Goal: Task Accomplishment & Management: Use online tool/utility

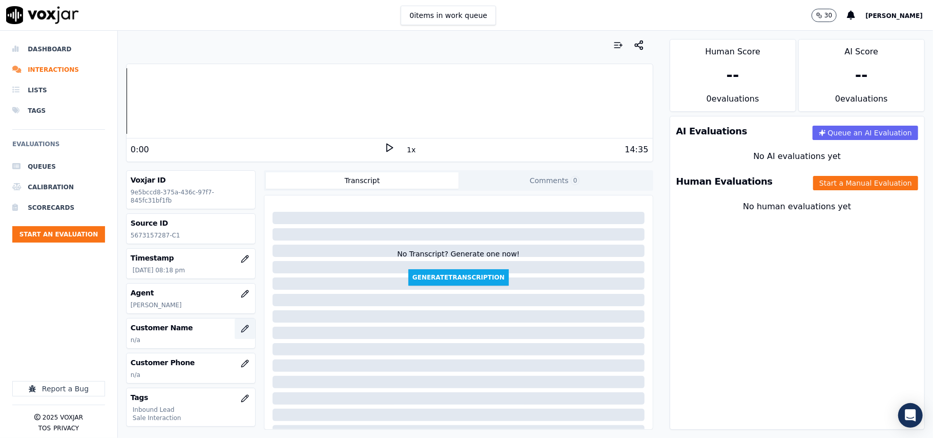
click at [235, 328] on button "button" at bounding box center [245, 328] width 20 height 20
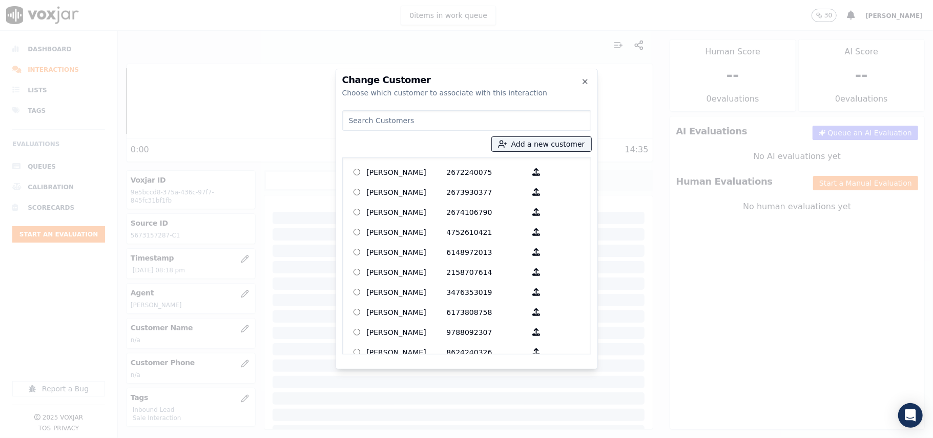
paste input "[PERSON_NAME]"
click at [349, 122] on input "[PERSON_NAME]" at bounding box center [466, 120] width 249 height 20
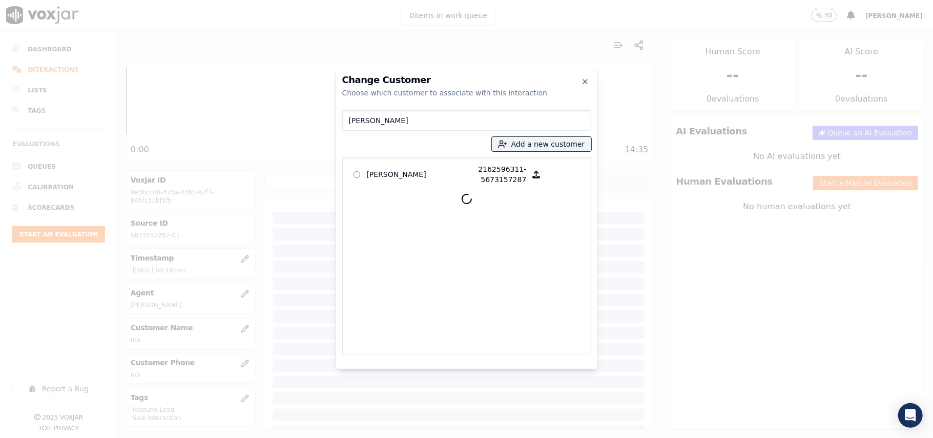
type input "[PERSON_NAME]"
click at [398, 181] on p "[PERSON_NAME]" at bounding box center [407, 174] width 80 height 20
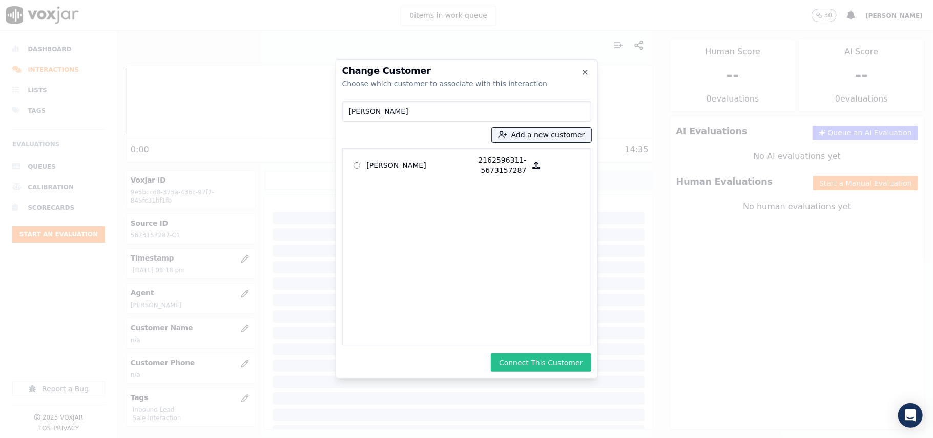
click at [527, 365] on button "Connect This Customer" at bounding box center [541, 362] width 100 height 18
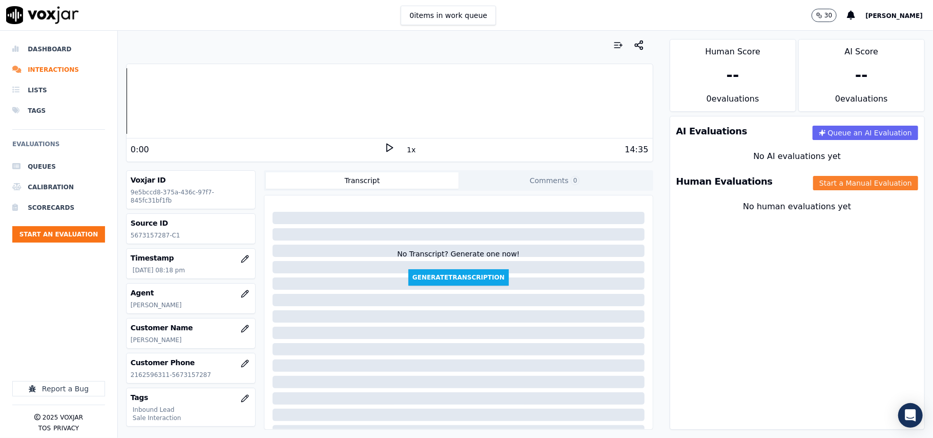
click at [833, 180] on button "Start a Manual Evaluation" at bounding box center [865, 183] width 105 height 14
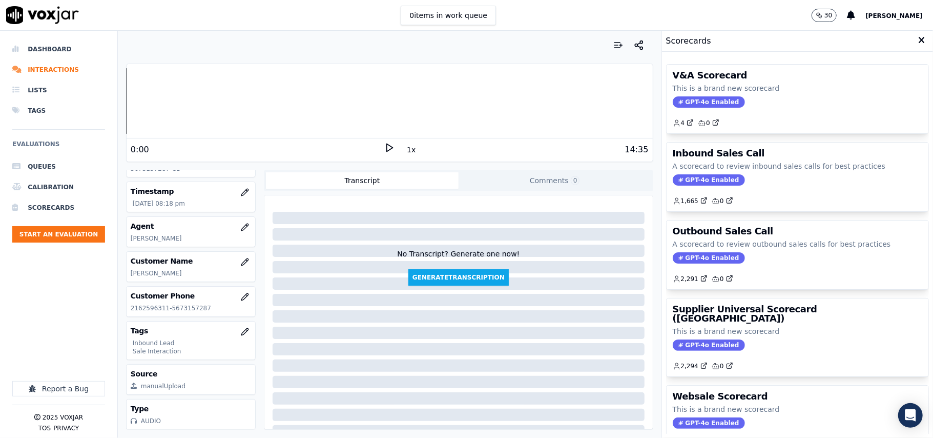
scroll to position [100, 0]
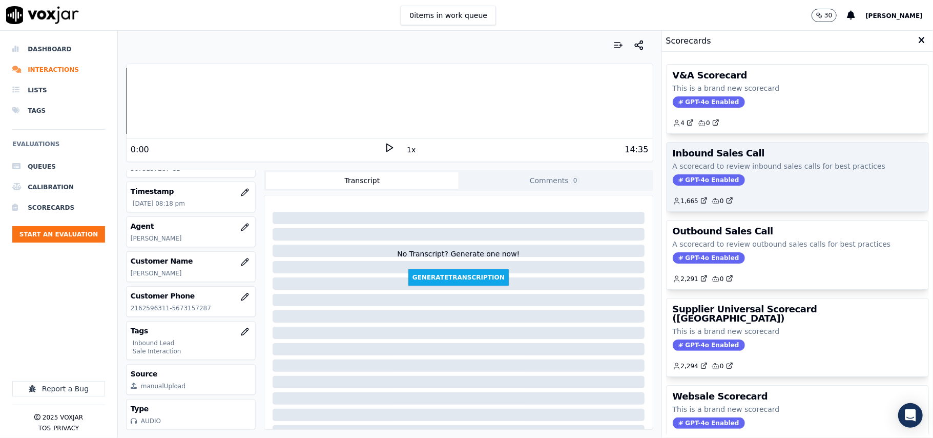
click at [688, 181] on span "GPT-4o Enabled" at bounding box center [709, 179] width 72 height 11
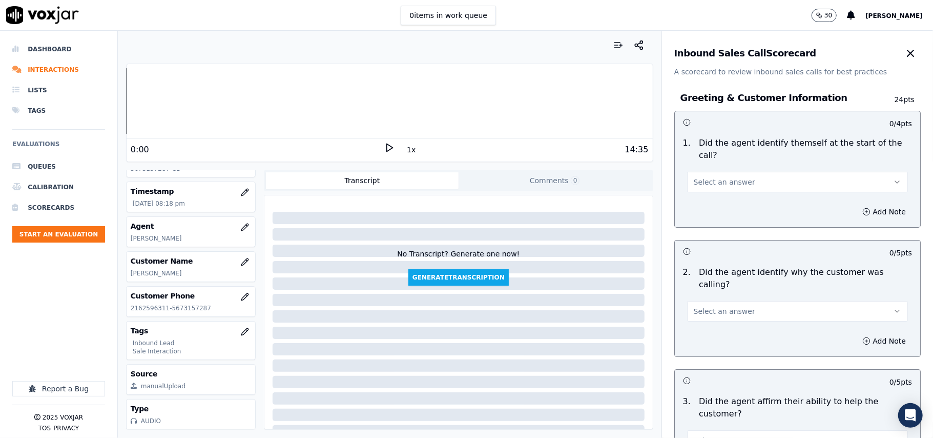
click at [752, 172] on button "Select an answer" at bounding box center [797, 182] width 221 height 20
click at [737, 192] on div "Yes" at bounding box center [775, 193] width 198 height 16
click at [725, 306] on span "Select an answer" at bounding box center [724, 311] width 61 height 10
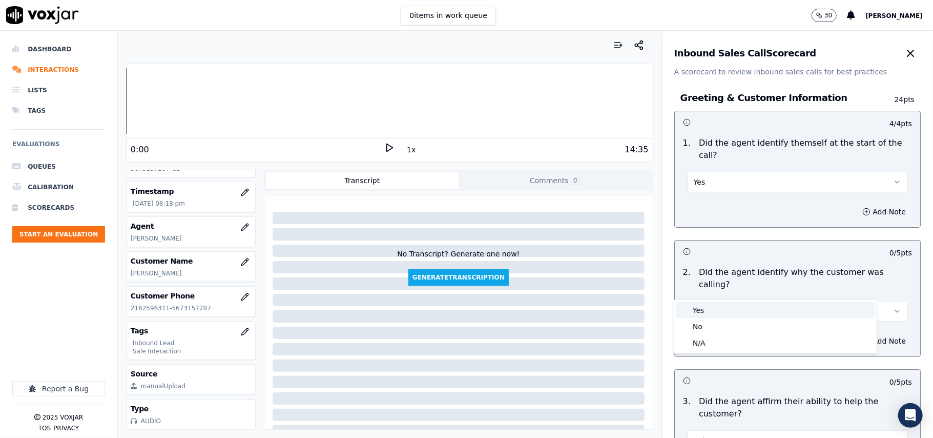
click at [718, 309] on div "Yes" at bounding box center [775, 310] width 198 height 16
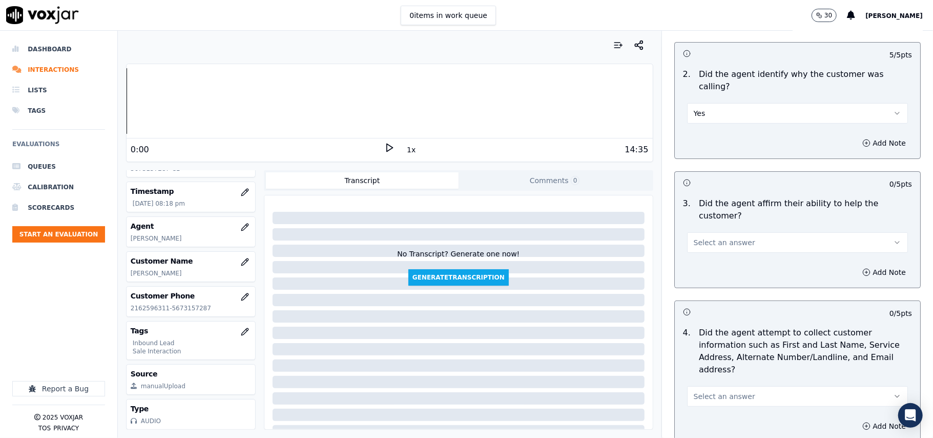
scroll to position [341, 0]
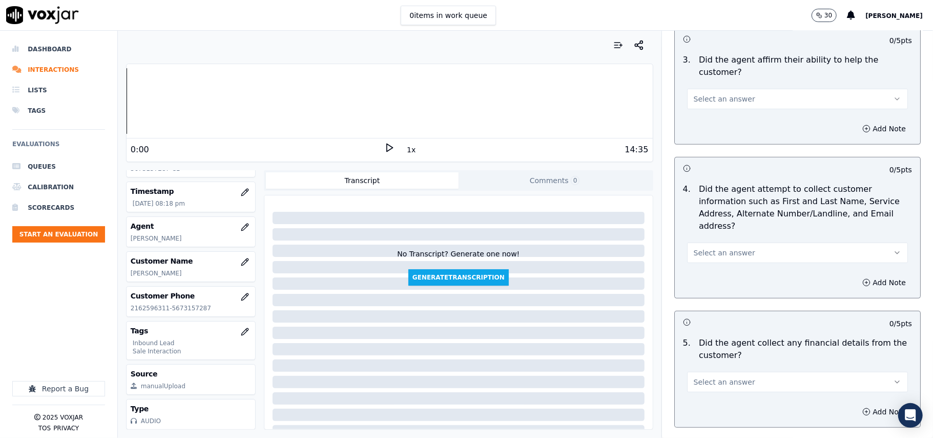
click at [710, 247] on span "Select an answer" at bounding box center [724, 252] width 61 height 10
click at [706, 226] on div "Yes" at bounding box center [775, 227] width 198 height 16
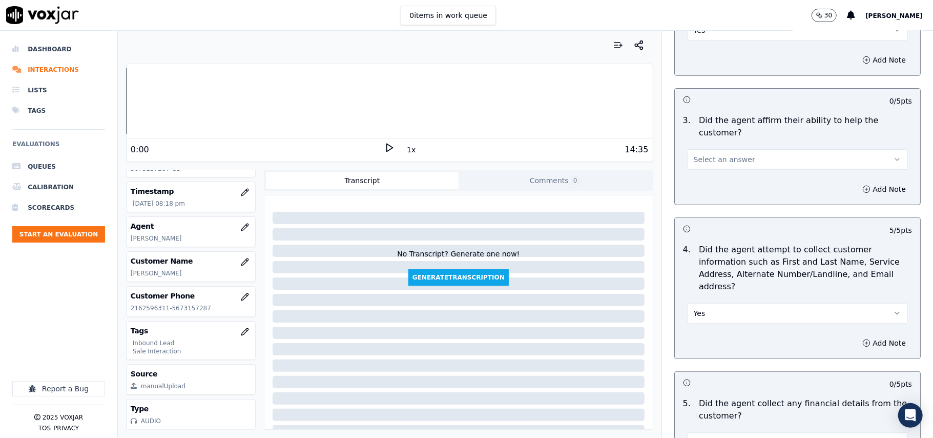
scroll to position [205, 0]
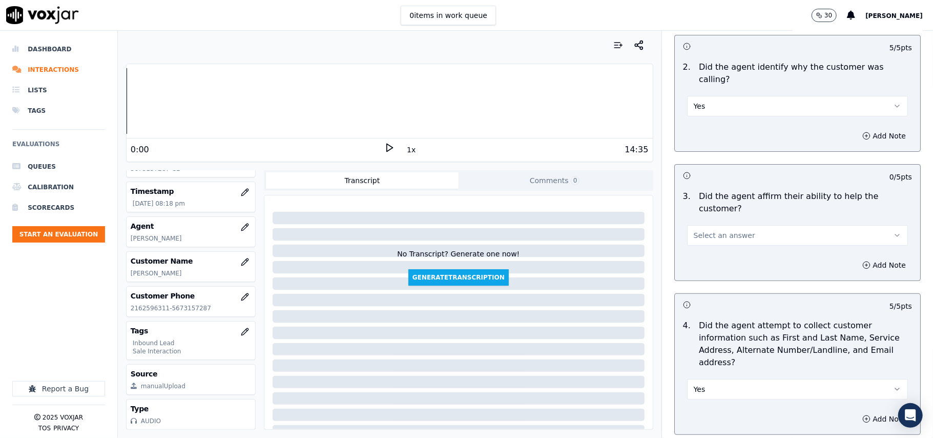
click at [710, 230] on span "Select an answer" at bounding box center [724, 235] width 61 height 10
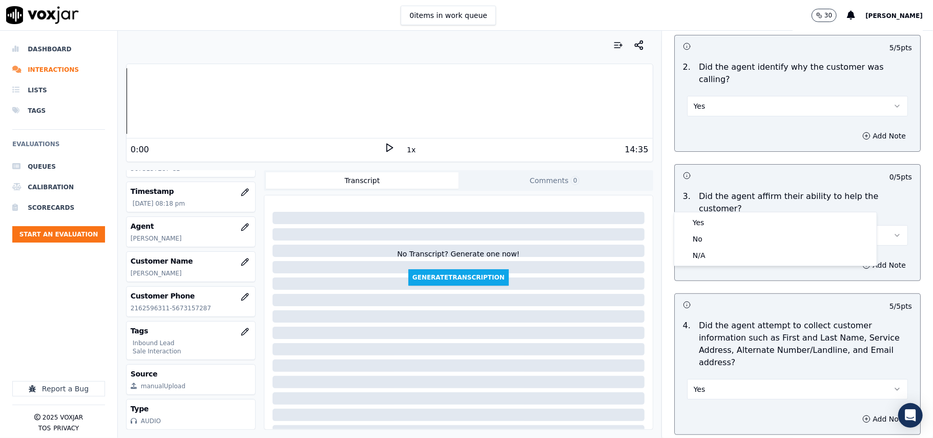
click at [710, 212] on div "Yes No N/A" at bounding box center [775, 238] width 202 height 53
click at [710, 220] on div "Yes" at bounding box center [775, 222] width 198 height 16
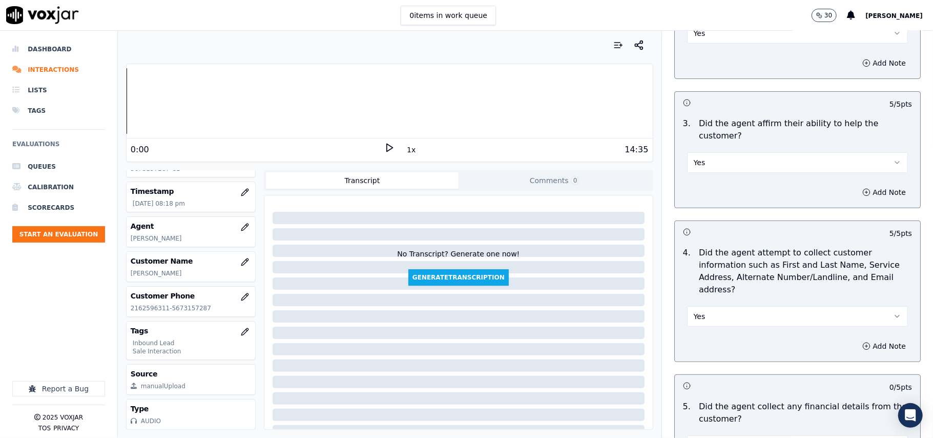
scroll to position [341, 0]
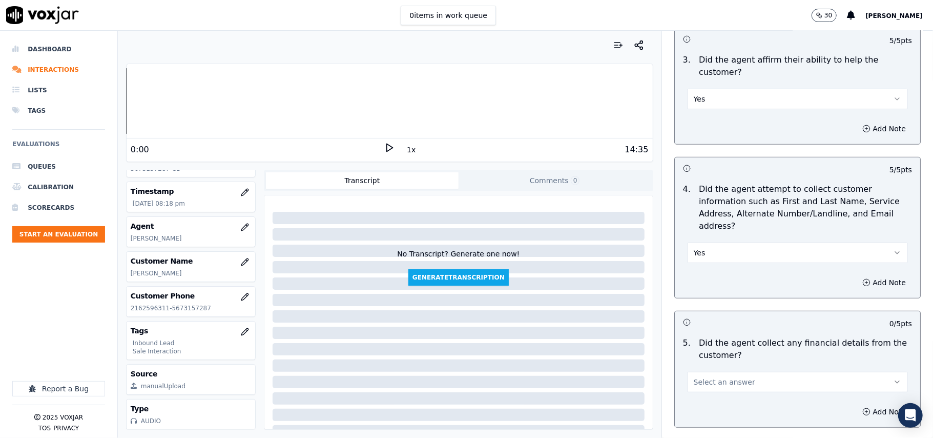
click at [696, 377] on span "Select an answer" at bounding box center [724, 382] width 61 height 10
drag, startPoint x: 690, startPoint y: 376, endPoint x: 695, endPoint y: 363, distance: 13.8
click at [691, 377] on div "No" at bounding box center [775, 373] width 198 height 16
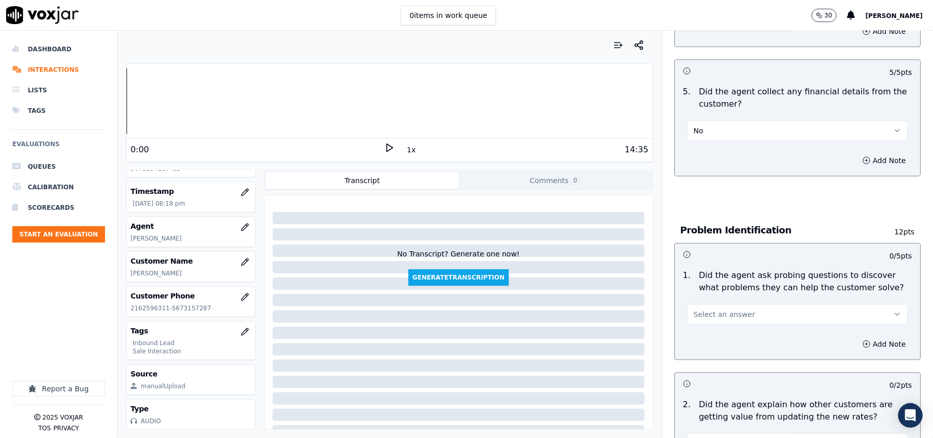
scroll to position [683, 0]
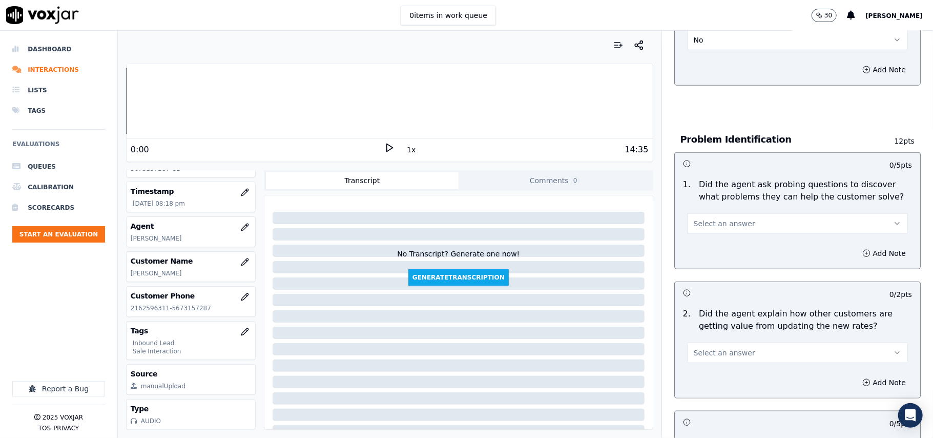
click at [697, 218] on span "Select an answer" at bounding box center [724, 223] width 61 height 10
click at [700, 193] on div "Yes" at bounding box center [775, 199] width 198 height 16
click at [699, 319] on div "2 . Did the agent explain how other customers are getting value from updating t…" at bounding box center [797, 335] width 245 height 64
drag, startPoint x: 704, startPoint y: 304, endPoint x: 705, endPoint y: 315, distance: 10.8
click at [705, 347] on span "Select an answer" at bounding box center [724, 352] width 61 height 10
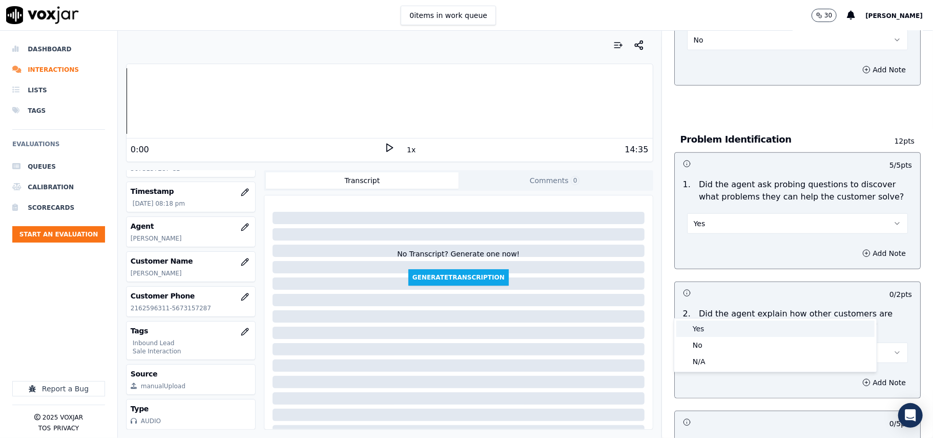
click at [704, 327] on div "Yes" at bounding box center [775, 328] width 198 height 16
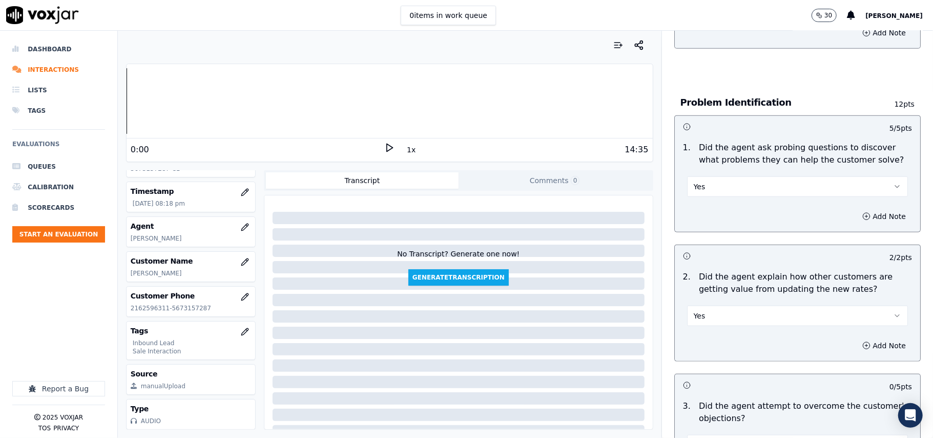
scroll to position [956, 0]
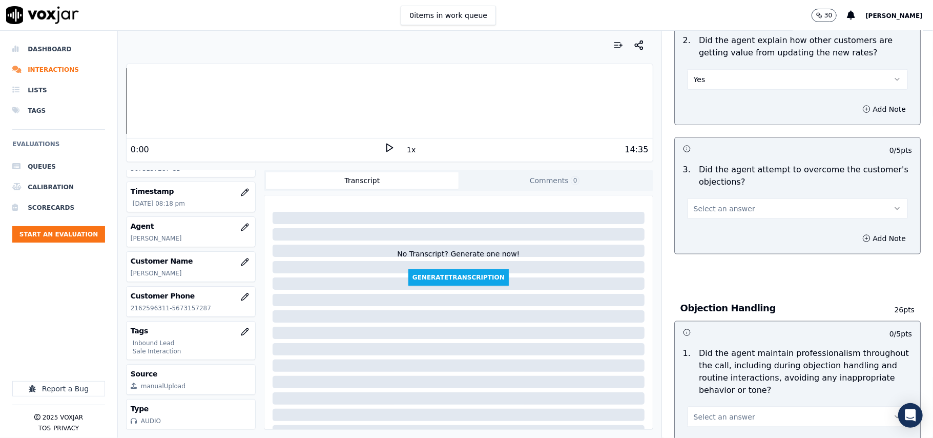
click at [725, 188] on div "Select an answer" at bounding box center [797, 203] width 237 height 31
click at [724, 198] on button "Select an answer" at bounding box center [797, 208] width 221 height 20
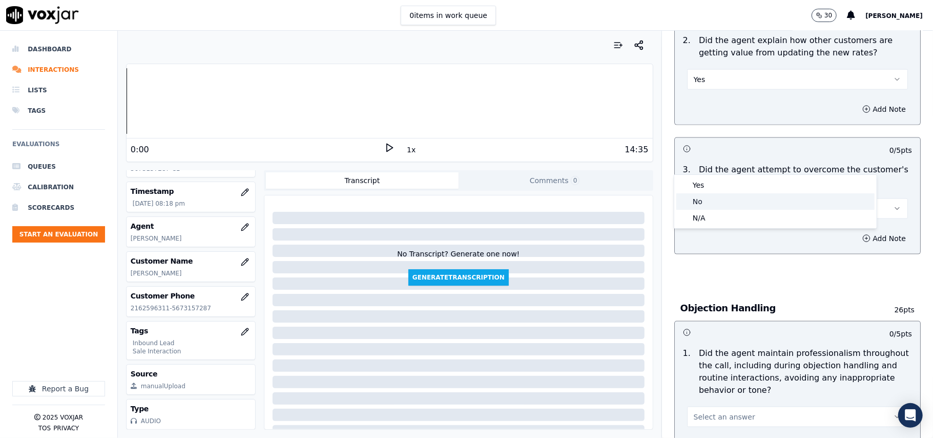
click at [701, 195] on div "No" at bounding box center [775, 201] width 198 height 16
click at [712, 198] on button "No" at bounding box center [797, 208] width 221 height 20
click at [697, 187] on div "Yes" at bounding box center [775, 185] width 198 height 16
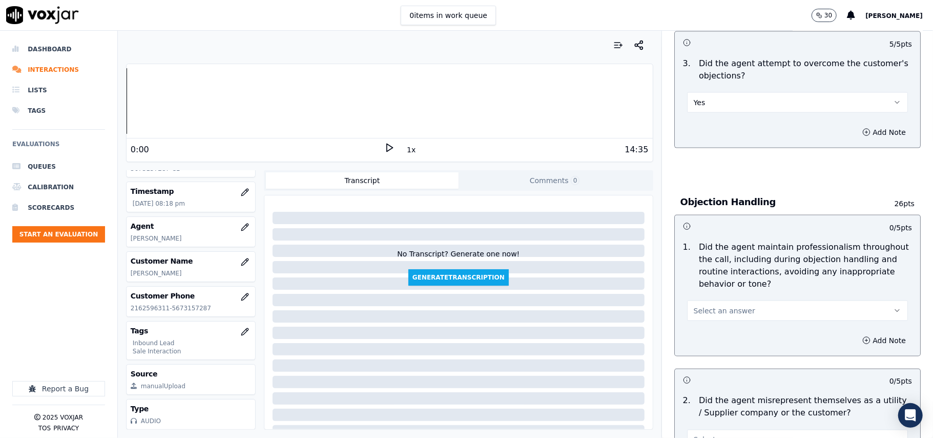
scroll to position [1161, 0]
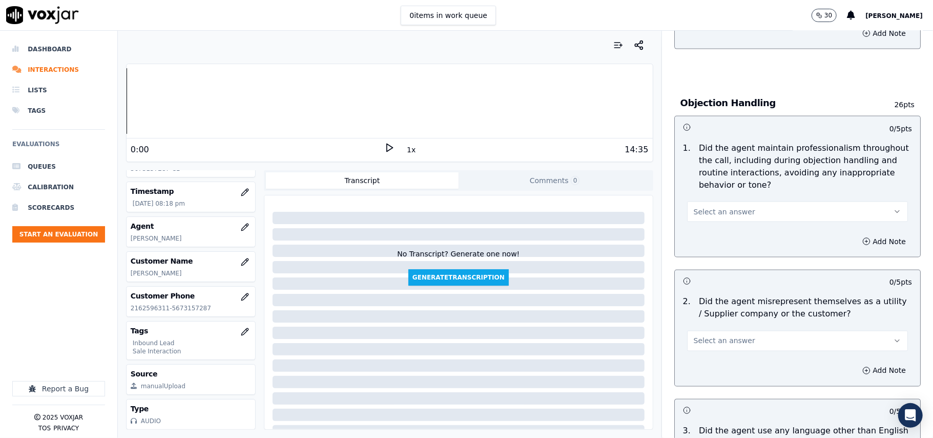
click at [726, 199] on div "Select an answer" at bounding box center [797, 210] width 221 height 23
click at [718, 226] on div "Add Note" at bounding box center [797, 241] width 245 height 31
click at [718, 206] on span "Select an answer" at bounding box center [724, 211] width 61 height 10
click at [716, 183] on div "Yes" at bounding box center [775, 188] width 198 height 16
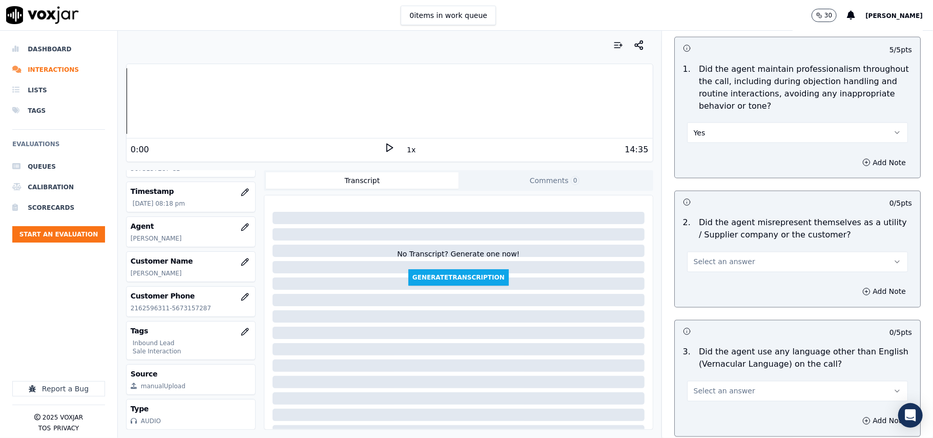
scroll to position [1298, 0]
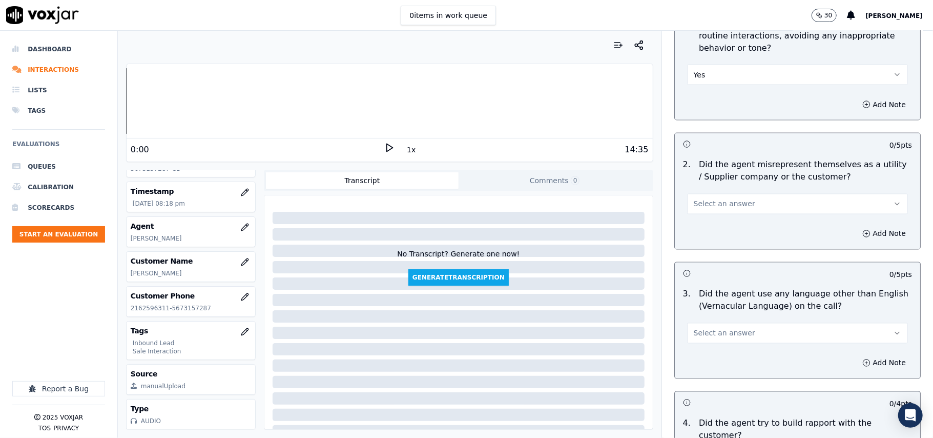
click at [766, 194] on button "Select an answer" at bounding box center [797, 204] width 221 height 20
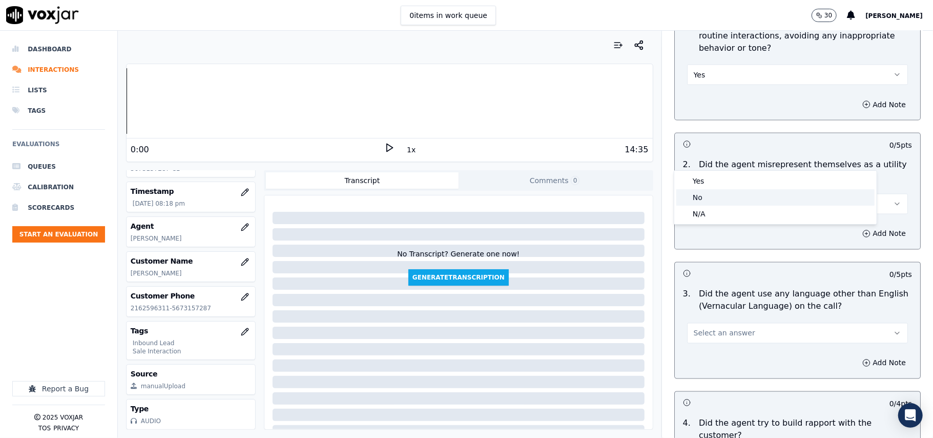
click at [724, 199] on div "No" at bounding box center [775, 197] width 198 height 16
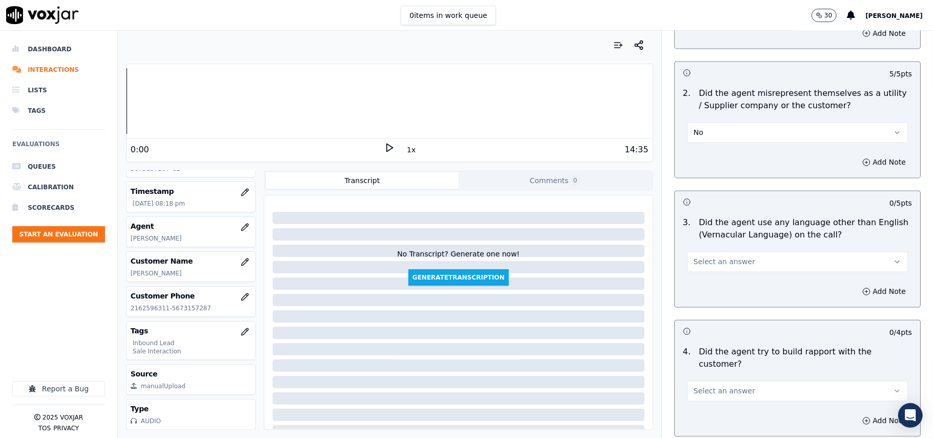
scroll to position [1435, 0]
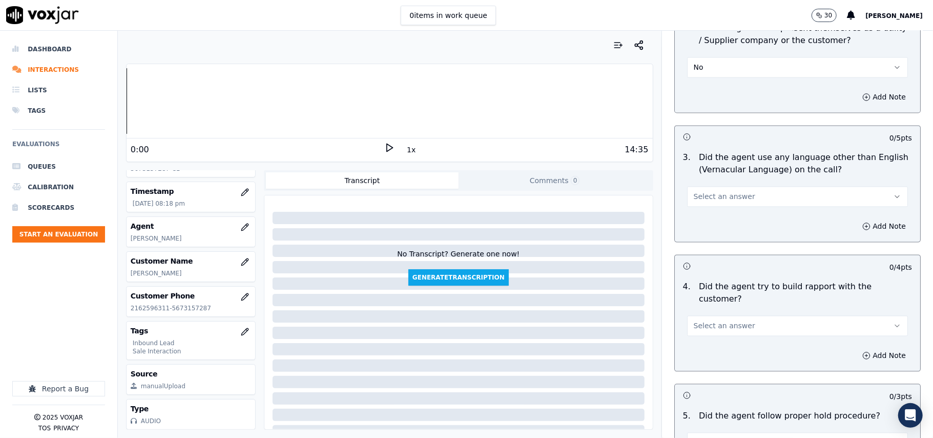
click at [736, 186] on button "Select an answer" at bounding box center [797, 196] width 221 height 20
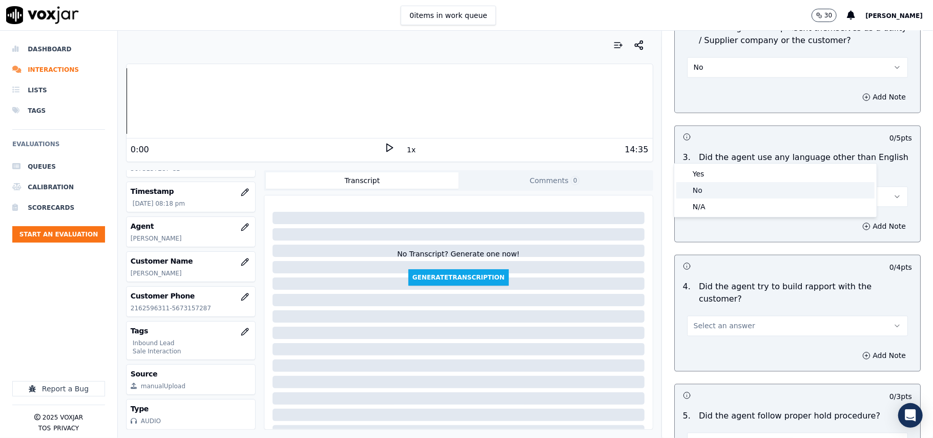
click at [728, 191] on div "No" at bounding box center [775, 190] width 198 height 16
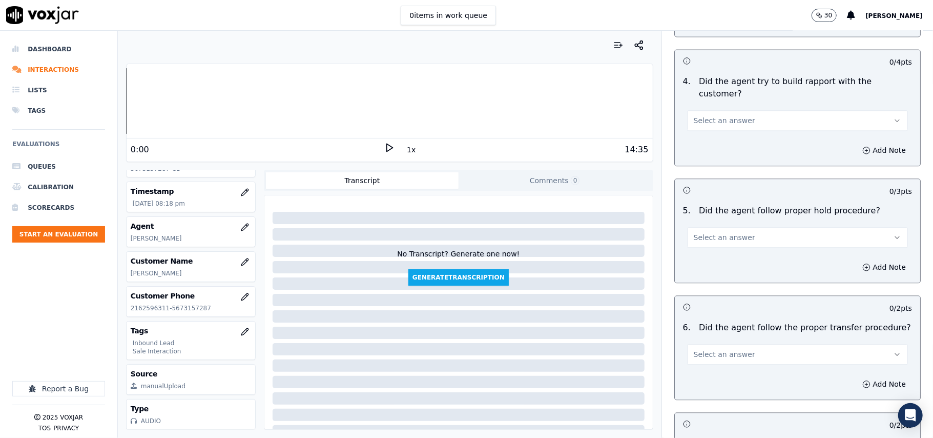
click at [730, 115] on span "Select an answer" at bounding box center [724, 120] width 61 height 10
click at [730, 89] on div "Yes" at bounding box center [775, 86] width 198 height 16
click at [715, 232] on span "Select an answer" at bounding box center [724, 237] width 61 height 10
click at [716, 207] on div "Yes" at bounding box center [775, 203] width 198 height 16
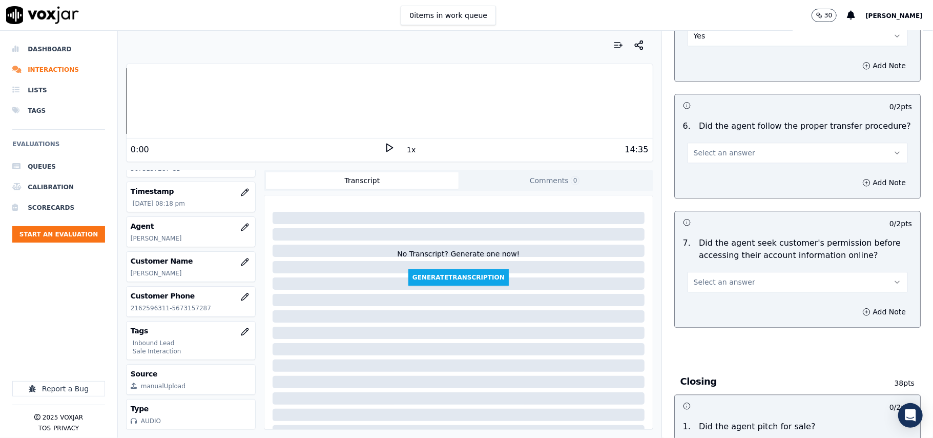
scroll to position [1845, 0]
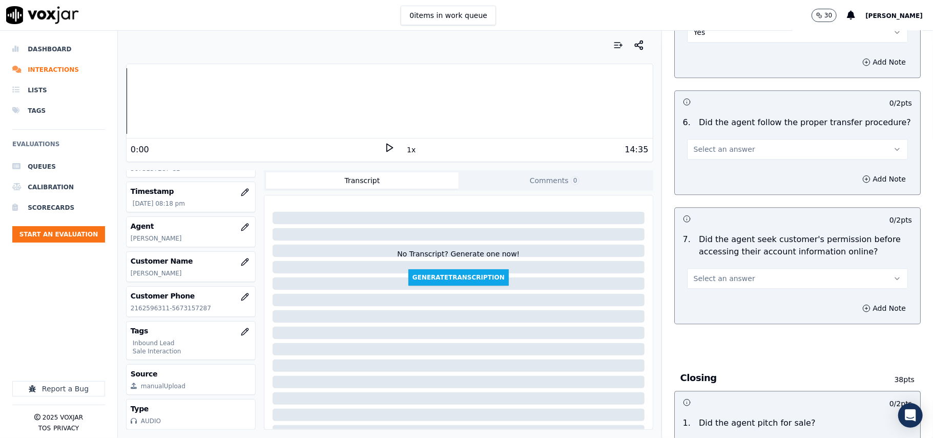
click at [751, 139] on button "Select an answer" at bounding box center [797, 149] width 221 height 20
click at [742, 112] on div "Yes" at bounding box center [775, 115] width 198 height 16
click at [753, 268] on button "Select an answer" at bounding box center [797, 278] width 221 height 20
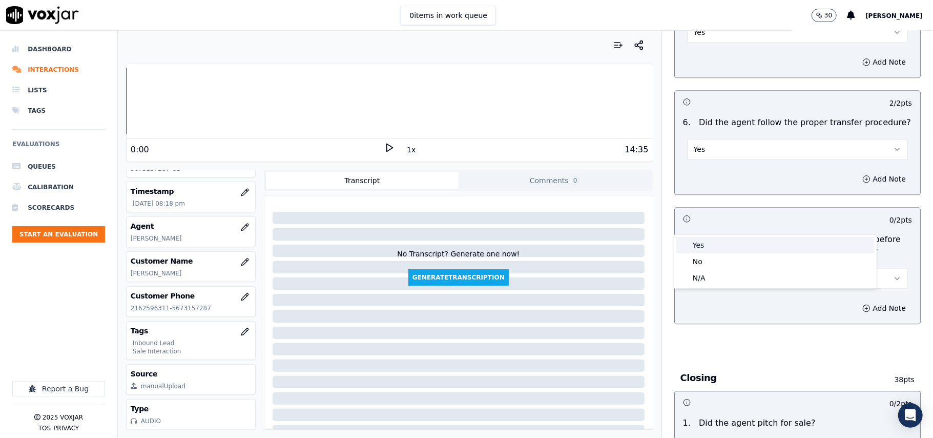
click at [712, 239] on div "Yes" at bounding box center [775, 245] width 198 height 16
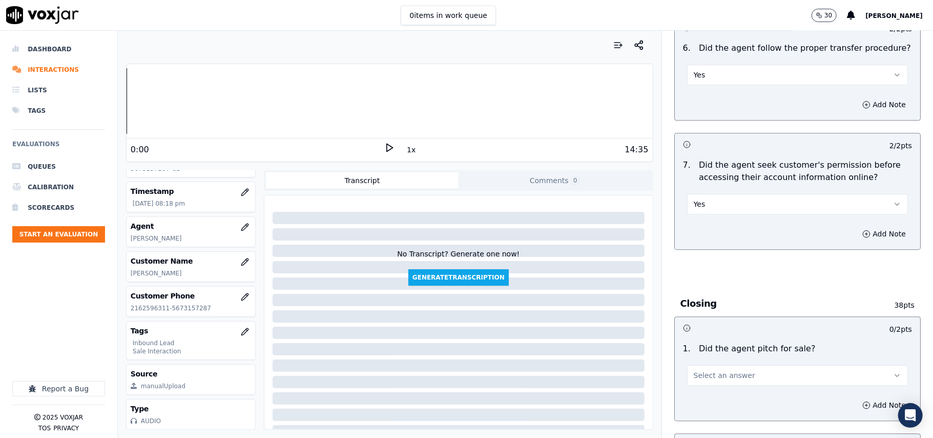
scroll to position [1981, 0]
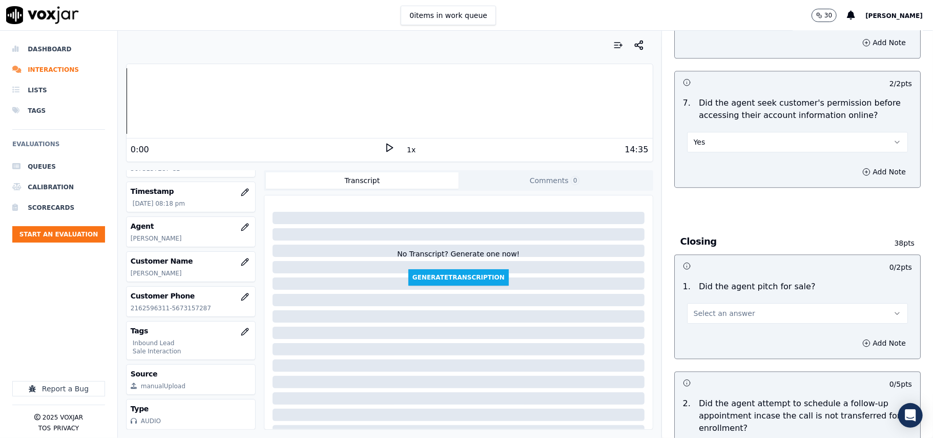
click at [715, 303] on button "Select an answer" at bounding box center [797, 313] width 221 height 20
click at [713, 281] on div "Yes" at bounding box center [775, 280] width 198 height 16
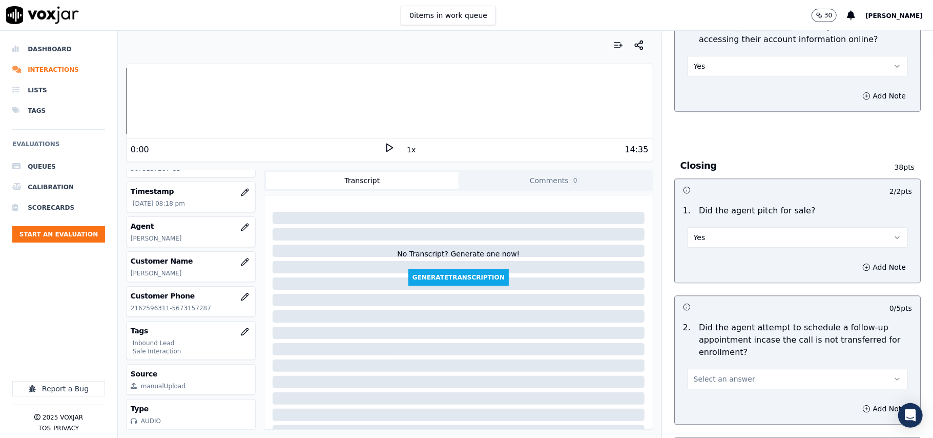
scroll to position [2186, 0]
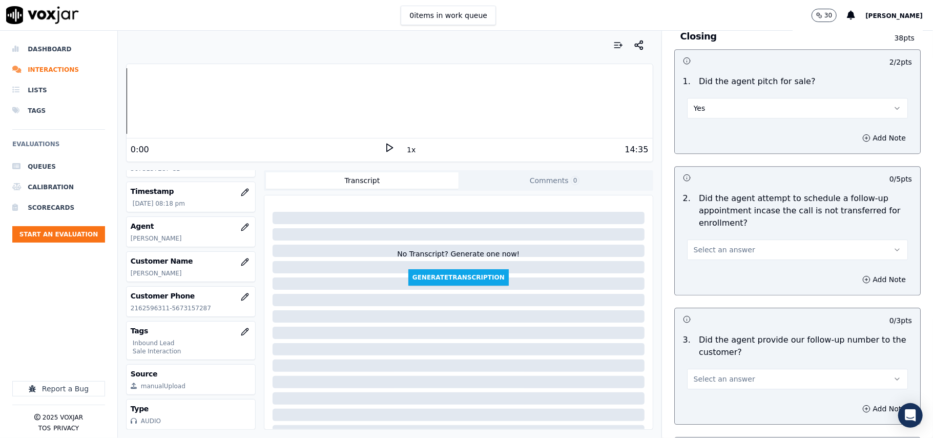
click at [731, 239] on button "Select an answer" at bounding box center [797, 249] width 221 height 20
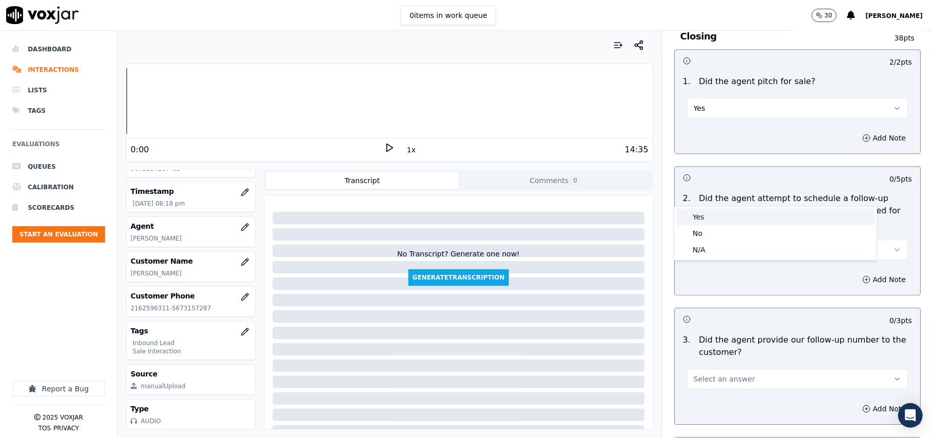
click at [728, 217] on div "Yes" at bounding box center [775, 217] width 198 height 16
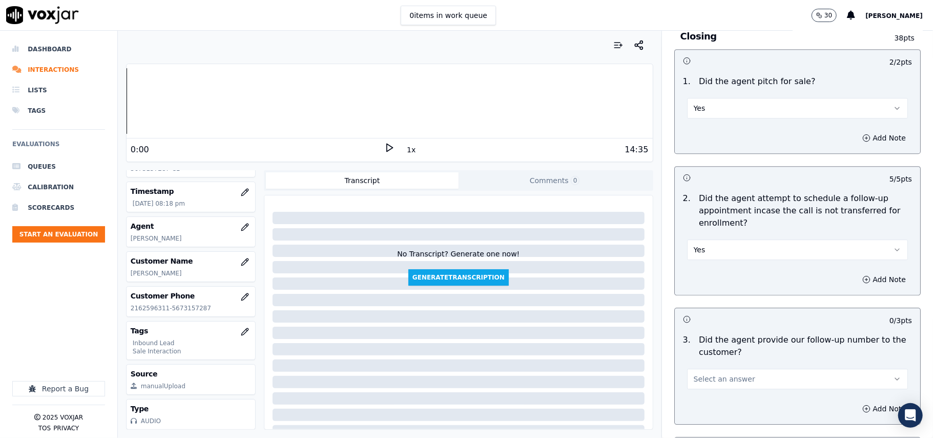
scroll to position [2323, 0]
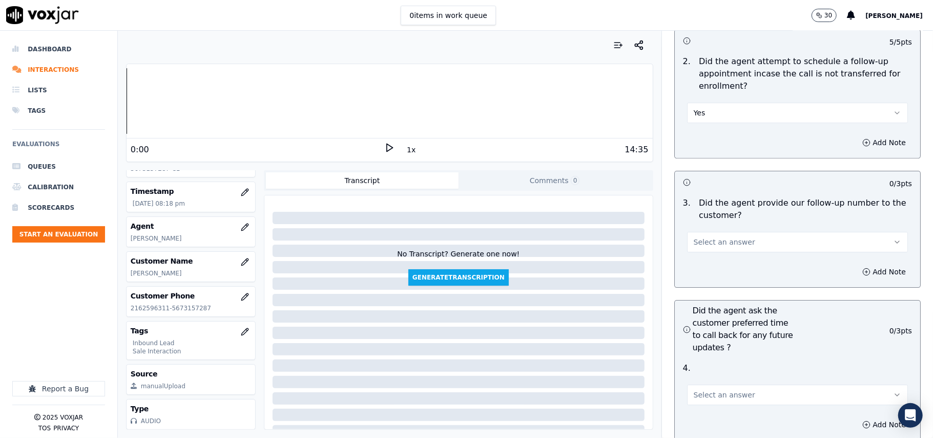
click at [728, 237] on span "Select an answer" at bounding box center [724, 242] width 61 height 10
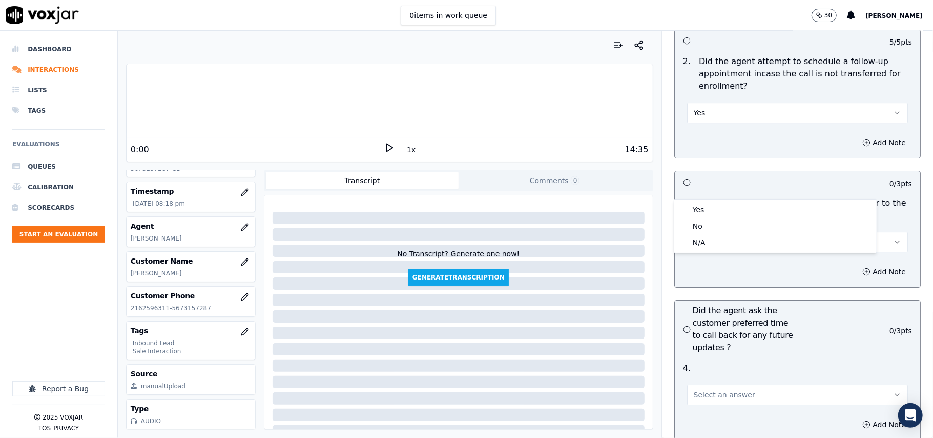
click at [728, 201] on div "Yes No N/A" at bounding box center [775, 225] width 202 height 53
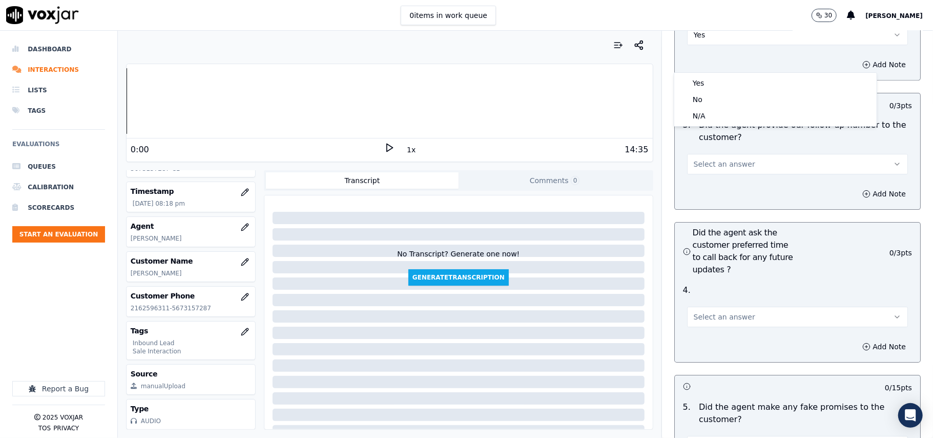
scroll to position [2460, 0]
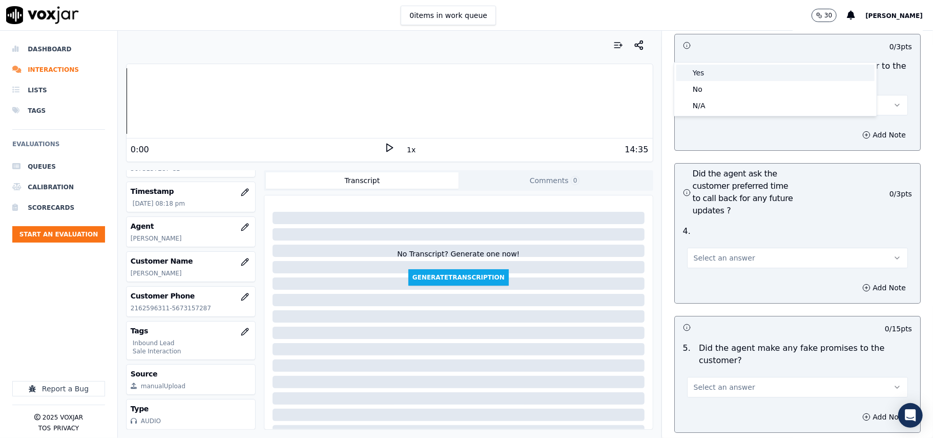
click at [742, 79] on div "Yes" at bounding box center [775, 73] width 198 height 16
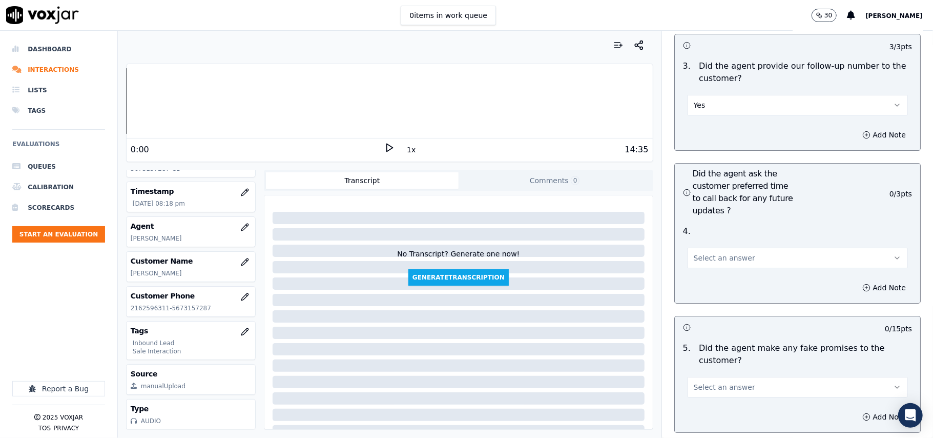
click at [752, 247] on button "Select an answer" at bounding box center [797, 257] width 221 height 20
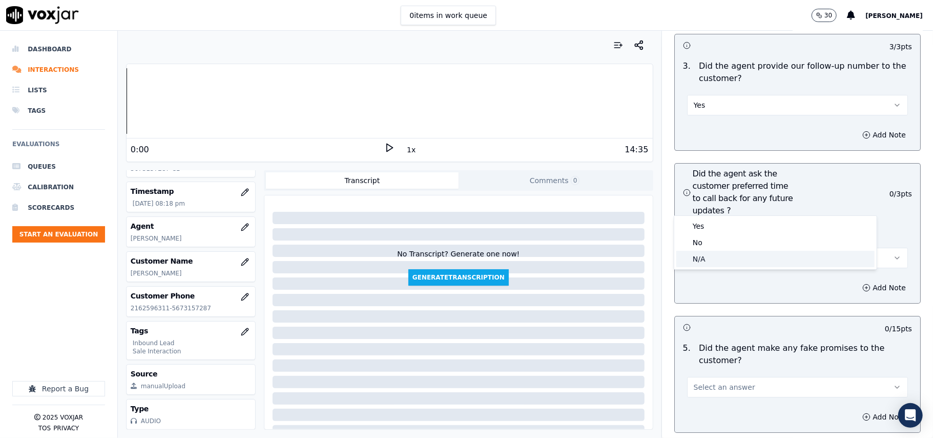
click at [713, 257] on div "N/A" at bounding box center [775, 259] width 198 height 16
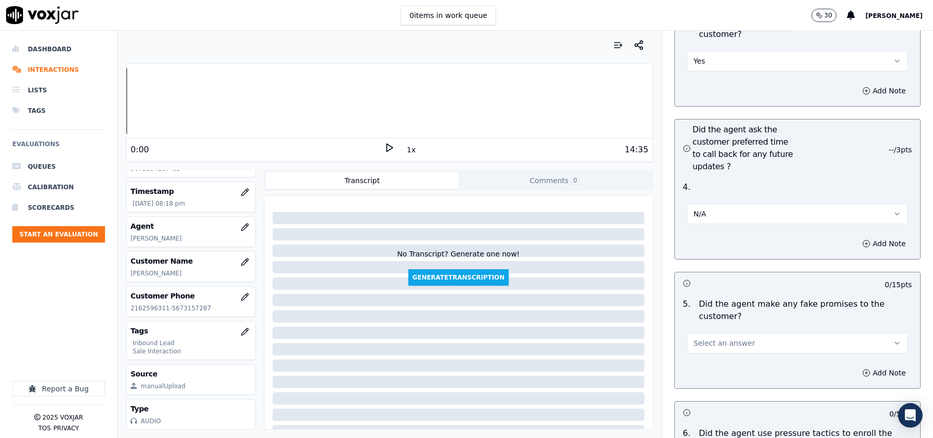
scroll to position [2528, 0]
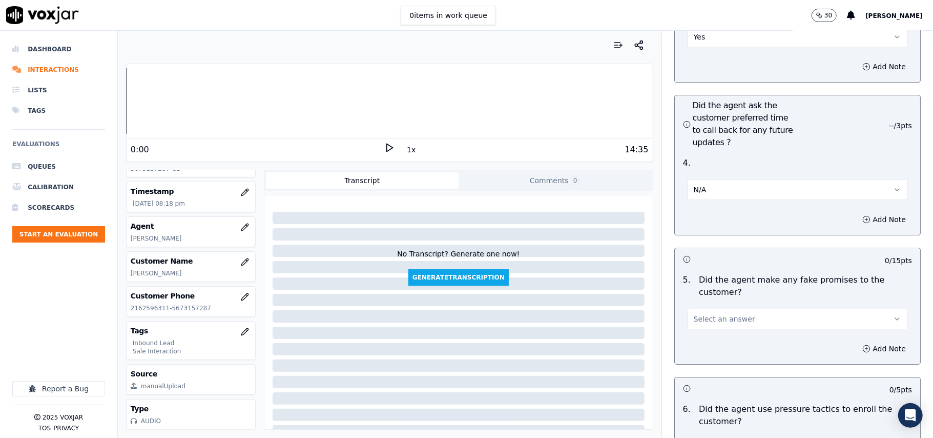
click at [694, 314] on span "Select an answer" at bounding box center [724, 319] width 61 height 10
click at [691, 302] on div "No" at bounding box center [775, 303] width 198 height 16
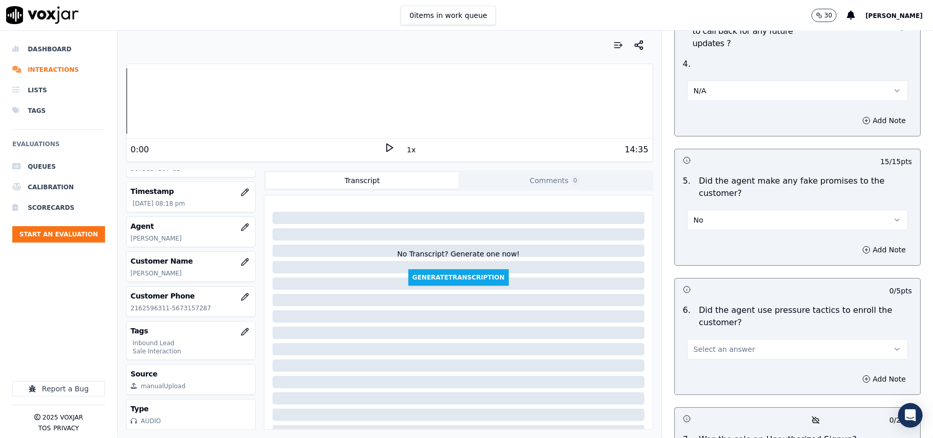
scroll to position [2733, 0]
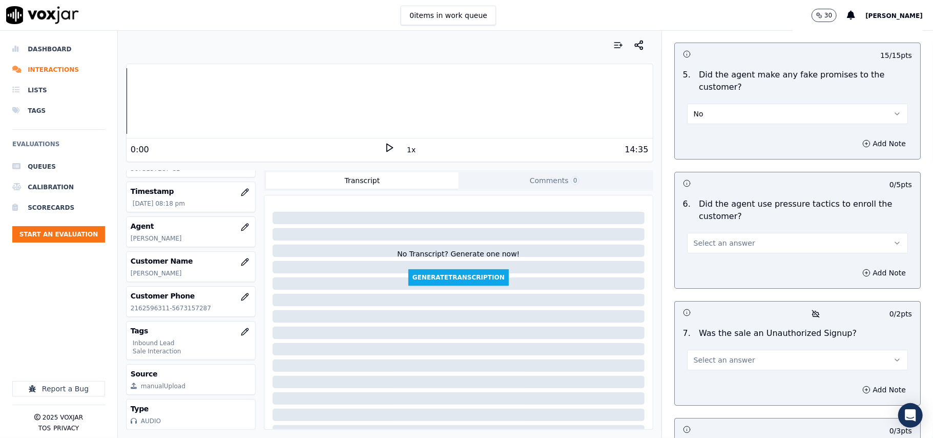
click at [737, 233] on button "Select an answer" at bounding box center [797, 243] width 221 height 20
click at [724, 234] on div "No" at bounding box center [775, 228] width 198 height 16
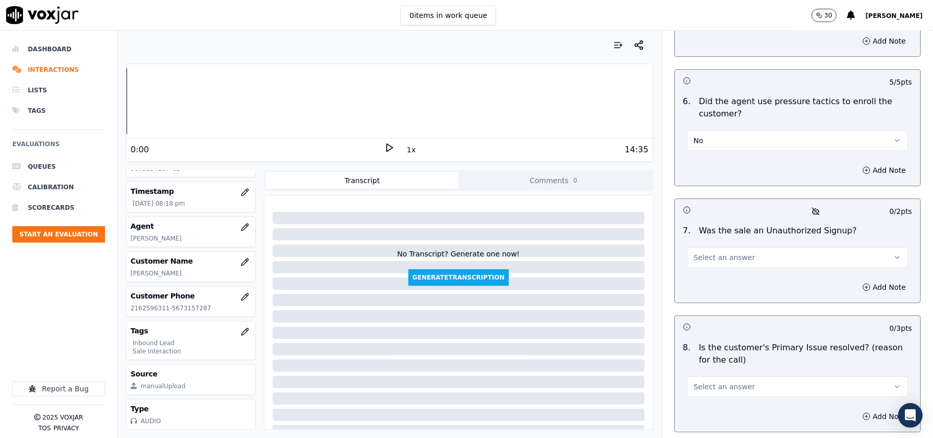
scroll to position [2868, 0]
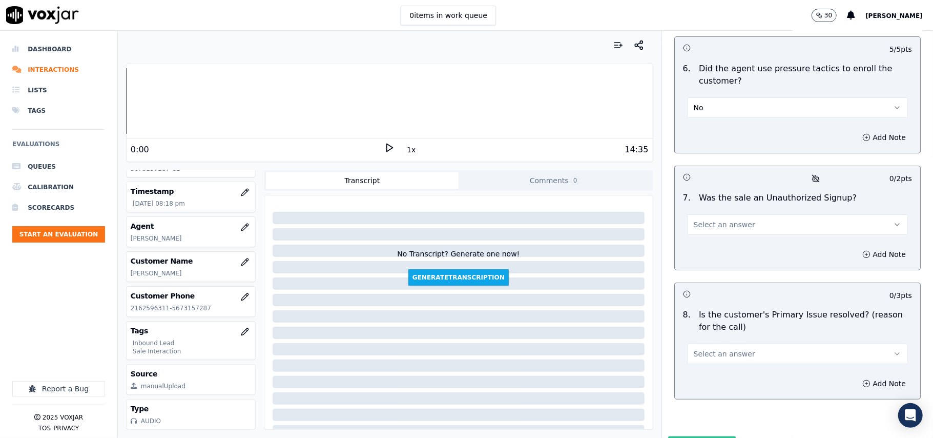
click at [738, 214] on button "Select an answer" at bounding box center [797, 224] width 221 height 20
click at [718, 201] on div "No" at bounding box center [775, 209] width 198 height 16
click at [708, 343] on button "Select an answer" at bounding box center [797, 353] width 221 height 20
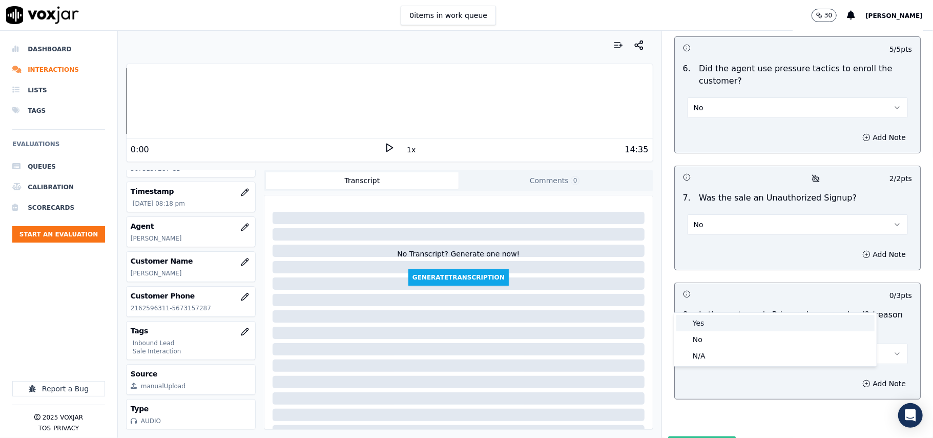
click at [702, 319] on div "Yes" at bounding box center [775, 323] width 198 height 16
click at [689, 436] on button "Submit Scores" at bounding box center [702, 445] width 68 height 18
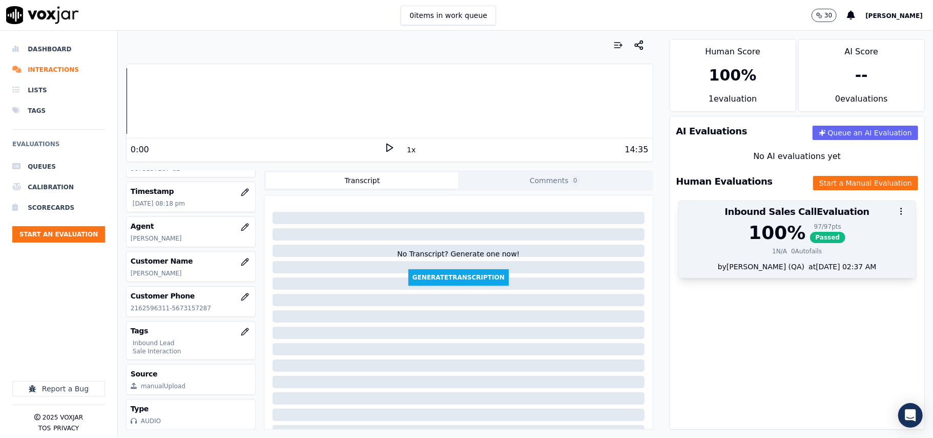
click at [745, 261] on div "100 % 97 / 97 pts Passed 1 N/A 0 Autofails" at bounding box center [797, 241] width 237 height 39
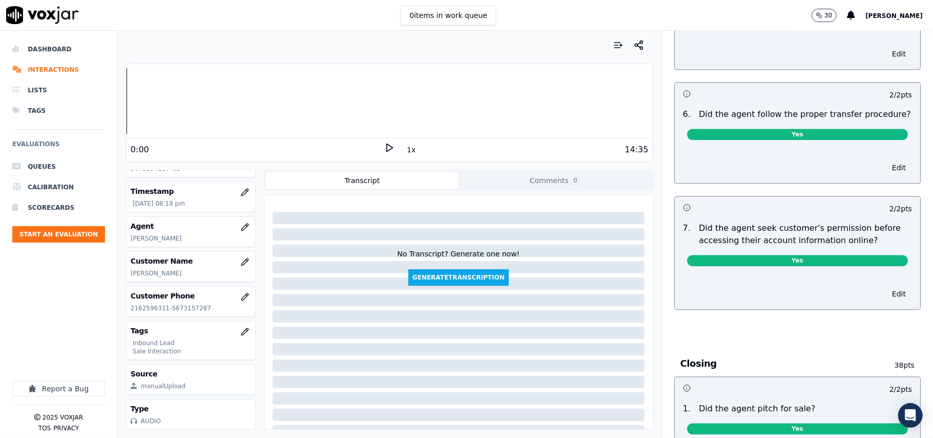
scroll to position [2780, 0]
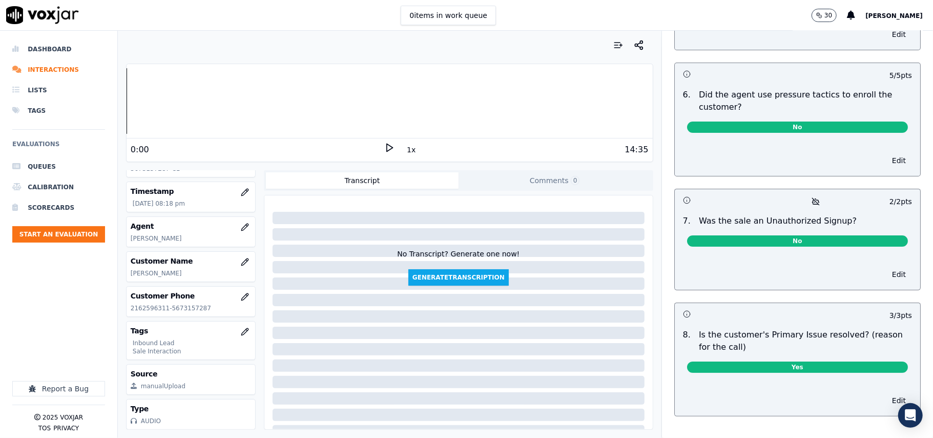
drag, startPoint x: 736, startPoint y: 324, endPoint x: 737, endPoint y: 341, distance: 17.4
click at [737, 361] on span "Yes" at bounding box center [797, 366] width 221 height 11
click at [886, 393] on button "Edit" at bounding box center [899, 400] width 26 height 14
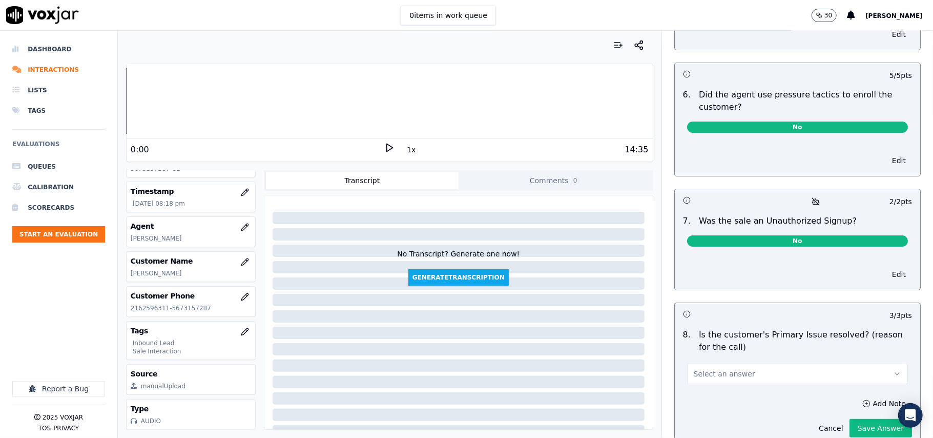
click at [749, 363] on button "Select an answer" at bounding box center [797, 373] width 221 height 20
click at [703, 384] on div "N/A" at bounding box center [775, 383] width 198 height 16
click at [864, 396] on button "Add Note" at bounding box center [884, 403] width 56 height 14
click at [708, 415] on textarea at bounding box center [797, 440] width 229 height 50
paste textarea "After completing the gas sign up the customer asked the agent [PERSON_NAME] to …"
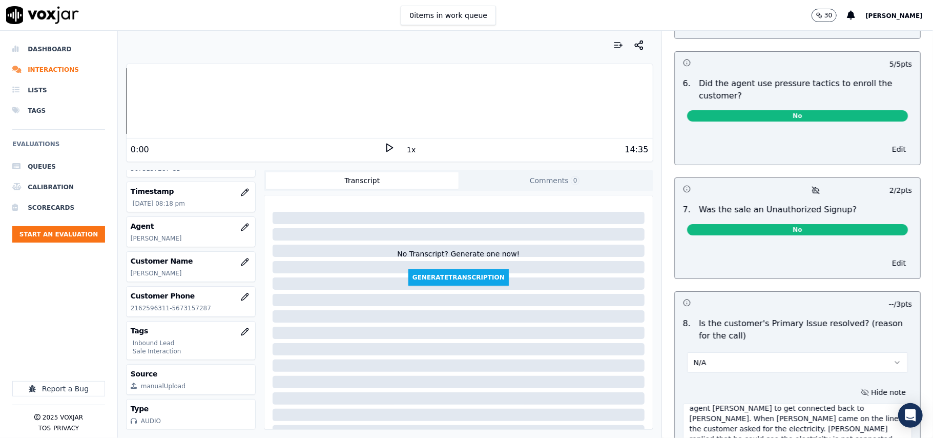
scroll to position [2860, 0]
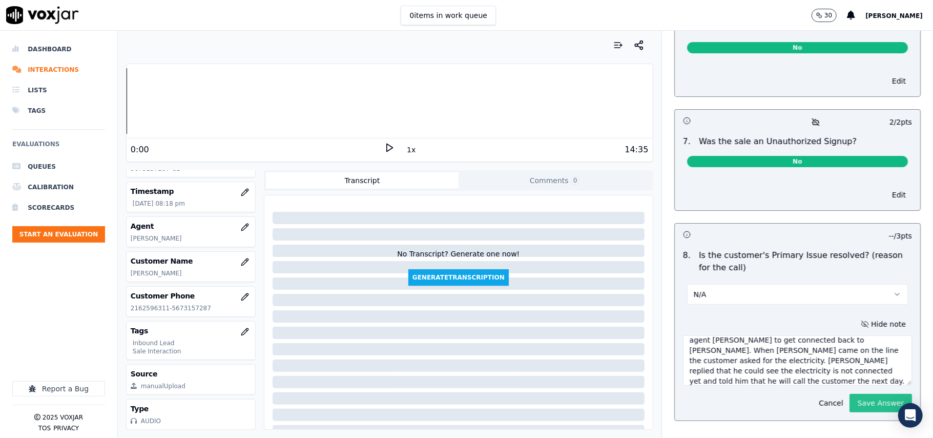
type textarea "After completing the gas sign up the customer asked the agent [PERSON_NAME] to …"
click at [850, 394] on button "Save Answer" at bounding box center [881, 403] width 63 height 18
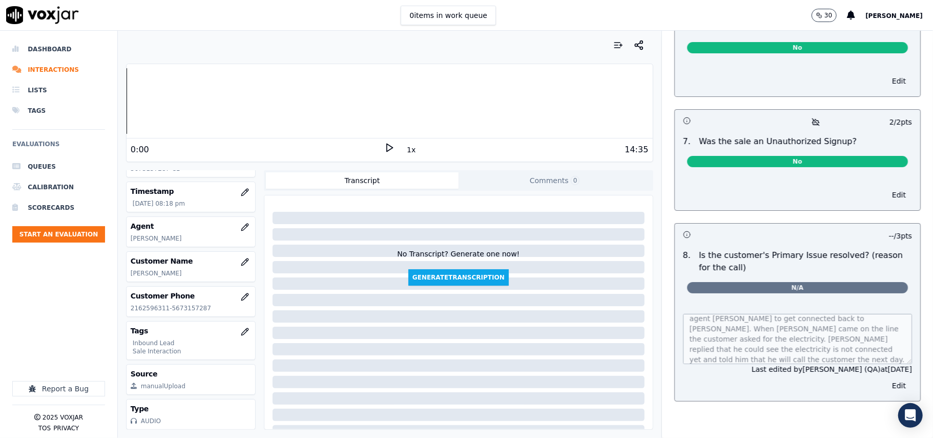
scroll to position [2845, 0]
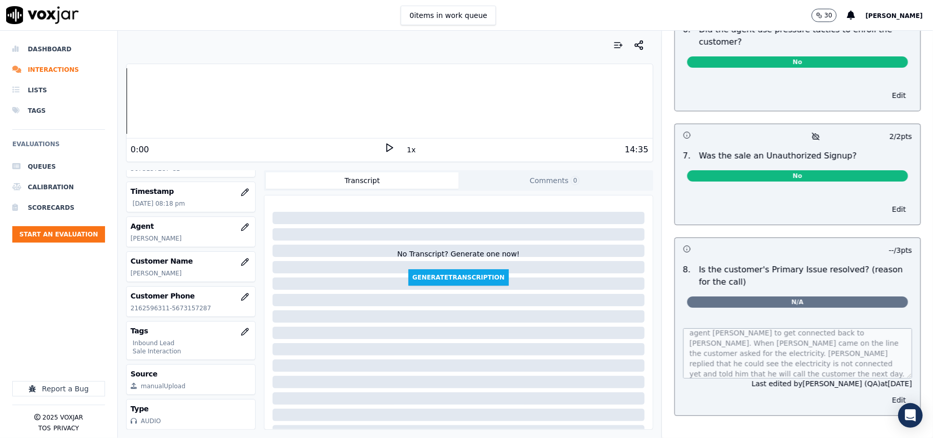
click at [886, 392] on button "Edit" at bounding box center [899, 399] width 26 height 14
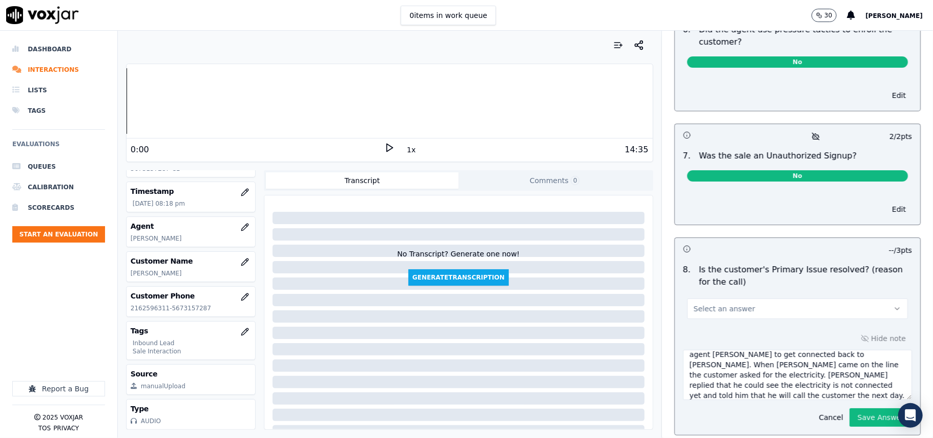
drag, startPoint x: 793, startPoint y: 258, endPoint x: 792, endPoint y: 265, distance: 6.8
click at [792, 298] on button "Select an answer" at bounding box center [797, 308] width 221 height 20
click at [746, 287] on div "Yes" at bounding box center [775, 285] width 198 height 16
drag, startPoint x: 819, startPoint y: 349, endPoint x: 631, endPoint y: 295, distance: 195.2
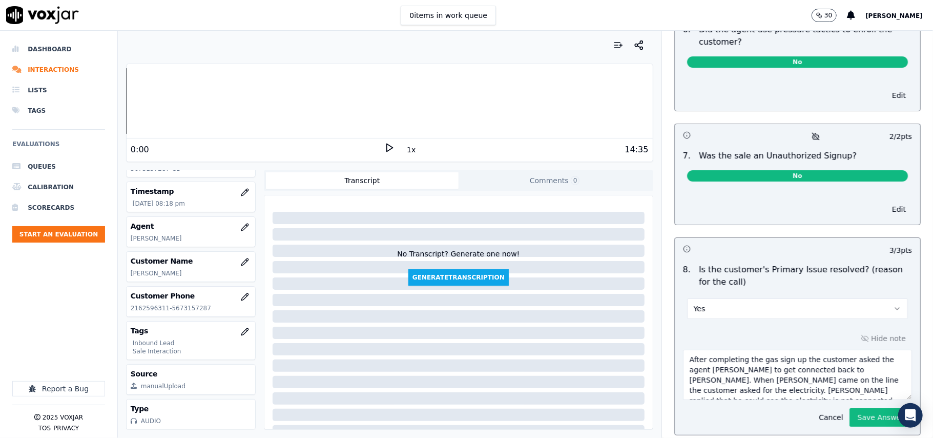
click at [631, 295] on div "Your browser does not support the audio element. 0:00 1x 14:35 Voxjar ID 9e5bcc…" at bounding box center [525, 234] width 815 height 407
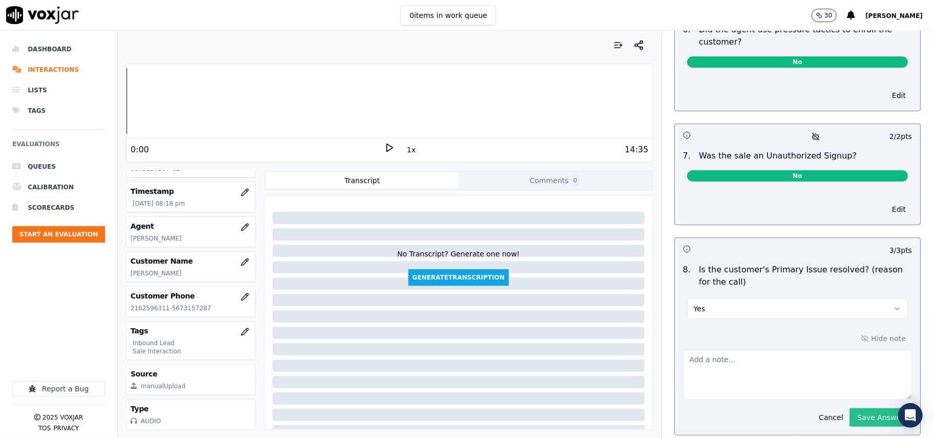
click at [862, 408] on button "Save Answer" at bounding box center [881, 417] width 63 height 18
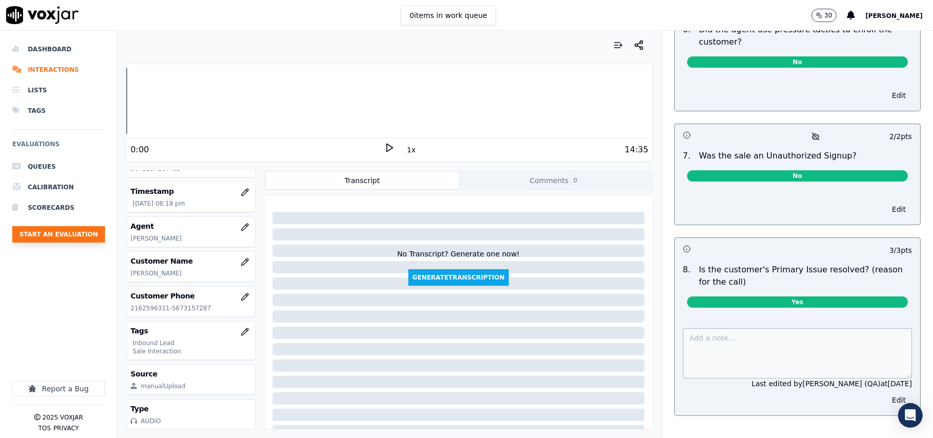
click at [25, 232] on button "Start an Evaluation" at bounding box center [58, 234] width 93 height 16
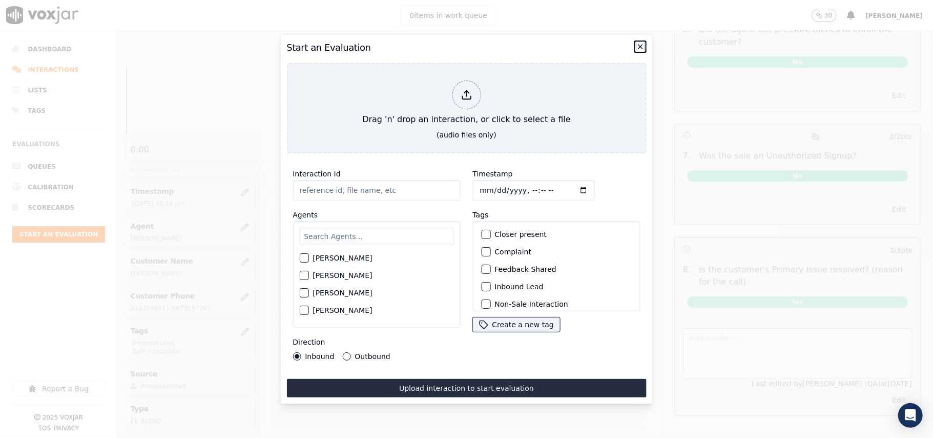
click at [643, 43] on icon "button" at bounding box center [640, 47] width 8 height 8
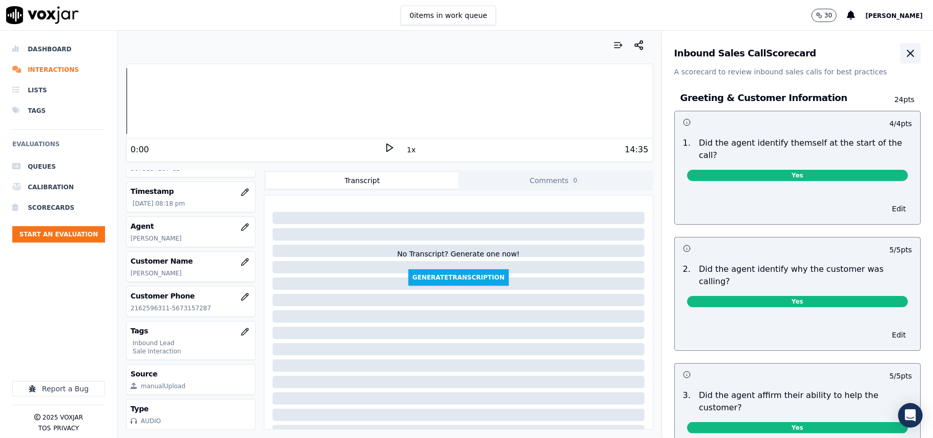
click at [904, 59] on icon "button" at bounding box center [910, 53] width 12 height 12
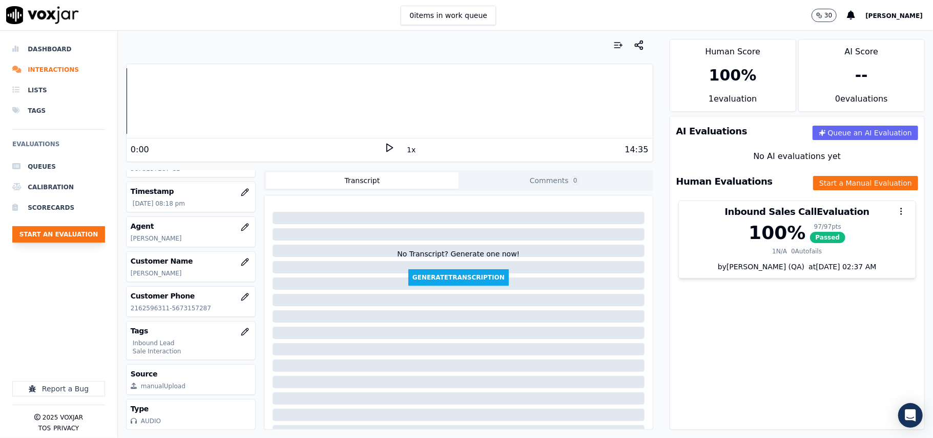
click at [56, 228] on button "Start an Evaluation" at bounding box center [58, 234] width 93 height 16
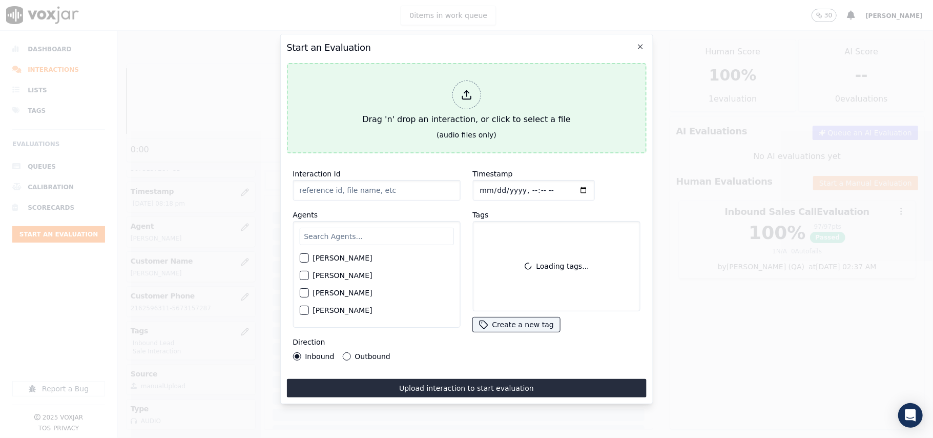
click at [484, 107] on div "Drag 'n' drop an interaction, or click to select a file" at bounding box center [466, 102] width 216 height 53
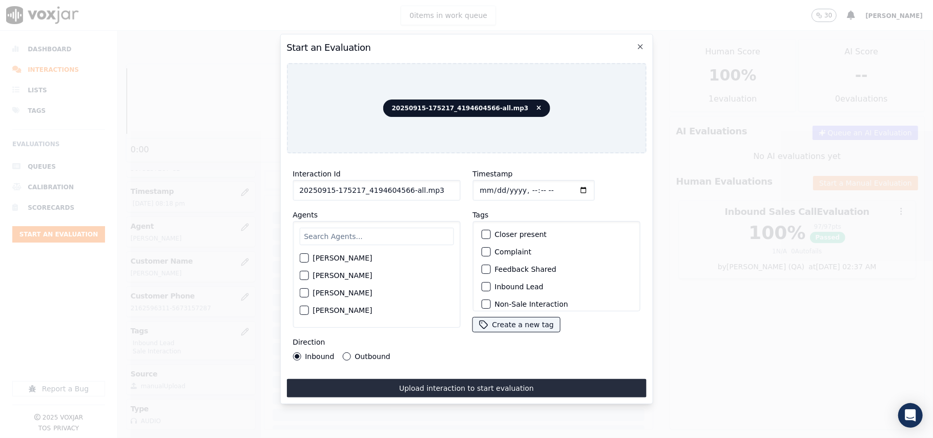
drag, startPoint x: 417, startPoint y: 185, endPoint x: 401, endPoint y: 187, distance: 16.5
click at [401, 187] on input "20250915-175217_4194604566-all.mp3" at bounding box center [377, 190] width 168 height 20
type input "20250915-175217_4194604566-C1"
click at [492, 188] on input "Timestamp" at bounding box center [533, 190] width 122 height 20
type input "[DATE]T21:07"
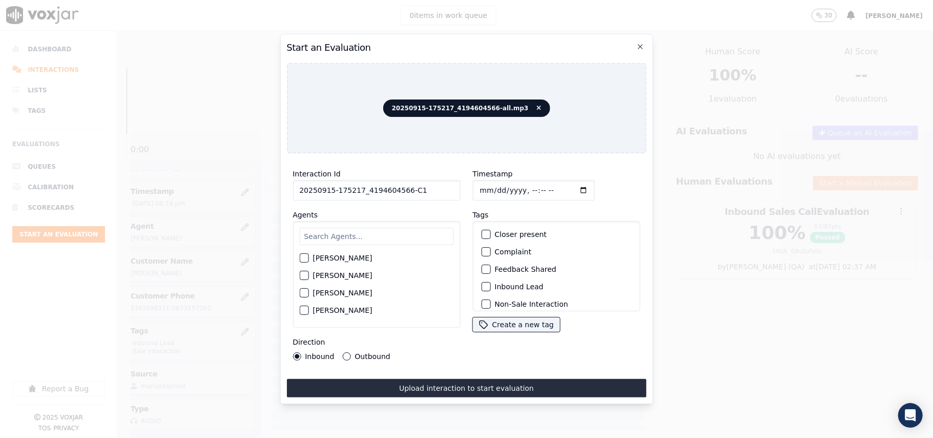
click at [406, 233] on input "text" at bounding box center [376, 236] width 154 height 17
type input "marc"
click at [301, 253] on div "[PERSON_NAME]" at bounding box center [376, 260] width 154 height 17
click at [302, 257] on div "button" at bounding box center [303, 260] width 7 height 7
click at [346, 352] on button "Outbound" at bounding box center [346, 356] width 8 height 8
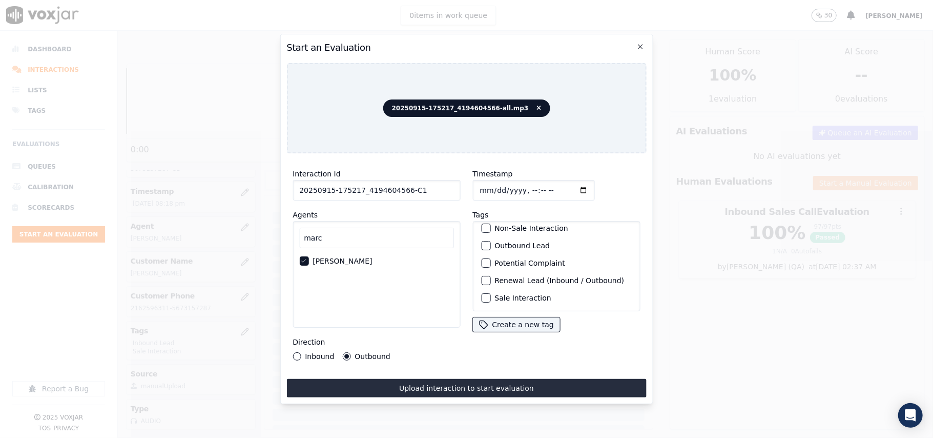
scroll to position [89, 0]
click at [505, 294] on label "Sale Interaction" at bounding box center [522, 297] width 56 height 7
click at [490, 293] on button "Sale Interaction" at bounding box center [485, 297] width 9 height 9
click at [494, 242] on label "Outbound Lead" at bounding box center [521, 245] width 55 height 7
click at [490, 241] on button "Outbound Lead" at bounding box center [485, 245] width 9 height 9
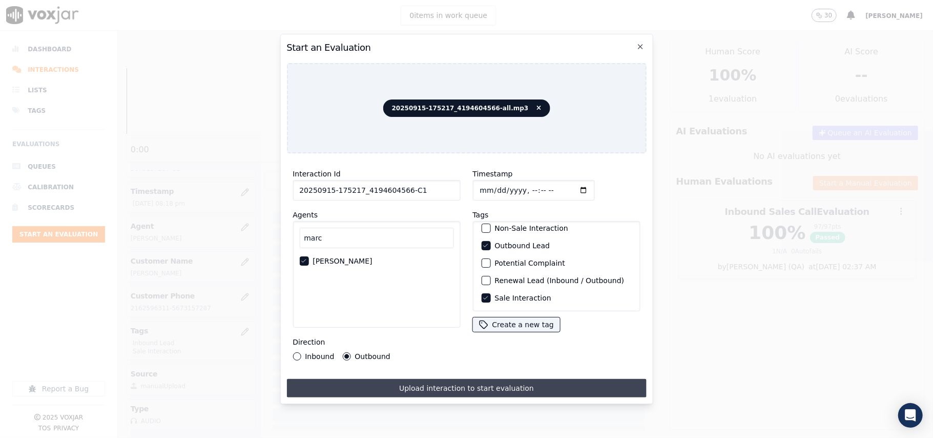
click at [453, 379] on button "Upload interaction to start evaluation" at bounding box center [466, 388] width 360 height 18
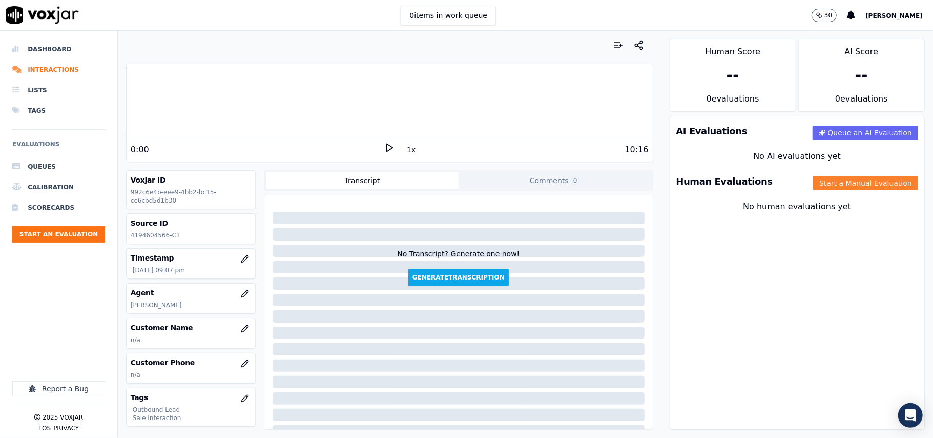
click at [845, 183] on button "Start a Manual Evaluation" at bounding box center [865, 183] width 105 height 14
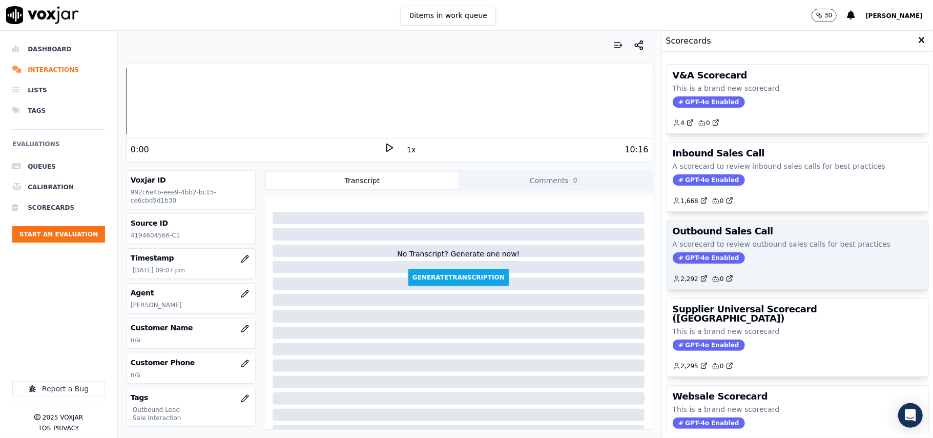
click at [692, 259] on span "GPT-4o Enabled" at bounding box center [709, 257] width 72 height 11
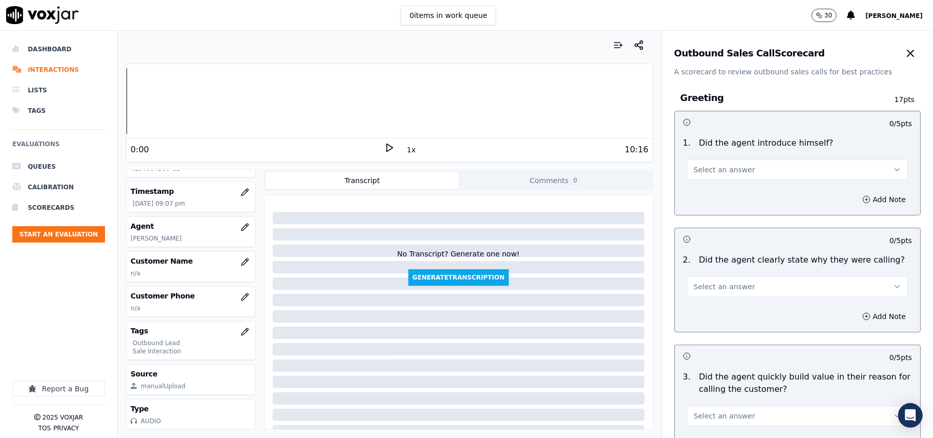
scroll to position [731, 0]
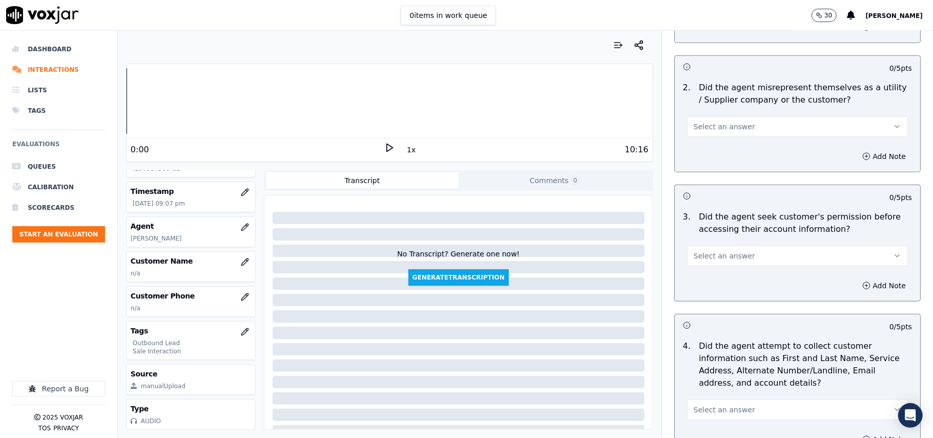
click at [745, 255] on button "Select an answer" at bounding box center [797, 255] width 221 height 20
click at [724, 295] on div "No" at bounding box center [775, 297] width 198 height 16
click at [857, 293] on button "Add Note" at bounding box center [884, 285] width 56 height 14
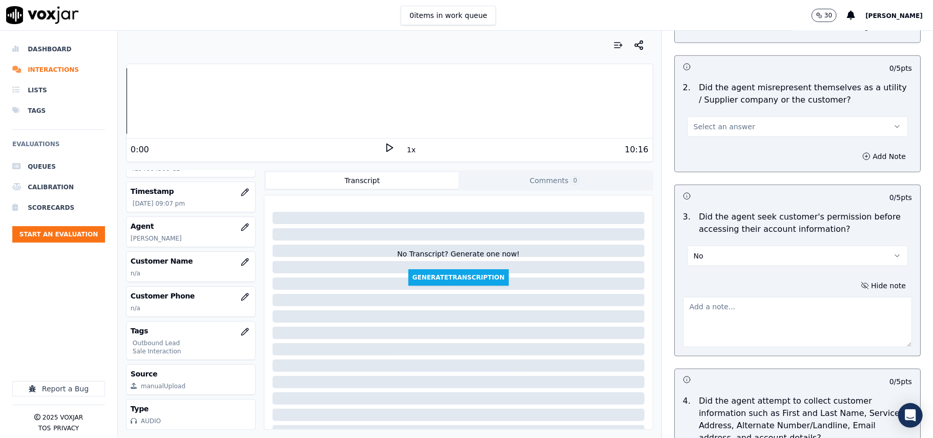
click at [751, 324] on textarea at bounding box center [797, 322] width 229 height 50
paste textarea "@2:46- The agent accessed the customer’s account without taking prior permissio…"
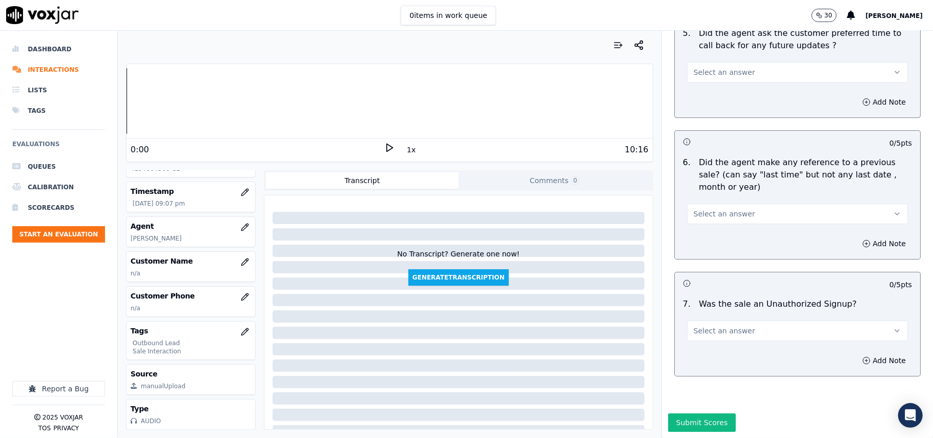
type textarea "@2:46- The agent accessed the customer’s account without taking prior permissio…"
click at [694, 325] on span "Select an answer" at bounding box center [724, 330] width 61 height 10
click at [697, 335] on div "No" at bounding box center [775, 339] width 198 height 16
click at [714, 203] on button "Select an answer" at bounding box center [797, 213] width 221 height 20
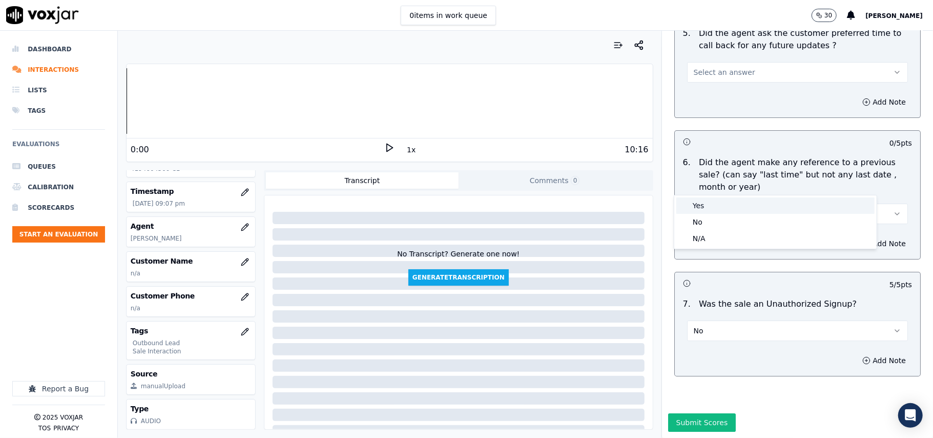
click at [710, 212] on div "Yes" at bounding box center [775, 205] width 198 height 16
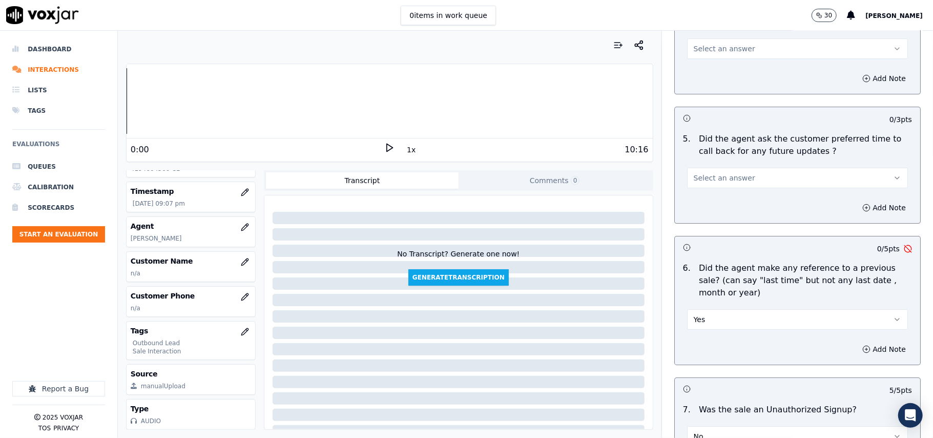
scroll to position [2405, 0]
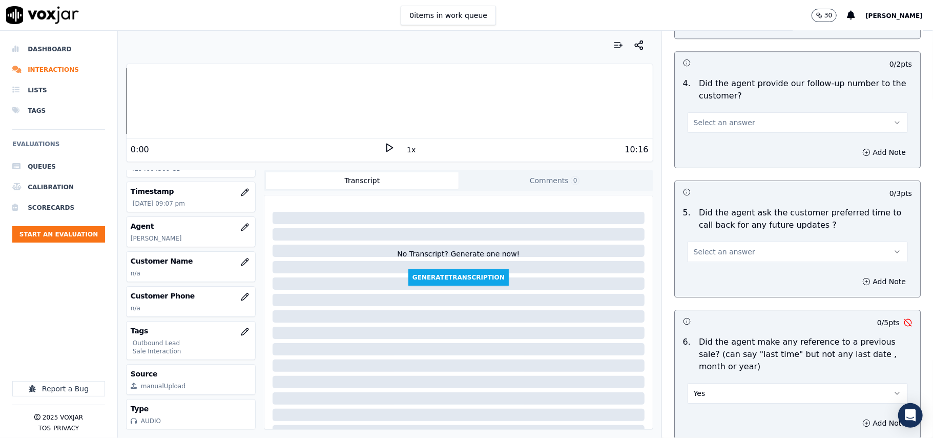
click at [710, 249] on span "Select an answer" at bounding box center [724, 251] width 61 height 10
click at [709, 271] on div "Yes" at bounding box center [775, 269] width 198 height 16
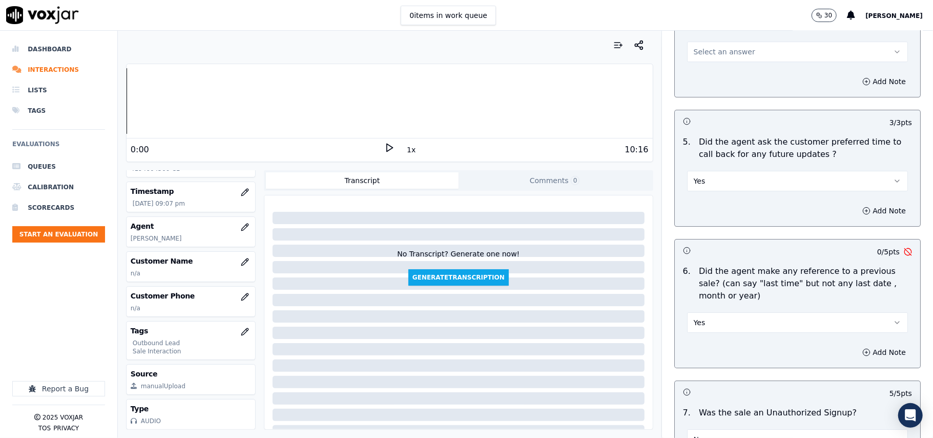
scroll to position [2542, 0]
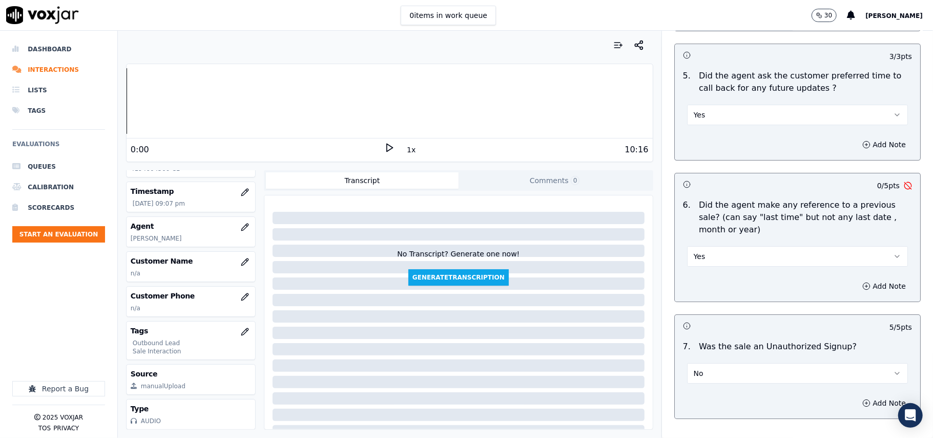
click at [904, 183] on icon "button" at bounding box center [907, 186] width 6 height 6
click at [904, 181] on icon "button" at bounding box center [908, 185] width 8 height 8
click at [699, 255] on button "Yes" at bounding box center [797, 256] width 221 height 20
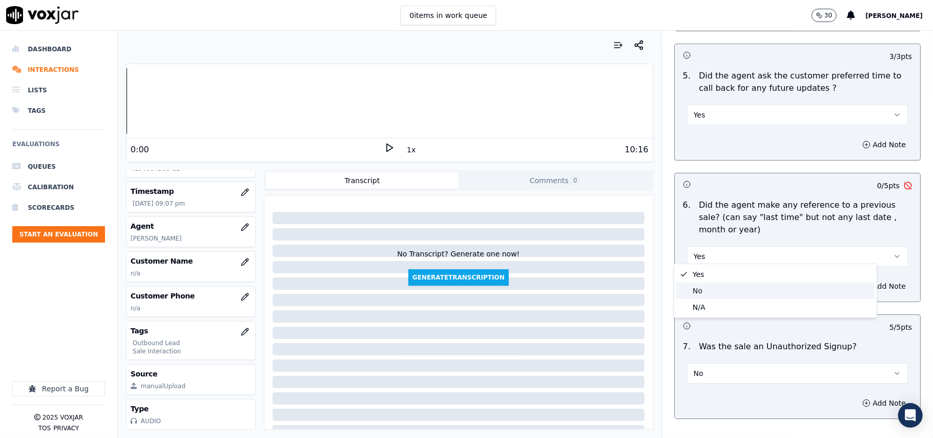
click at [698, 289] on div "No" at bounding box center [775, 290] width 198 height 16
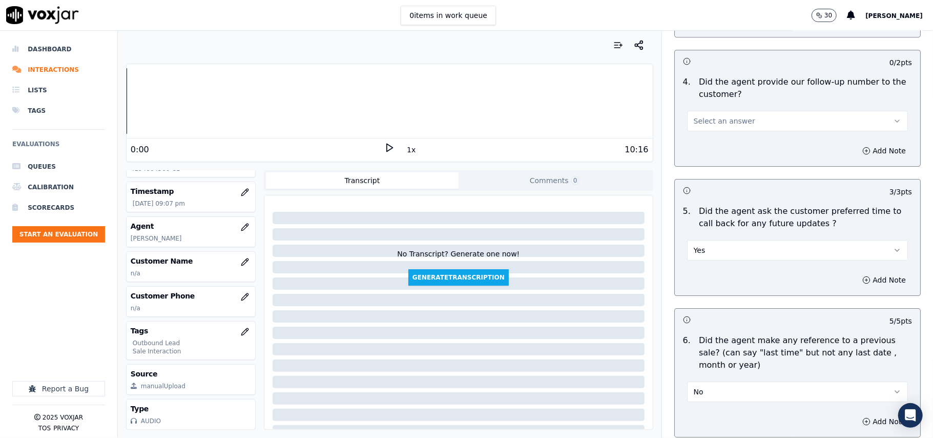
scroll to position [2405, 0]
click at [726, 241] on button "Yes" at bounding box center [797, 251] width 221 height 20
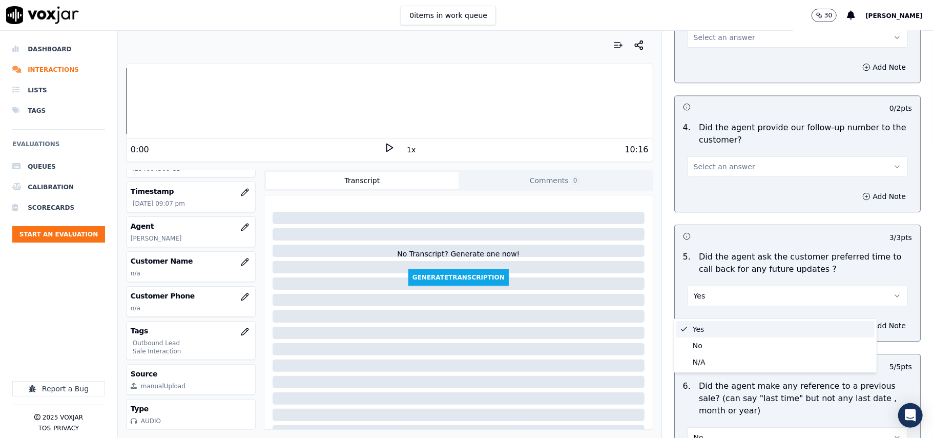
scroll to position [2337, 0]
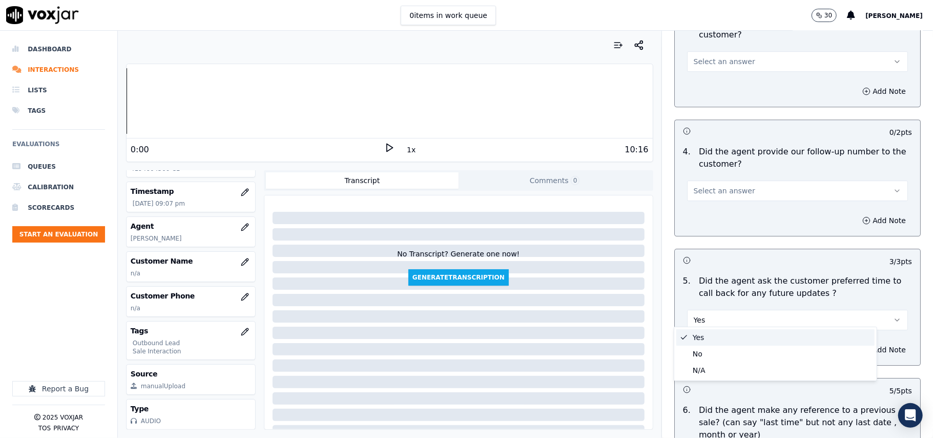
click at [732, 180] on button "Select an answer" at bounding box center [797, 190] width 221 height 20
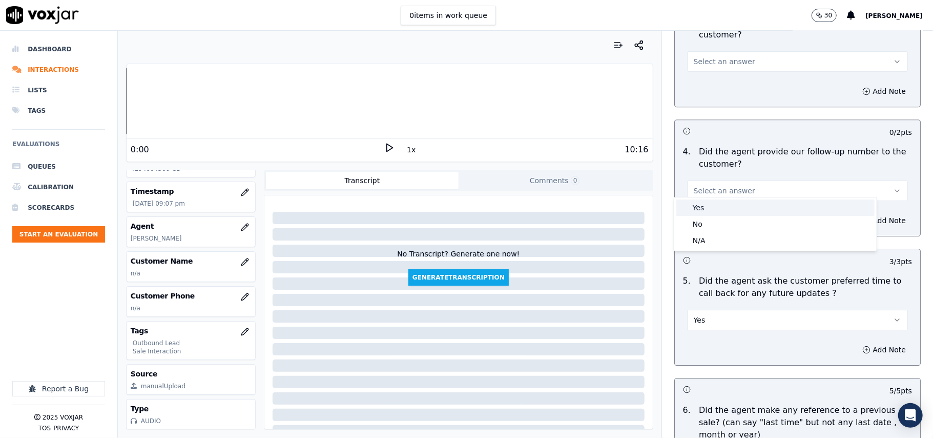
click at [722, 210] on div "Yes" at bounding box center [775, 207] width 198 height 16
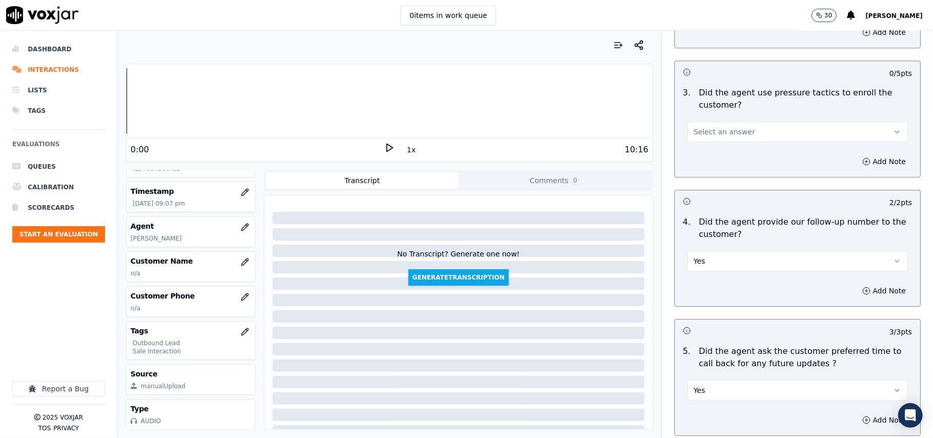
scroll to position [2132, 0]
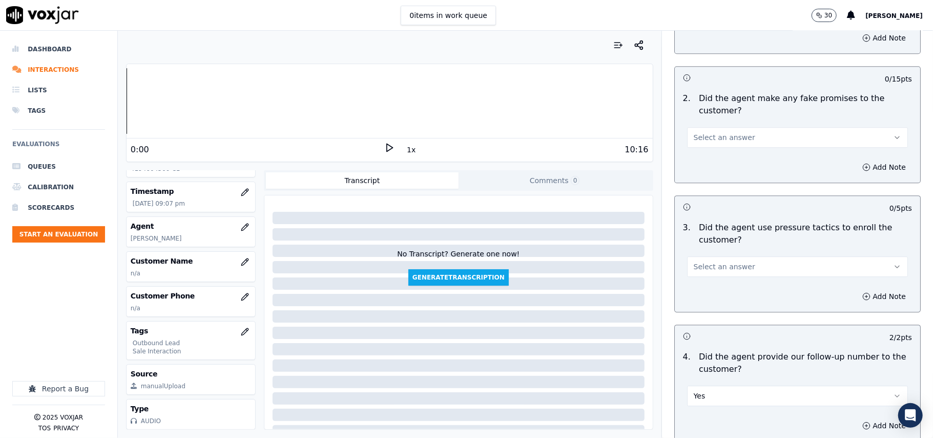
click at [713, 263] on span "Select an answer" at bounding box center [724, 266] width 61 height 10
click at [703, 292] on div "No" at bounding box center [775, 300] width 198 height 16
click at [707, 132] on span "Select an answer" at bounding box center [724, 137] width 61 height 10
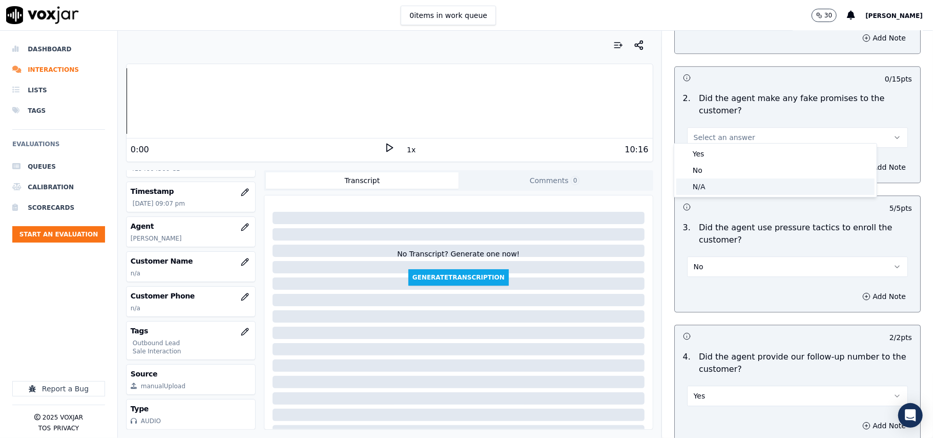
click at [708, 185] on div "N/A" at bounding box center [775, 186] width 198 height 16
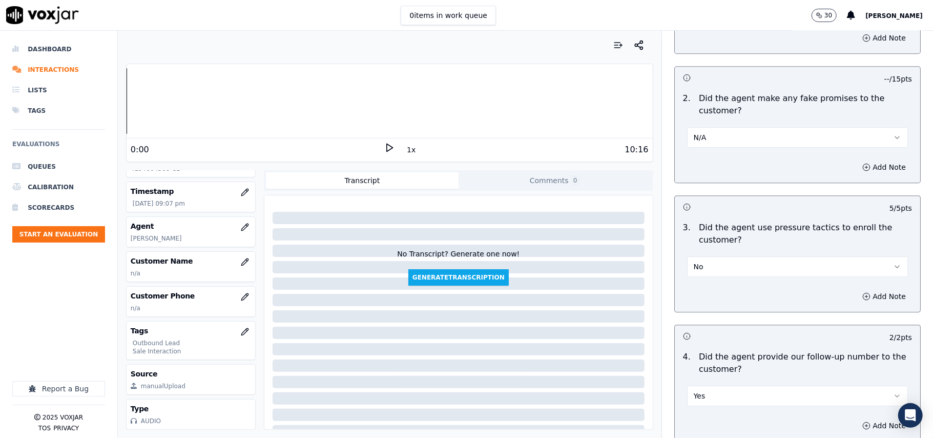
click at [708, 127] on button "N/A" at bounding box center [797, 137] width 221 height 20
click at [708, 167] on div "No" at bounding box center [775, 170] width 198 height 16
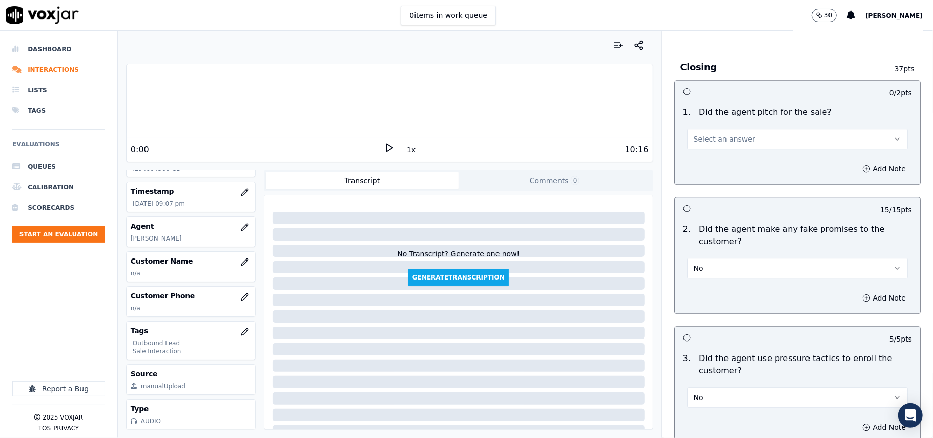
scroll to position [1995, 0]
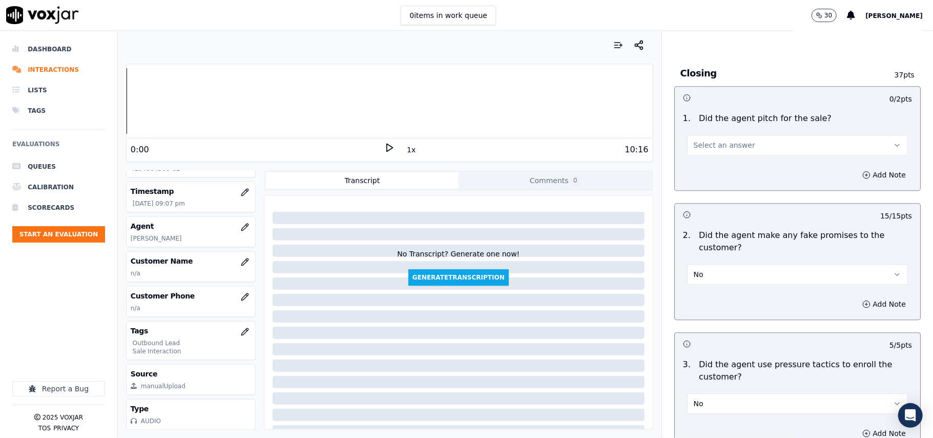
click at [717, 140] on span "Select an answer" at bounding box center [724, 145] width 61 height 10
click at [717, 161] on div "Yes" at bounding box center [775, 161] width 198 height 16
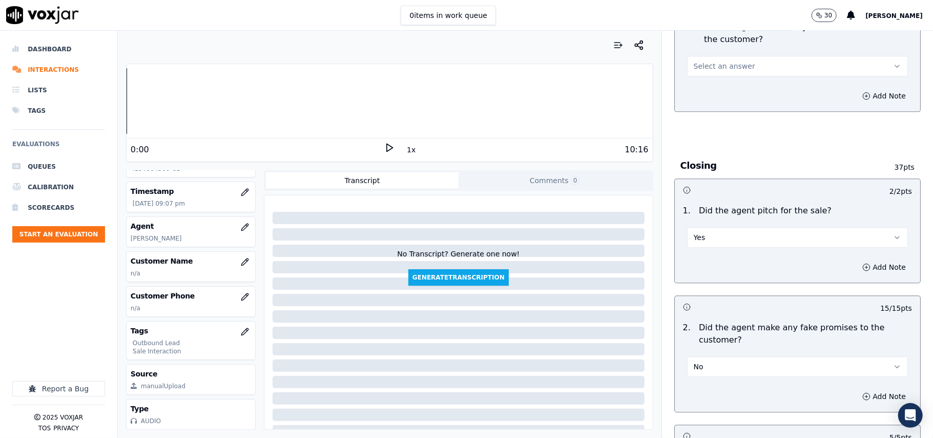
scroll to position [1790, 0]
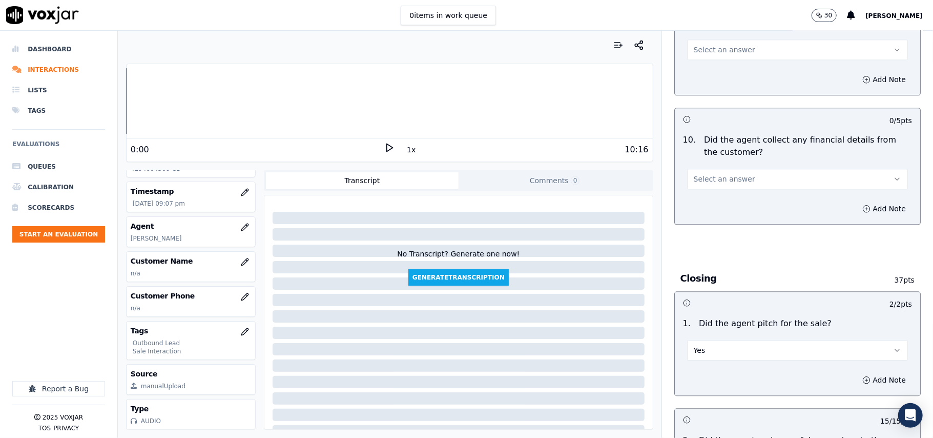
click at [728, 174] on span "Select an answer" at bounding box center [724, 179] width 61 height 10
click at [720, 203] on div "No" at bounding box center [775, 210] width 198 height 16
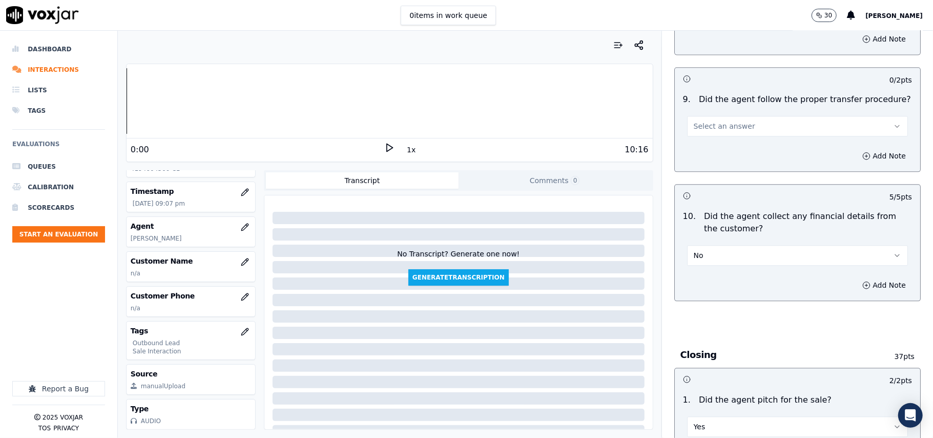
scroll to position [1654, 0]
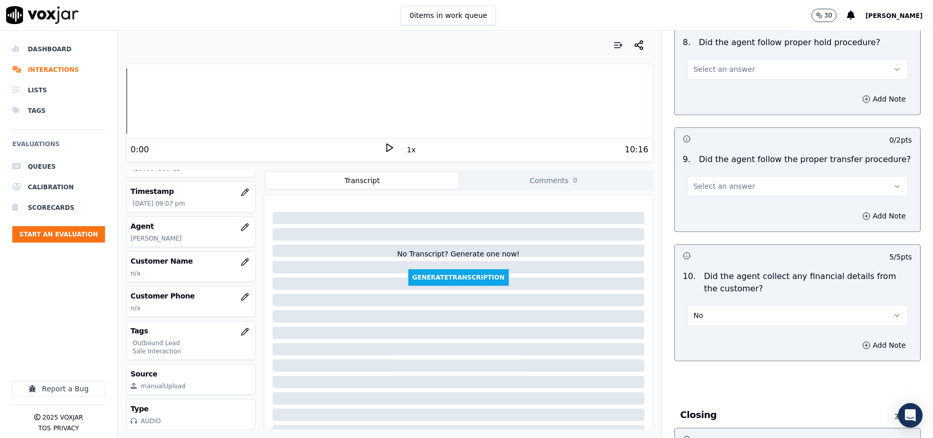
click at [727, 181] on span "Select an answer" at bounding box center [724, 186] width 61 height 10
click at [727, 206] on div "Yes" at bounding box center [775, 201] width 198 height 16
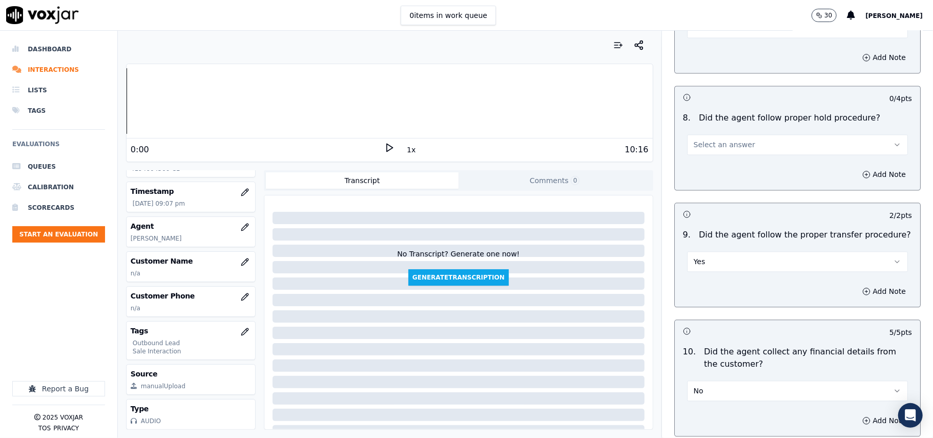
scroll to position [1517, 0]
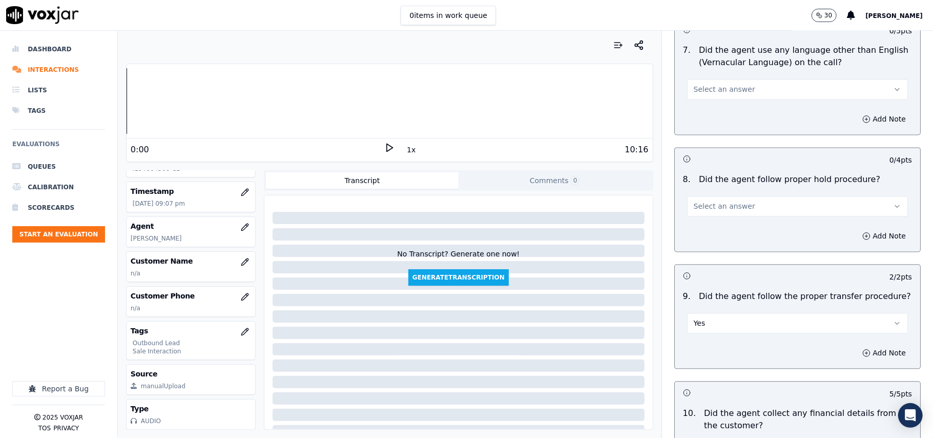
click at [726, 196] on button "Select an answer" at bounding box center [797, 206] width 221 height 20
click at [720, 219] on div "Yes" at bounding box center [775, 221] width 198 height 16
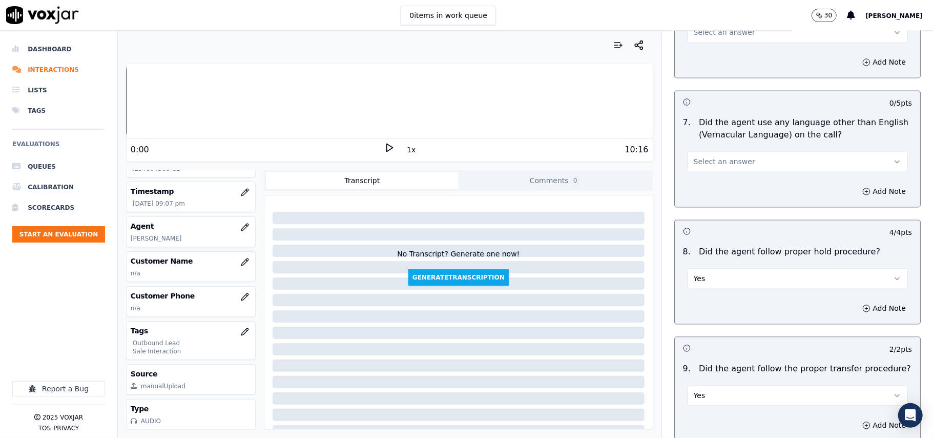
scroll to position [1380, 0]
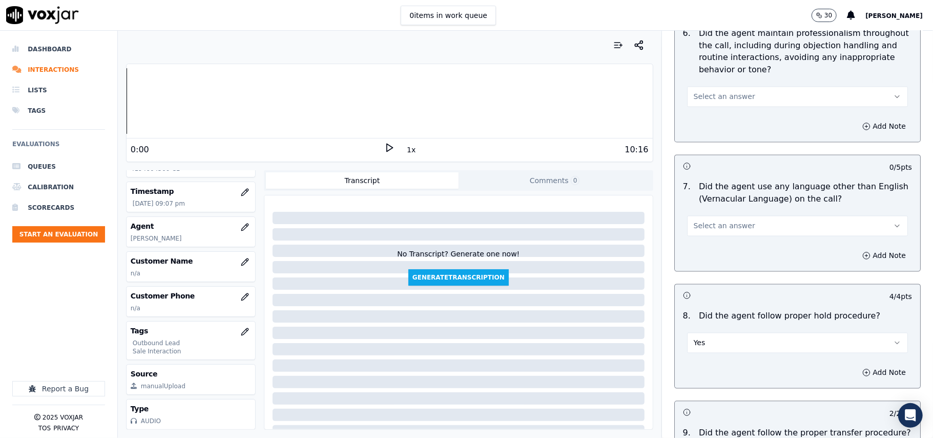
click at [726, 221] on span "Select an answer" at bounding box center [724, 226] width 61 height 10
click at [728, 253] on div "No" at bounding box center [775, 257] width 198 height 16
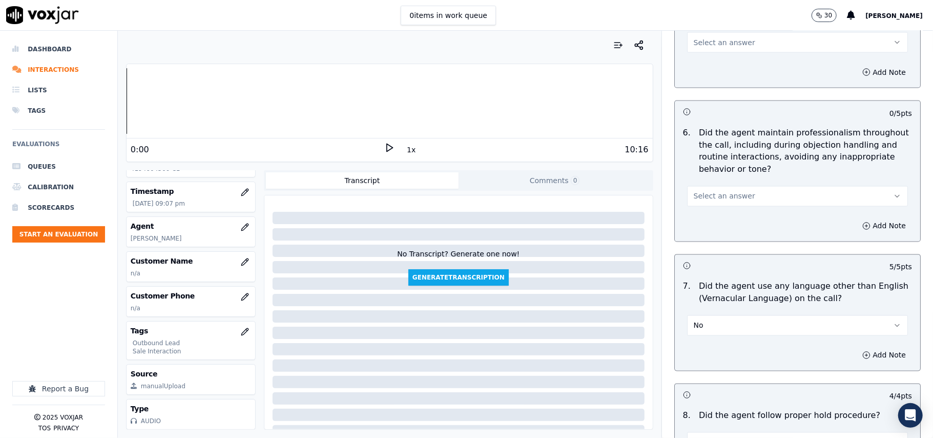
scroll to position [1175, 0]
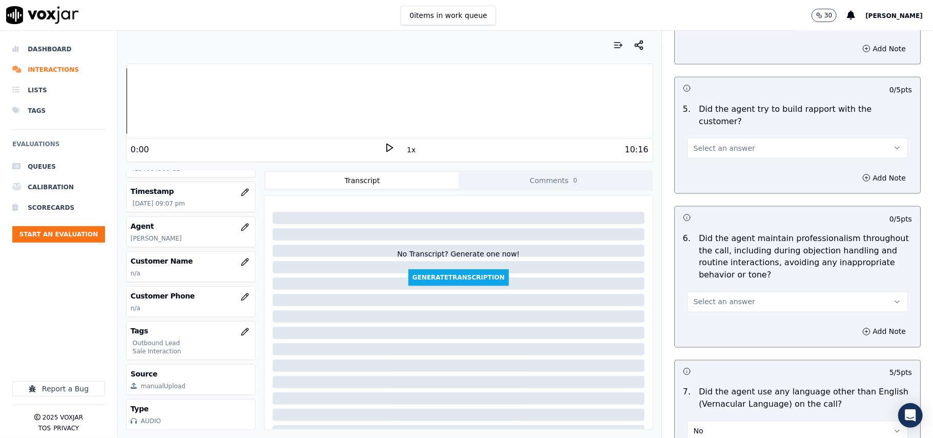
click at [734, 296] on button "Select an answer" at bounding box center [797, 302] width 221 height 20
click at [726, 309] on div "Yes" at bounding box center [775, 316] width 198 height 16
click at [705, 143] on span "Select an answer" at bounding box center [724, 148] width 61 height 10
click at [715, 169] on div "Yes" at bounding box center [775, 162] width 198 height 16
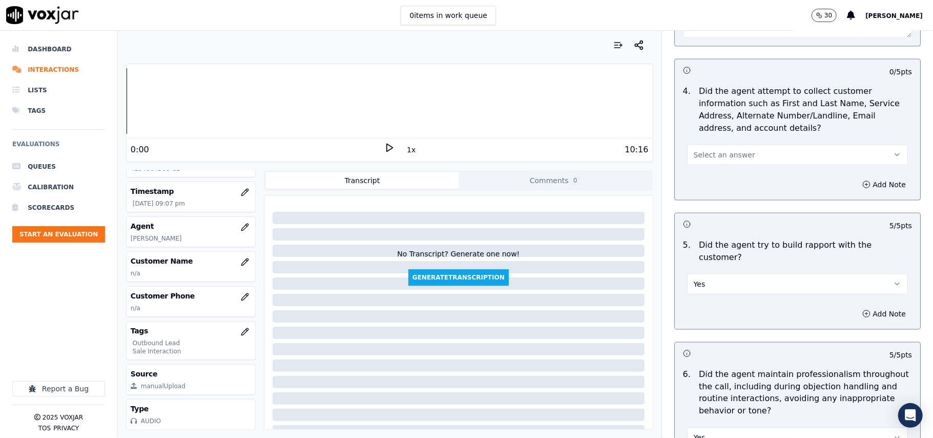
scroll to position [1039, 0]
click at [721, 154] on span "Select an answer" at bounding box center [724, 155] width 61 height 10
click at [719, 193] on div "No" at bounding box center [775, 198] width 198 height 16
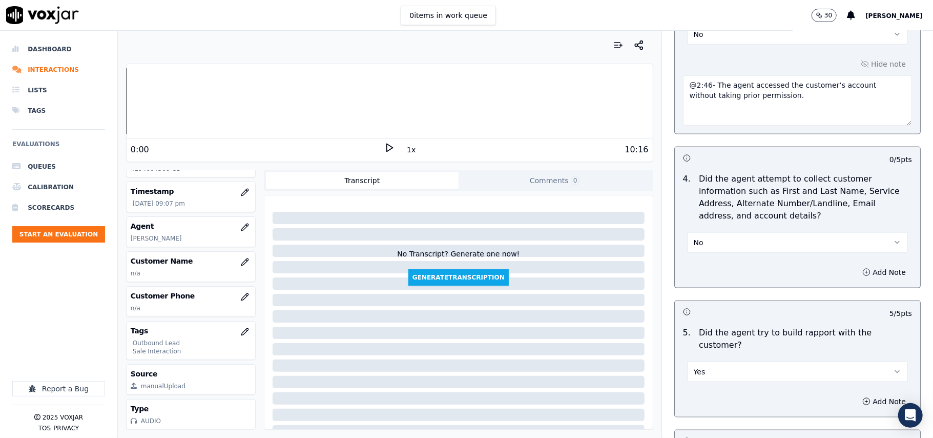
scroll to position [902, 0]
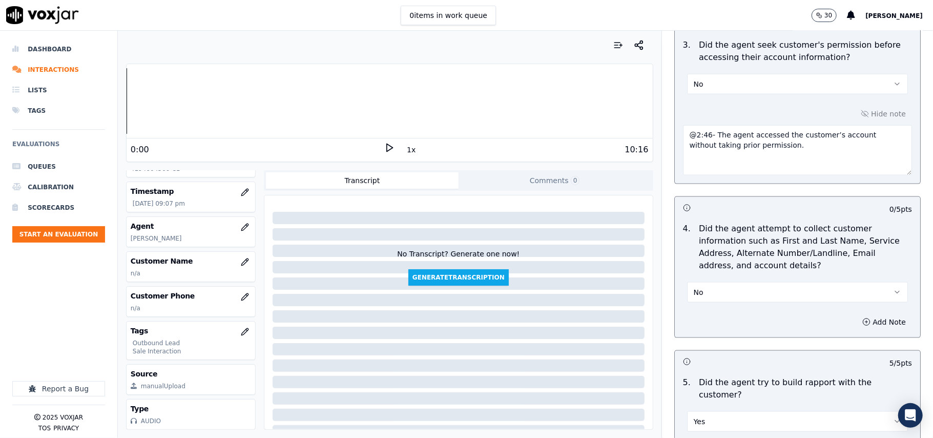
click at [731, 290] on button "No" at bounding box center [797, 292] width 221 height 20
click at [701, 353] on div "N/A" at bounding box center [775, 351] width 198 height 16
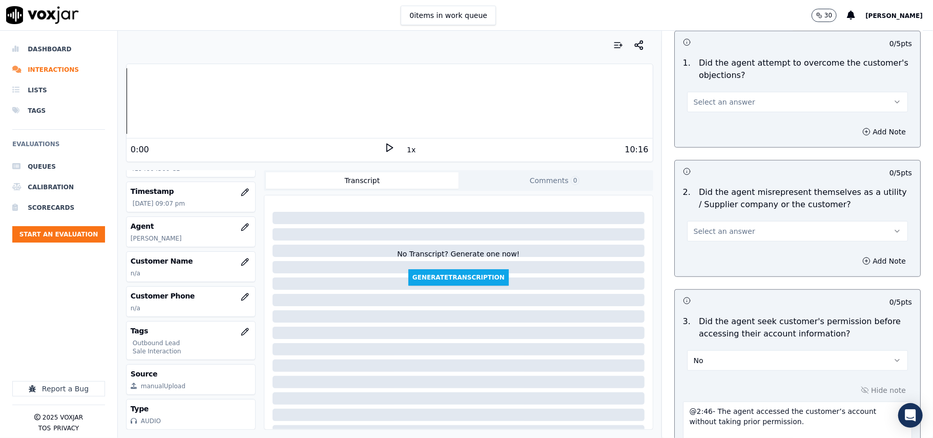
scroll to position [561, 0]
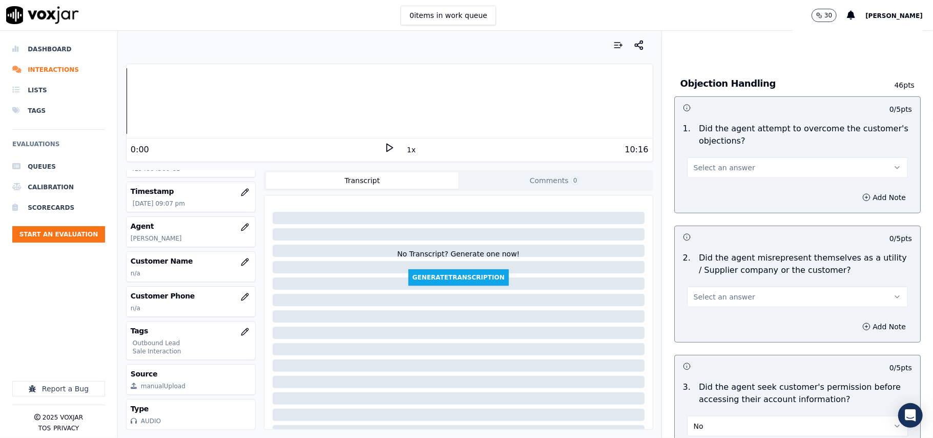
click at [704, 298] on span "Select an answer" at bounding box center [724, 297] width 61 height 10
click at [704, 328] on div "Yes" at bounding box center [775, 321] width 198 height 16
click at [708, 291] on button "Yes" at bounding box center [797, 296] width 221 height 20
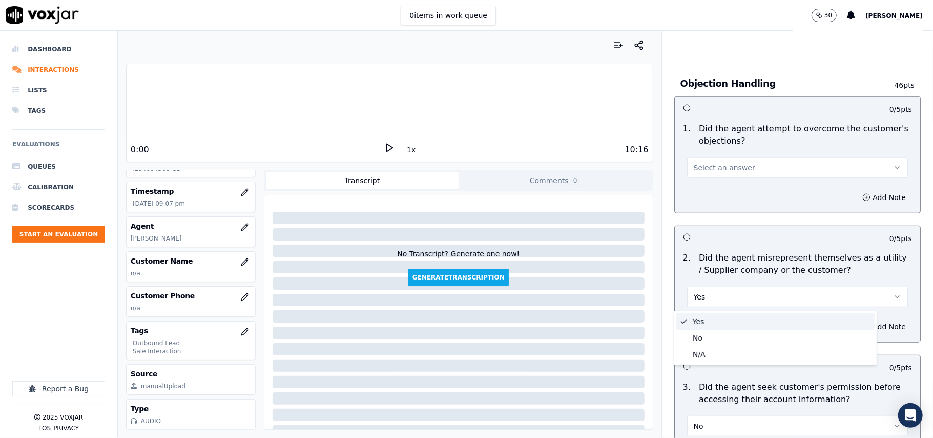
click at [708, 326] on div "Yes" at bounding box center [775, 321] width 198 height 16
click at [708, 294] on button "Yes" at bounding box center [797, 296] width 221 height 20
click at [708, 333] on div "No" at bounding box center [775, 337] width 198 height 16
drag, startPoint x: 742, startPoint y: 150, endPoint x: 743, endPoint y: 174, distance: 24.1
click at [743, 150] on div "Select an answer" at bounding box center [797, 162] width 237 height 31
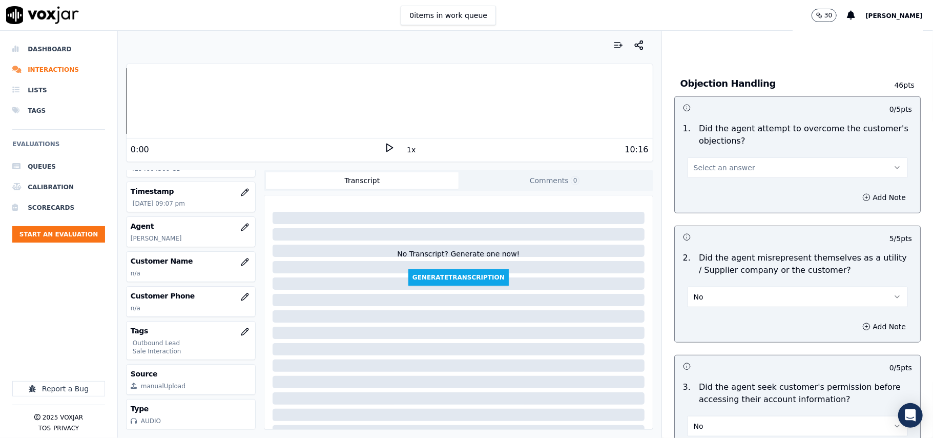
click at [742, 174] on button "Select an answer" at bounding box center [797, 167] width 221 height 20
click at [732, 192] on div "Yes" at bounding box center [775, 192] width 198 height 16
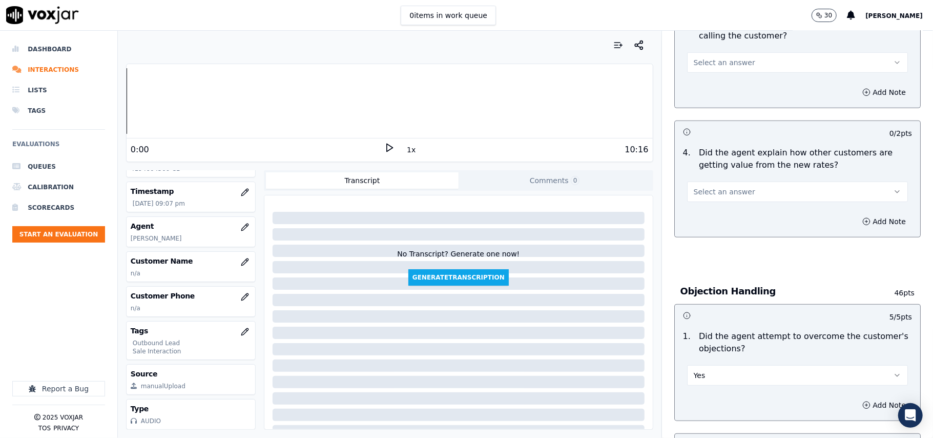
scroll to position [287, 0]
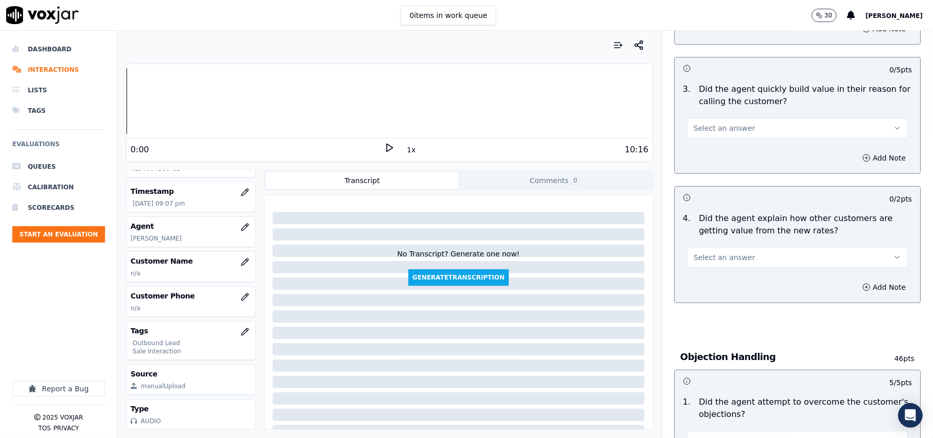
click at [751, 257] on button "Select an answer" at bounding box center [797, 257] width 221 height 20
click at [750, 280] on div "Yes" at bounding box center [775, 281] width 198 height 16
click at [731, 136] on button "Select an answer" at bounding box center [797, 128] width 221 height 20
click at [724, 161] on div "No" at bounding box center [775, 168] width 198 height 16
click at [735, 130] on button "No" at bounding box center [797, 128] width 221 height 20
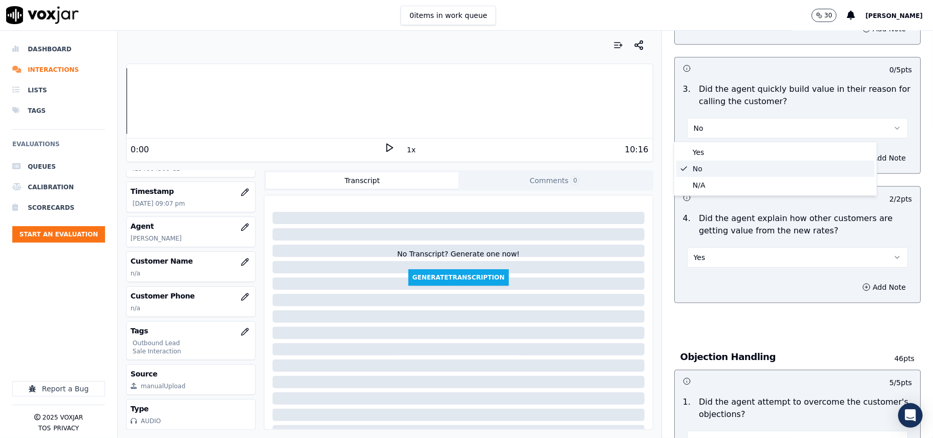
click at [727, 162] on div "No" at bounding box center [775, 168] width 198 height 16
click at [738, 123] on button "No" at bounding box center [797, 128] width 221 height 20
click at [738, 146] on div "Yes" at bounding box center [775, 152] width 198 height 16
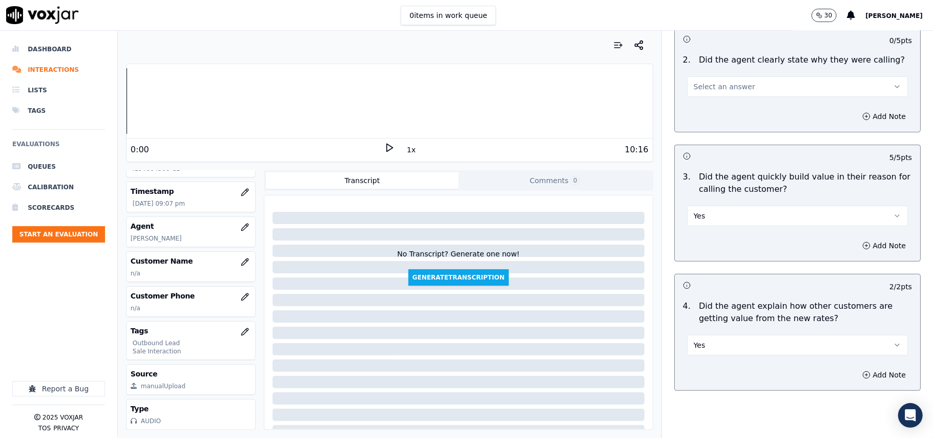
scroll to position [151, 0]
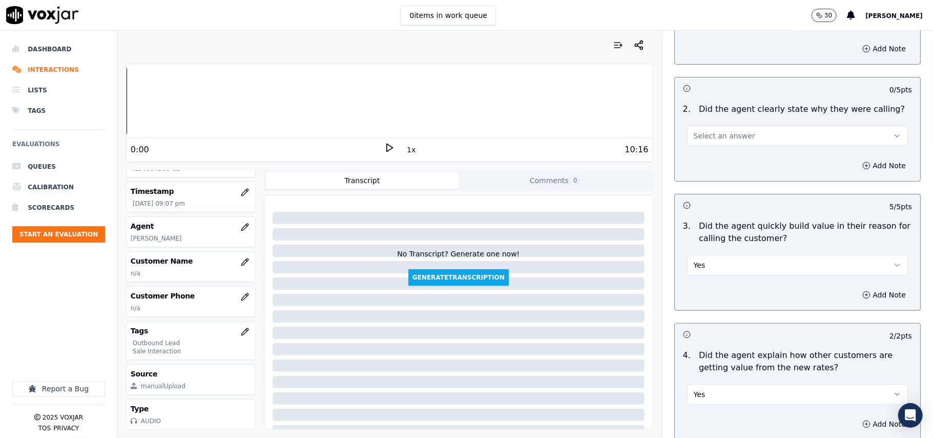
click at [725, 124] on div "Select an answer" at bounding box center [797, 134] width 221 height 23
click at [726, 136] on span "Select an answer" at bounding box center [724, 136] width 61 height 10
click at [724, 154] on div "Yes" at bounding box center [775, 159] width 198 height 16
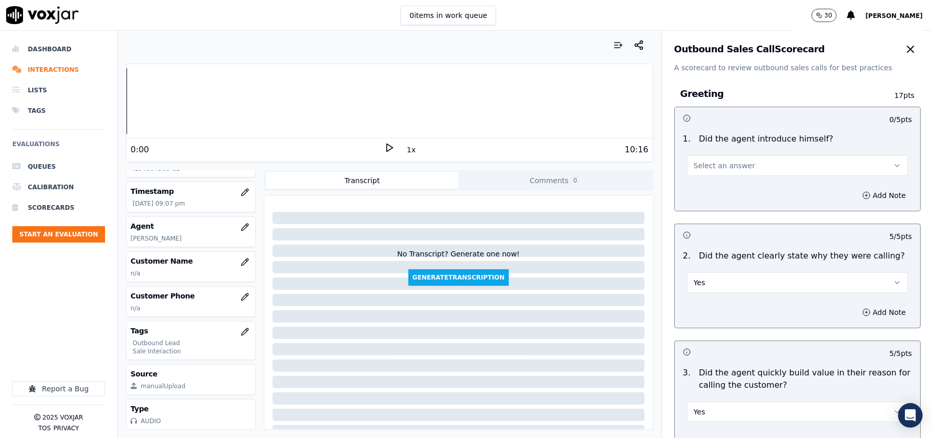
scroll to position [0, 0]
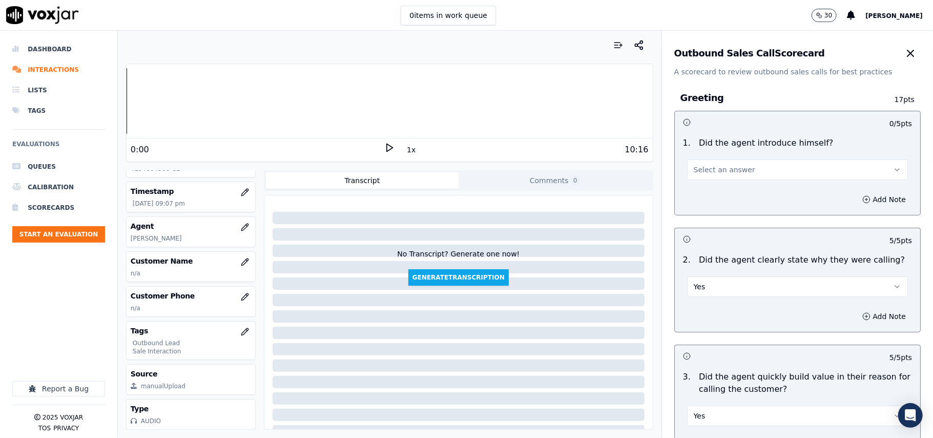
click at [738, 167] on button "Select an answer" at bounding box center [797, 169] width 221 height 20
click at [718, 182] on div "Yes No N/A" at bounding box center [775, 209] width 203 height 54
click at [728, 193] on div "Yes" at bounding box center [775, 193] width 198 height 16
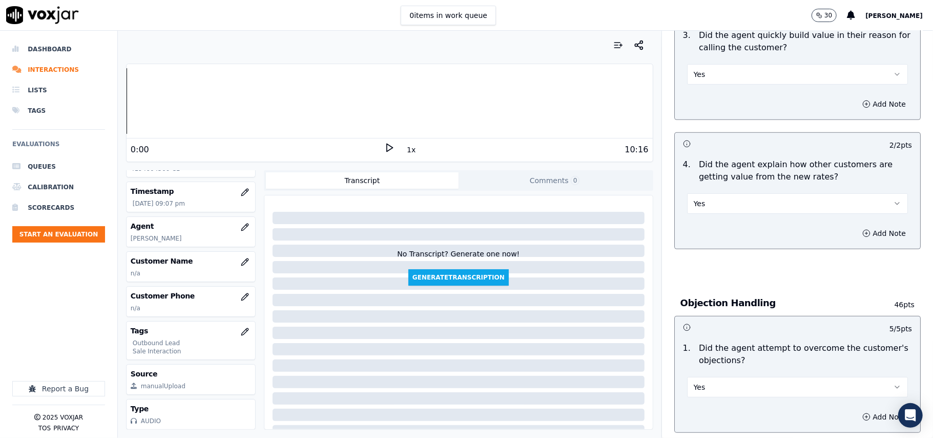
scroll to position [2610, 0]
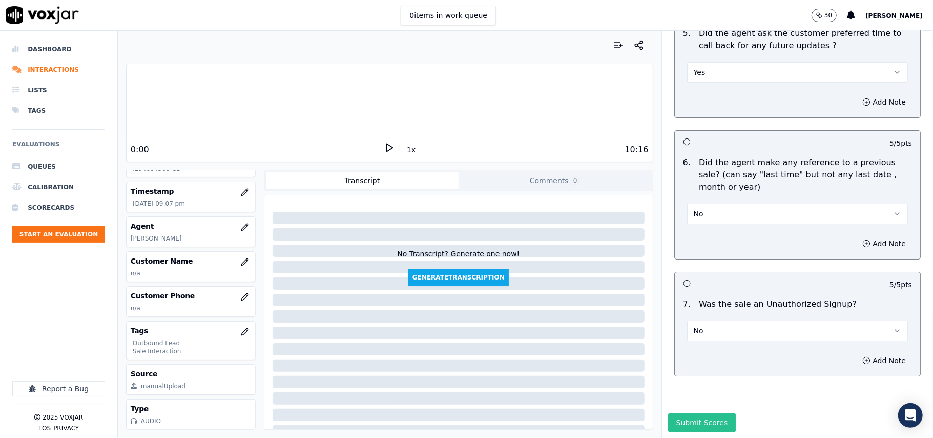
click at [693, 413] on button "Submit Scores" at bounding box center [702, 422] width 68 height 18
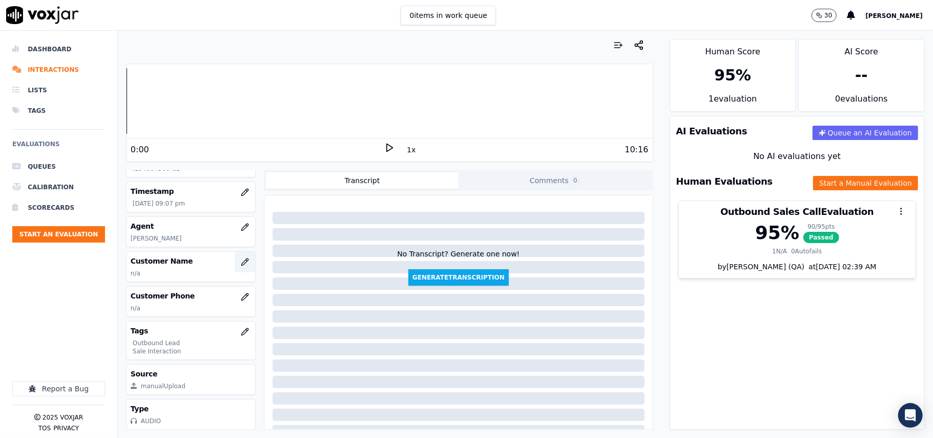
click at [241, 258] on icon "button" at bounding box center [245, 262] width 8 height 8
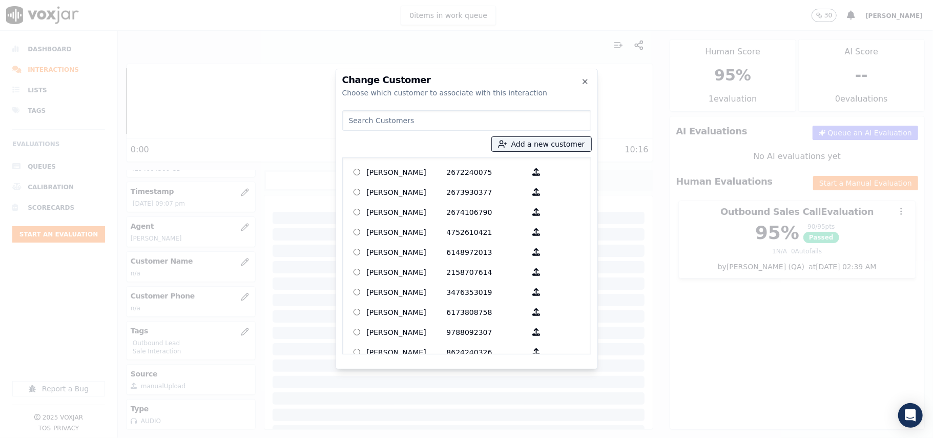
paste input "[PERSON_NAME]"
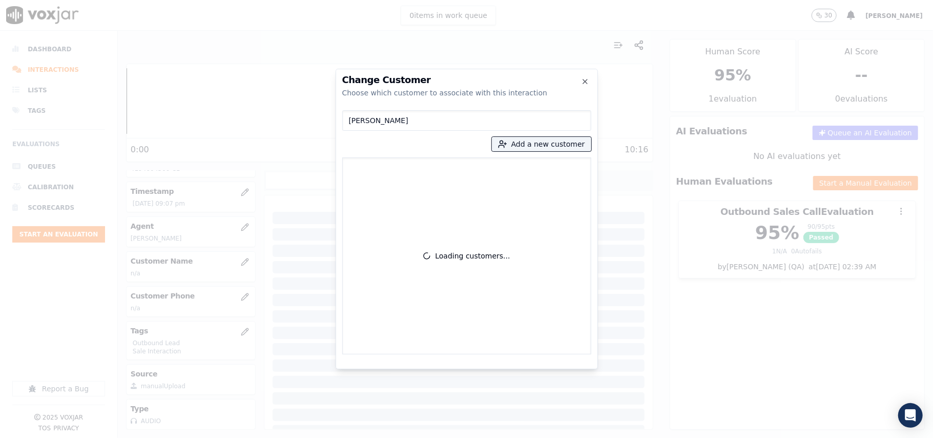
click at [353, 121] on input "[PERSON_NAME]" at bounding box center [466, 120] width 249 height 20
type input "[PERSON_NAME]"
click at [380, 167] on p "[PERSON_NAME]" at bounding box center [407, 172] width 80 height 16
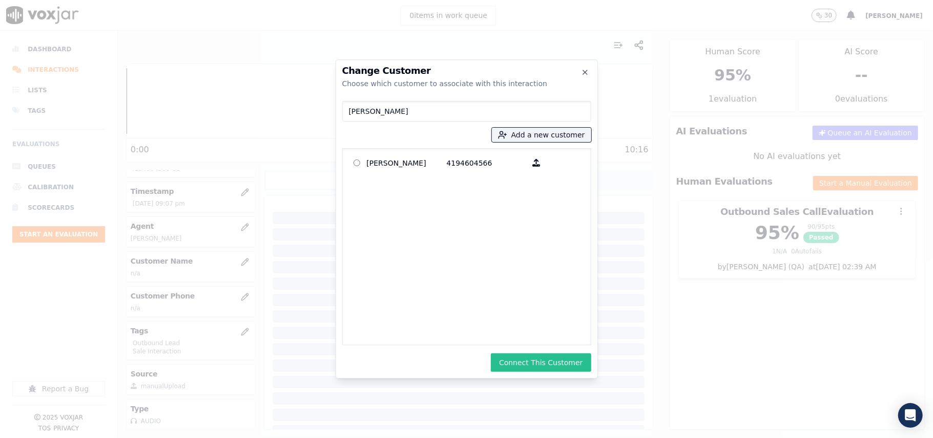
click at [540, 358] on button "Connect This Customer" at bounding box center [541, 362] width 100 height 18
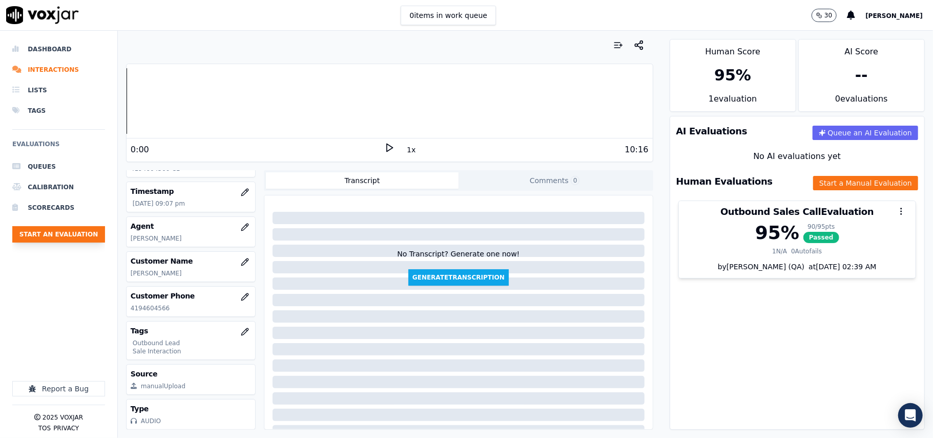
click at [14, 226] on button "Start an Evaluation" at bounding box center [58, 234] width 93 height 16
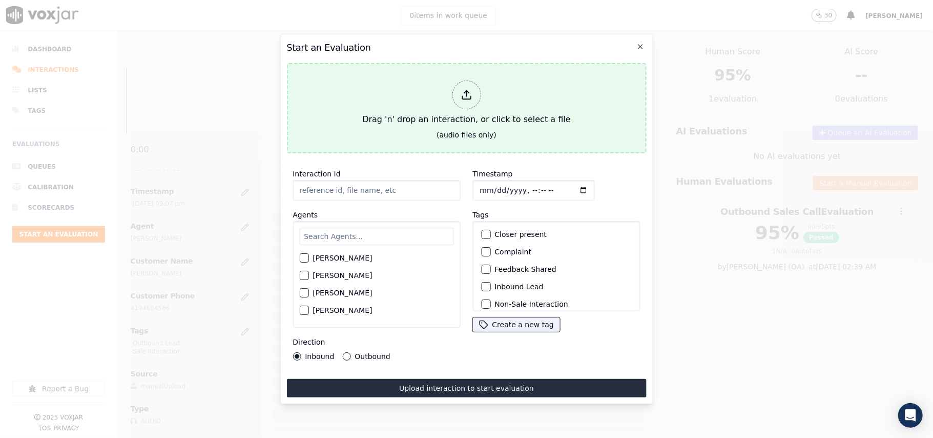
click at [465, 80] on div at bounding box center [466, 94] width 29 height 29
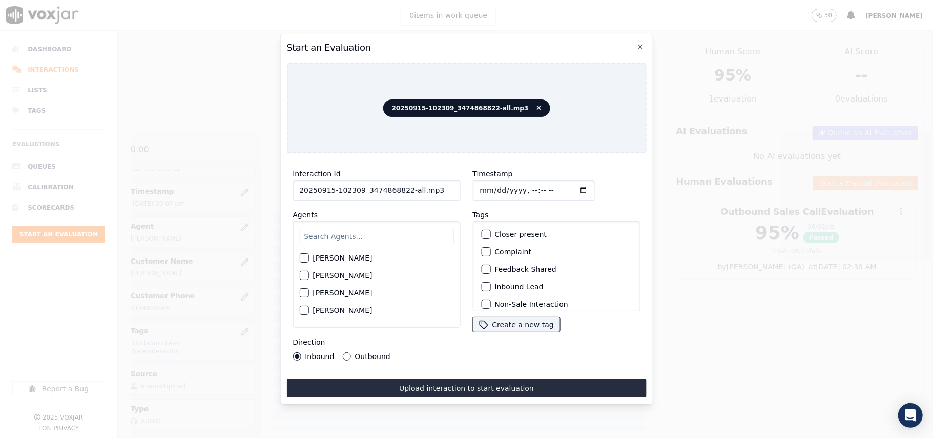
drag, startPoint x: 441, startPoint y: 180, endPoint x: 401, endPoint y: 184, distance: 40.7
click at [401, 184] on input "20250915-102309_3474868822-all.mp3" at bounding box center [377, 190] width 168 height 20
type input "20250915-102309_3474868822-C1"
click at [395, 228] on input "text" at bounding box center [376, 236] width 154 height 17
type input "[PERSON_NAME]"
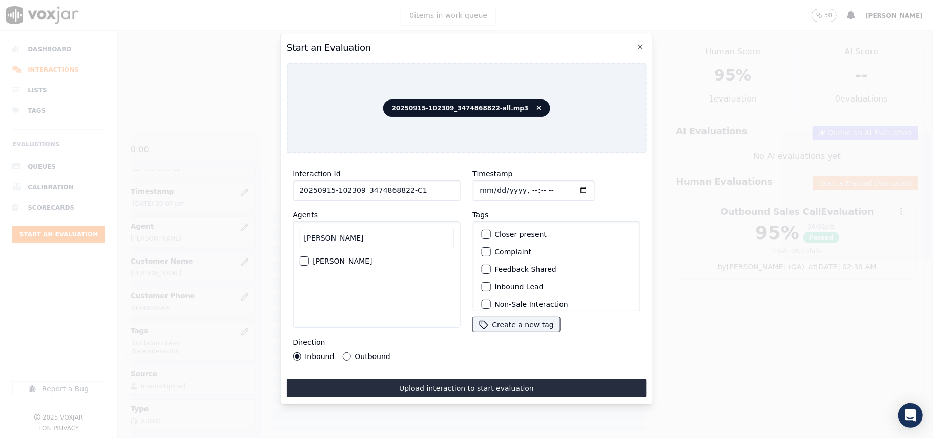
click at [320, 257] on label "[PERSON_NAME]" at bounding box center [342, 260] width 59 height 7
click at [308, 256] on button "[PERSON_NAME]" at bounding box center [303, 260] width 9 height 9
click at [477, 278] on div "Inbound Lead" at bounding box center [556, 286] width 158 height 17
click at [483, 278] on div "Inbound Lead" at bounding box center [556, 286] width 158 height 17
click at [495, 283] on label "Inbound Lead" at bounding box center [518, 286] width 49 height 7
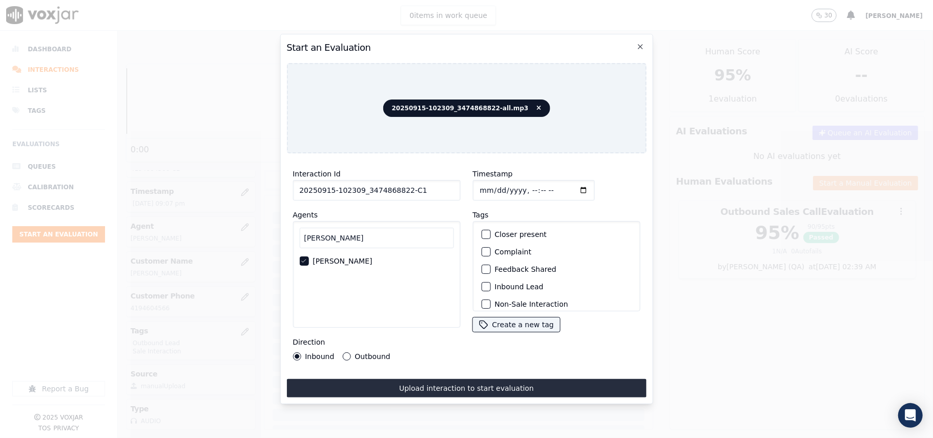
click at [490, 282] on button "Inbound Lead" at bounding box center [485, 286] width 9 height 9
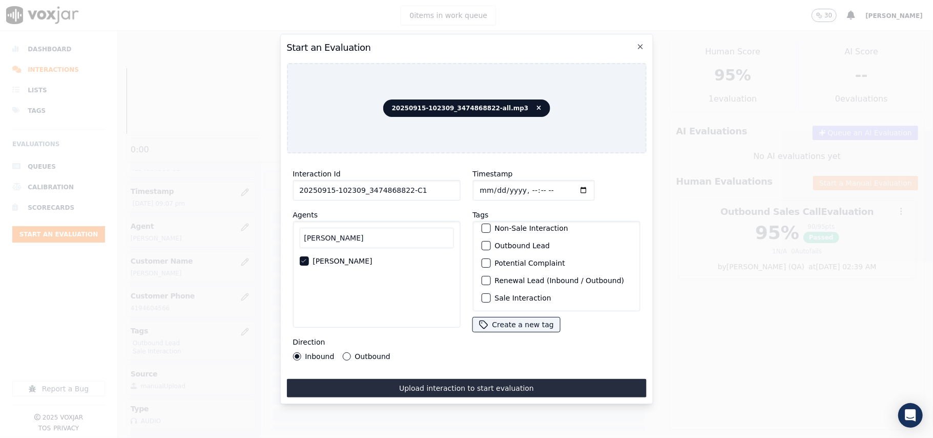
scroll to position [89, 0]
click at [494, 294] on label "Sale Interaction" at bounding box center [522, 297] width 56 height 7
click at [490, 293] on button "Sale Interaction" at bounding box center [485, 297] width 9 height 9
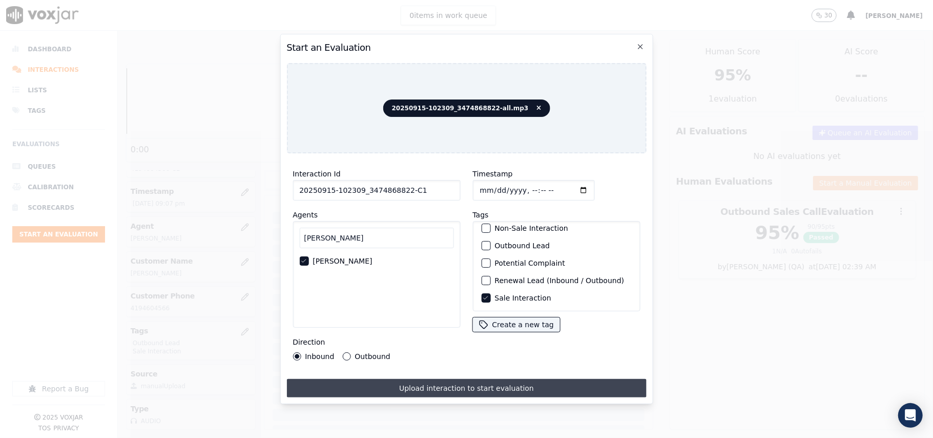
click at [404, 379] on button "Upload interaction to start evaluation" at bounding box center [466, 388] width 360 height 18
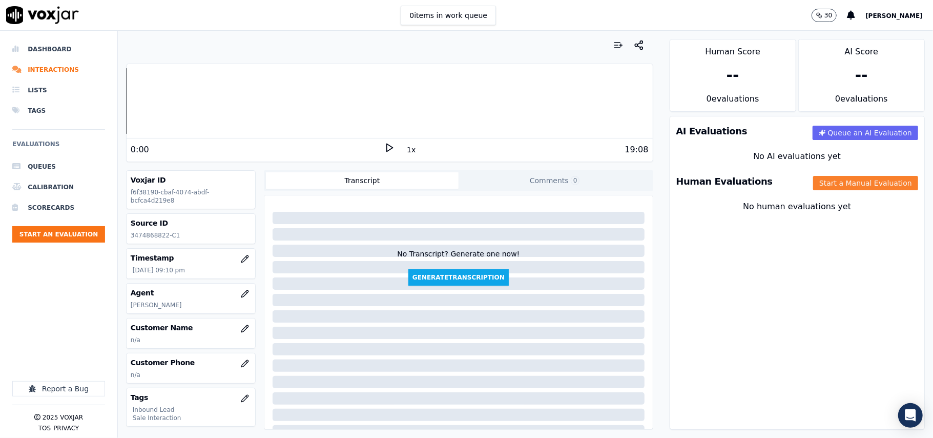
click at [840, 189] on button "Start a Manual Evaluation" at bounding box center [865, 183] width 105 height 14
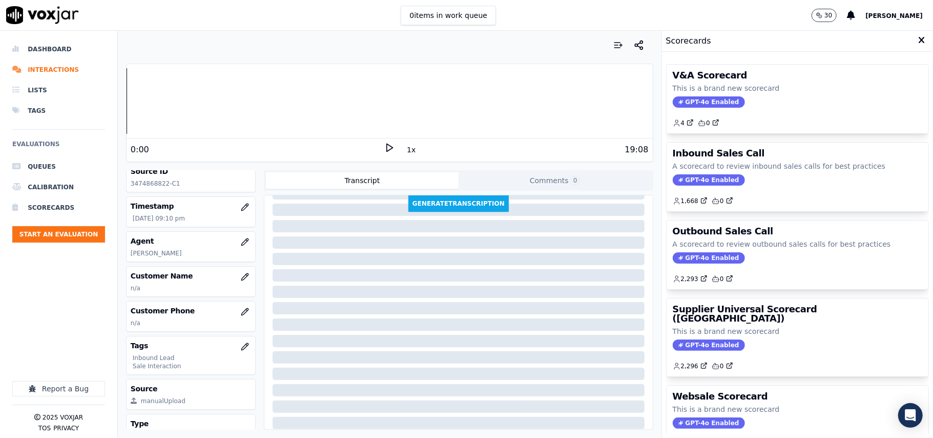
scroll to position [100, 0]
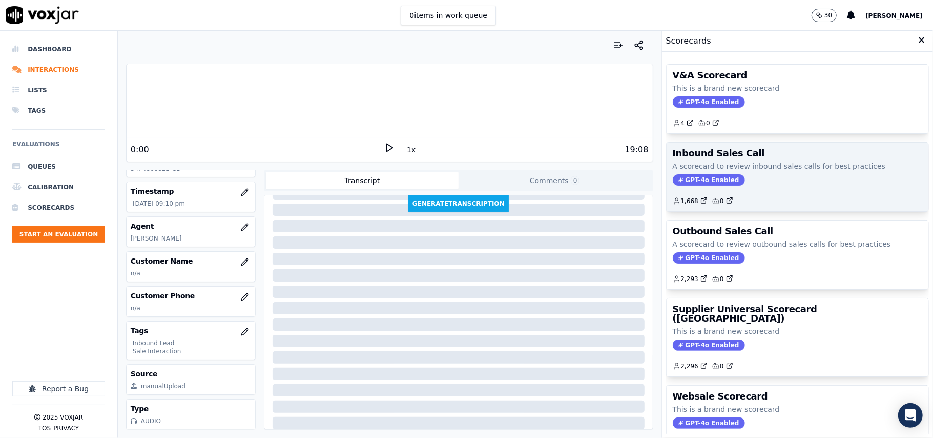
click at [675, 173] on div "Inbound Sales Call A scorecard to review inbound sales calls for best practices…" at bounding box center [798, 176] width 262 height 69
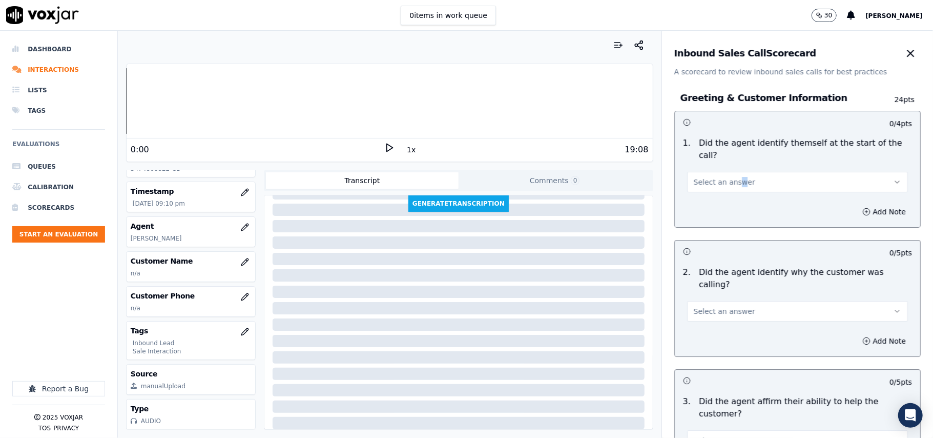
click at [725, 161] on div "Select an answer" at bounding box center [797, 176] width 237 height 31
click at [726, 177] on span "Select an answer" at bounding box center [724, 182] width 61 height 10
click at [722, 196] on div "Yes" at bounding box center [775, 193] width 198 height 16
click at [740, 325] on div "Add Note" at bounding box center [797, 340] width 245 height 31
click at [740, 301] on button "Select an answer" at bounding box center [797, 311] width 221 height 20
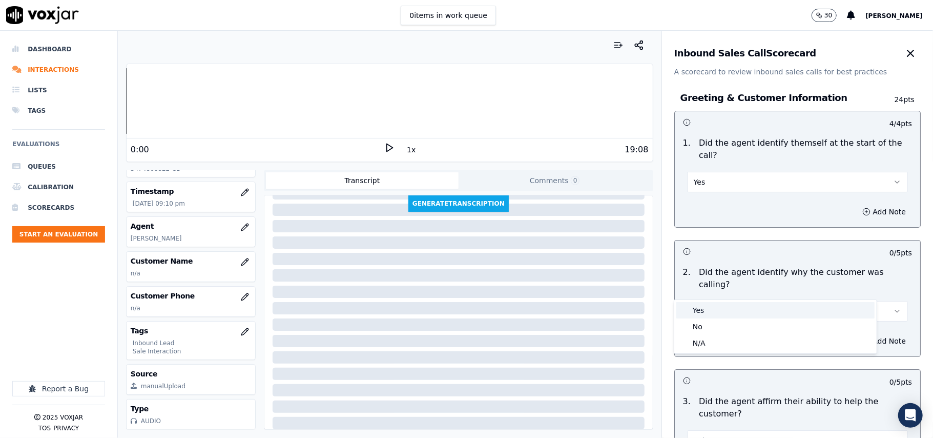
click at [735, 304] on div "Yes" at bounding box center [775, 310] width 198 height 16
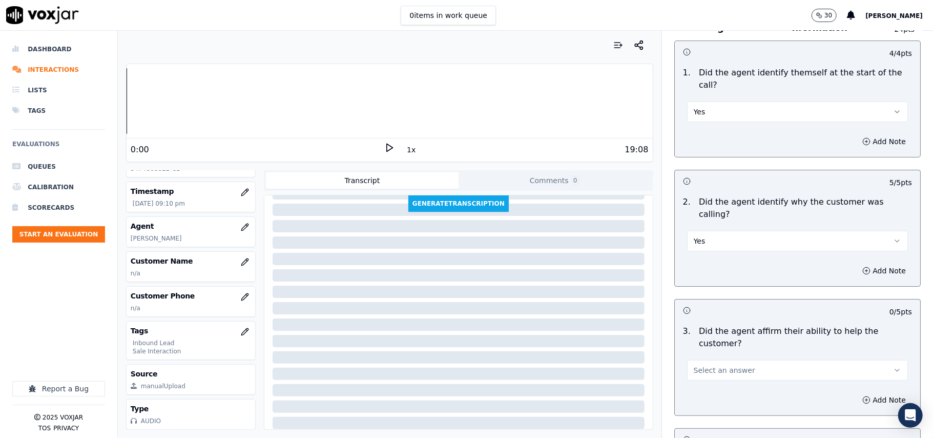
scroll to position [136, 0]
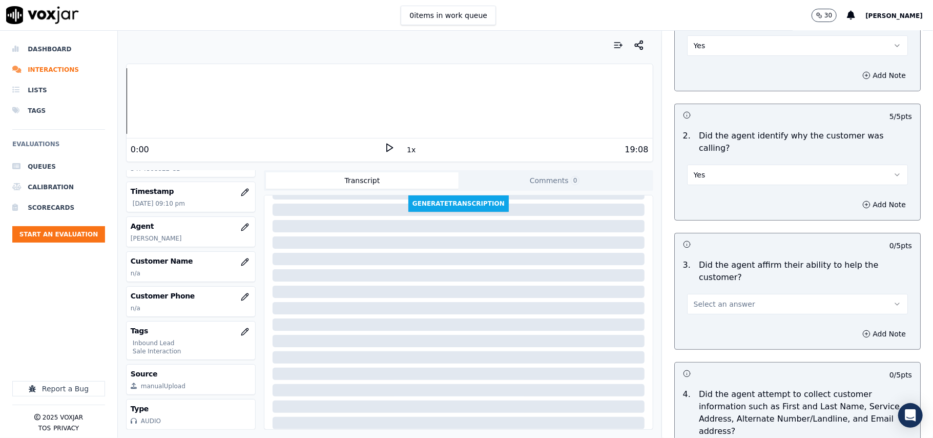
click at [732, 299] on span "Select an answer" at bounding box center [724, 304] width 61 height 10
click at [720, 284] on div "Yes" at bounding box center [775, 290] width 198 height 16
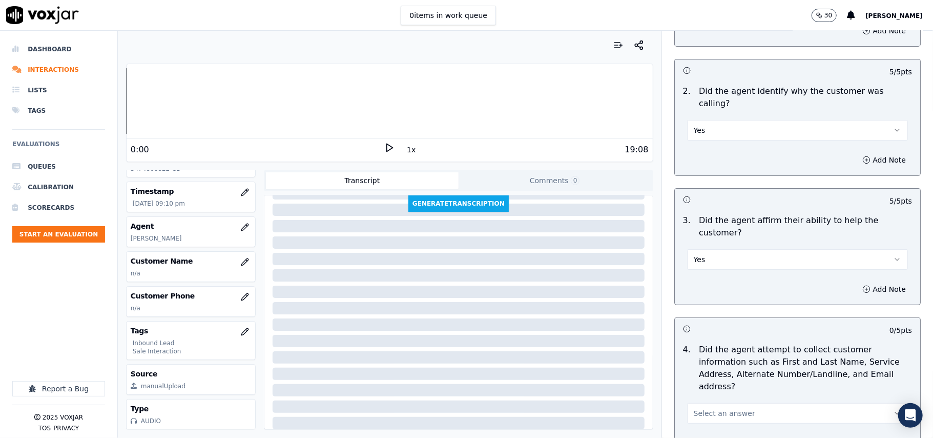
scroll to position [205, 0]
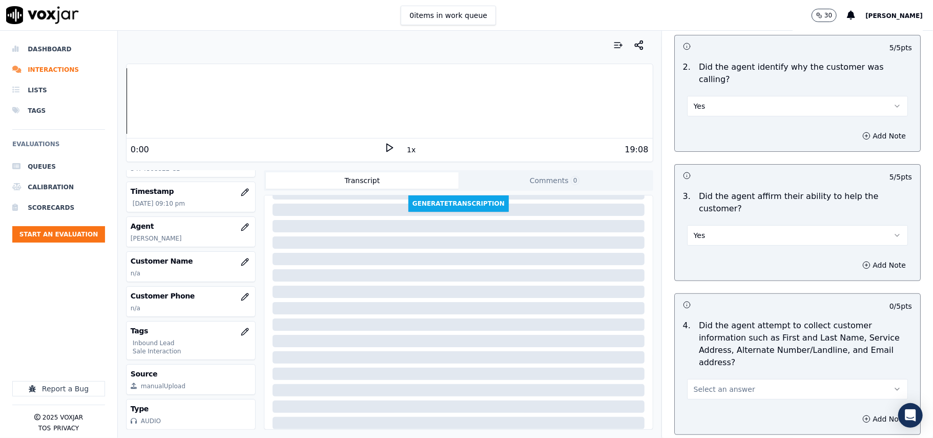
click at [715, 384] on span "Select an answer" at bounding box center [724, 389] width 61 height 10
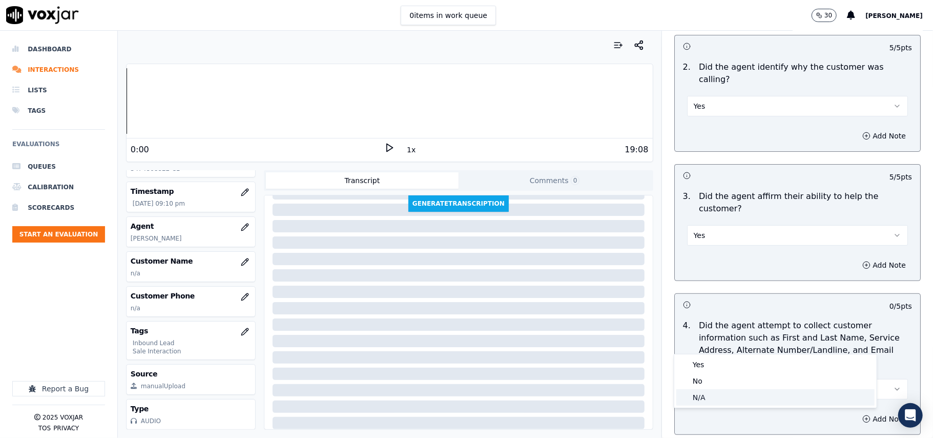
click at [704, 392] on div "N/A" at bounding box center [775, 397] width 198 height 16
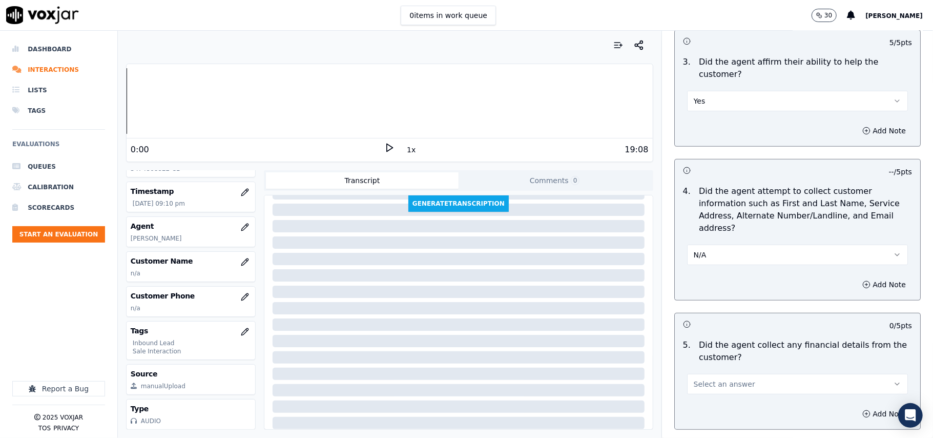
scroll to position [410, 0]
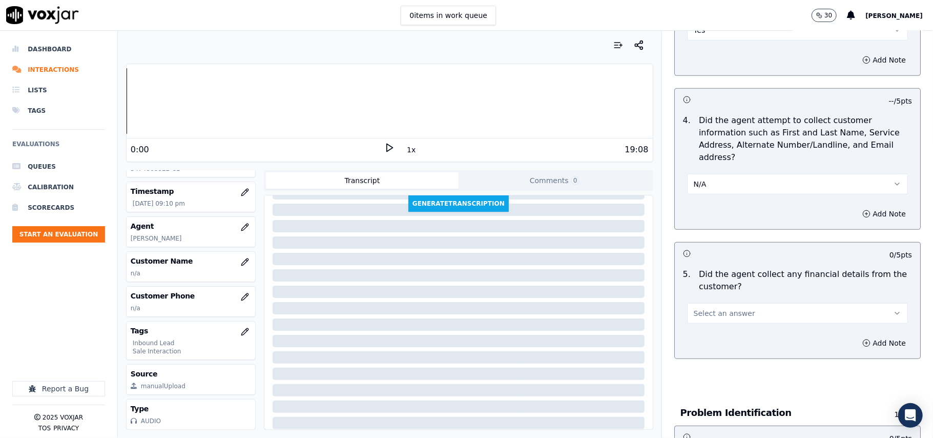
click at [721, 303] on button "Select an answer" at bounding box center [797, 313] width 221 height 20
click at [711, 285] on div "Yes" at bounding box center [775, 288] width 198 height 16
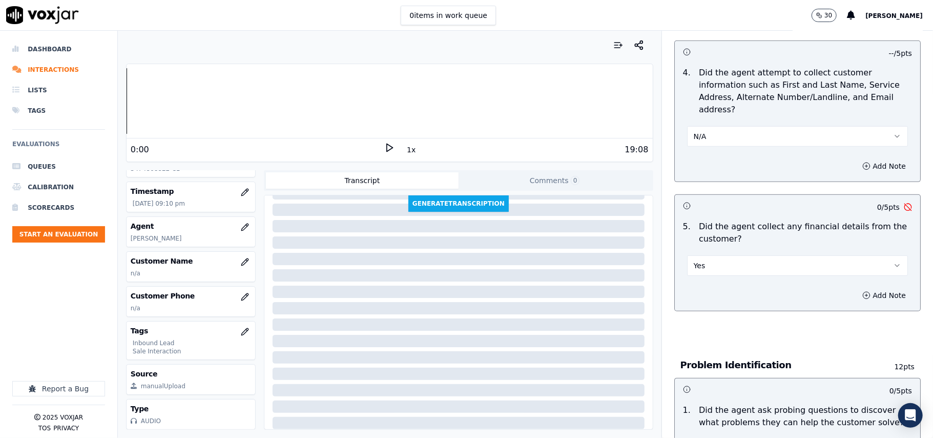
scroll to position [546, 0]
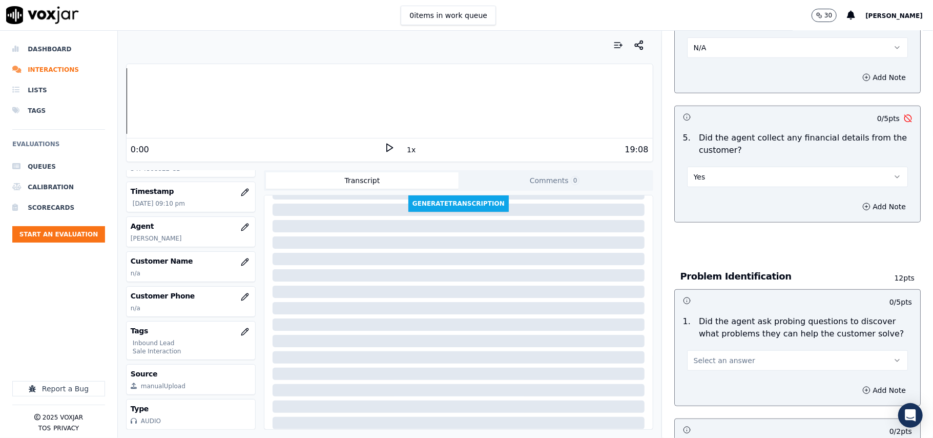
click at [710, 167] on button "Yes" at bounding box center [797, 177] width 221 height 20
click at [701, 169] on div "No" at bounding box center [775, 168] width 198 height 16
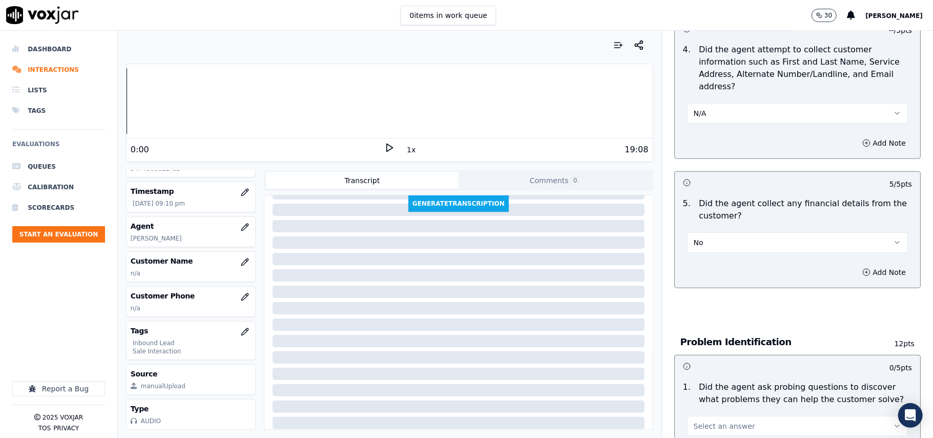
scroll to position [410, 0]
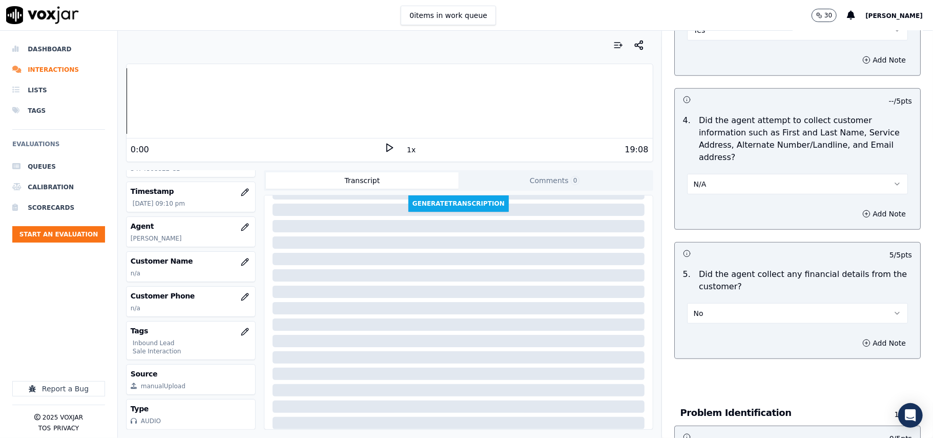
click at [712, 174] on button "N/A" at bounding box center [797, 184] width 221 height 20
click at [701, 155] on div "Yes" at bounding box center [775, 159] width 198 height 16
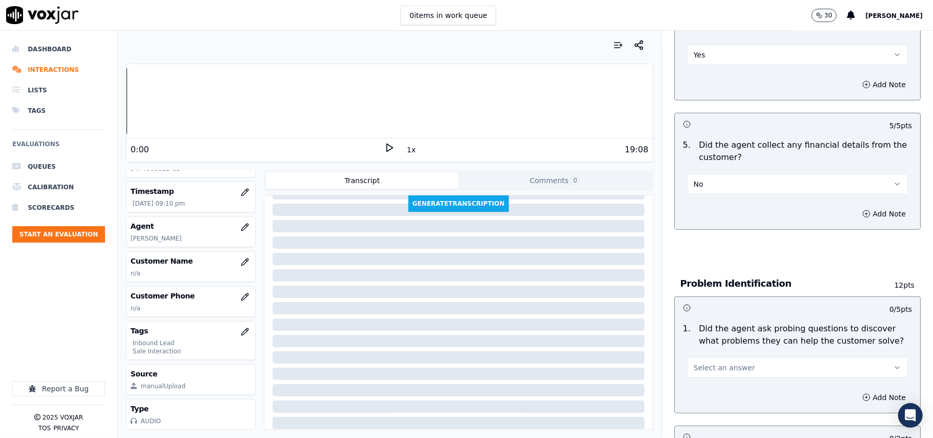
scroll to position [615, 0]
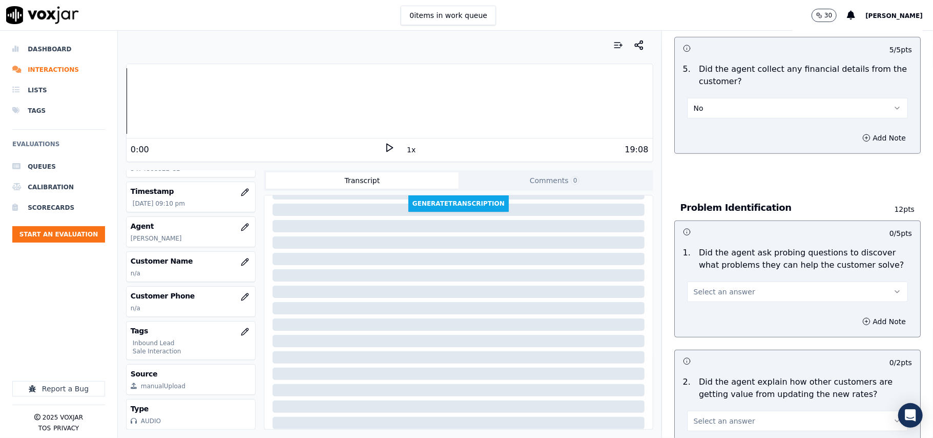
click at [711, 286] on span "Select an answer" at bounding box center [724, 291] width 61 height 10
click at [708, 266] on div "Yes" at bounding box center [775, 267] width 198 height 16
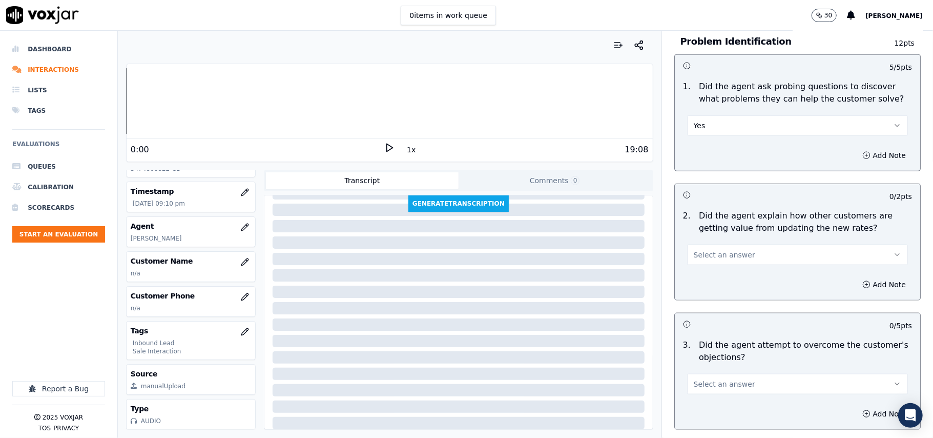
scroll to position [888, 0]
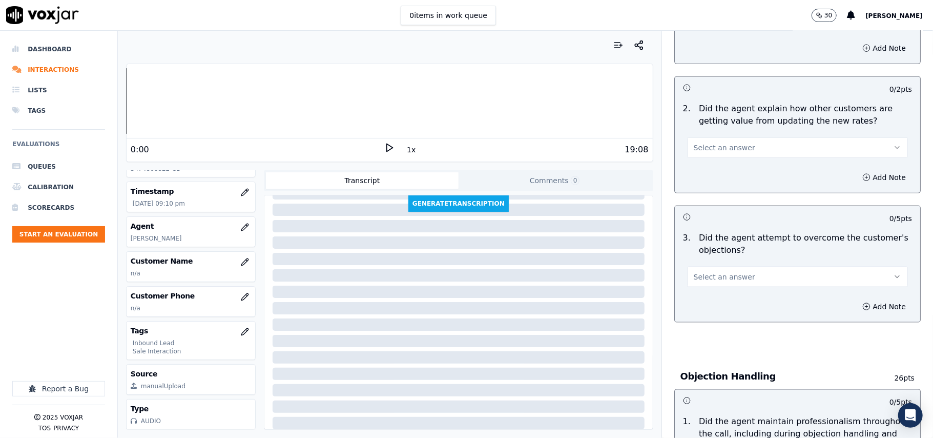
click at [716, 137] on button "Select an answer" at bounding box center [797, 147] width 221 height 20
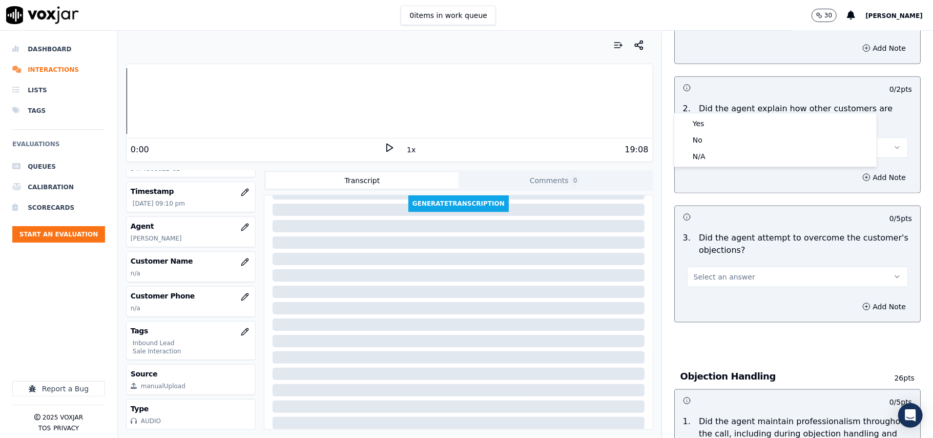
click at [716, 137] on button "Select an answer" at bounding box center [797, 147] width 221 height 20
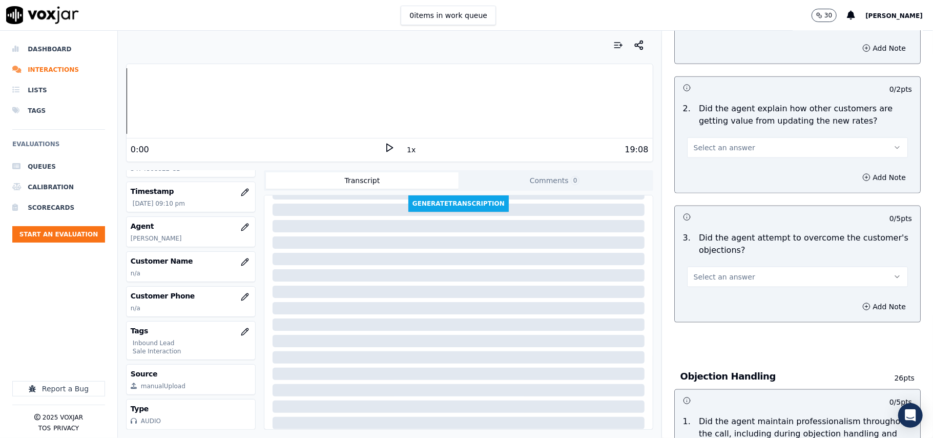
click at [716, 142] on span "Select an answer" at bounding box center [724, 147] width 61 height 10
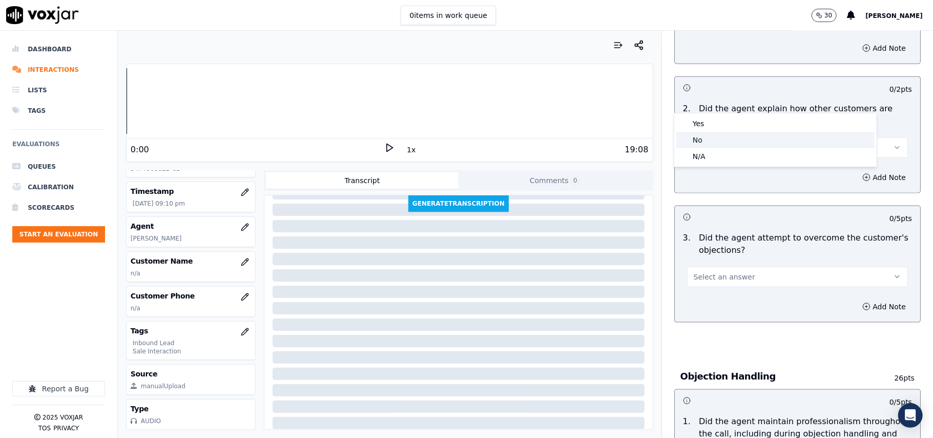
click at [714, 140] on div "No" at bounding box center [775, 140] width 198 height 16
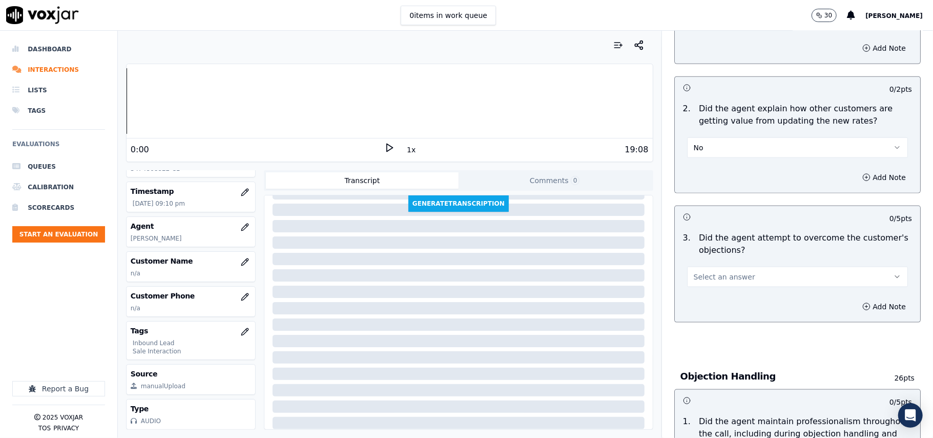
click at [719, 137] on button "No" at bounding box center [797, 147] width 221 height 20
click at [716, 120] on div "Yes" at bounding box center [775, 123] width 198 height 16
click at [736, 266] on button "Select an answer" at bounding box center [797, 276] width 221 height 20
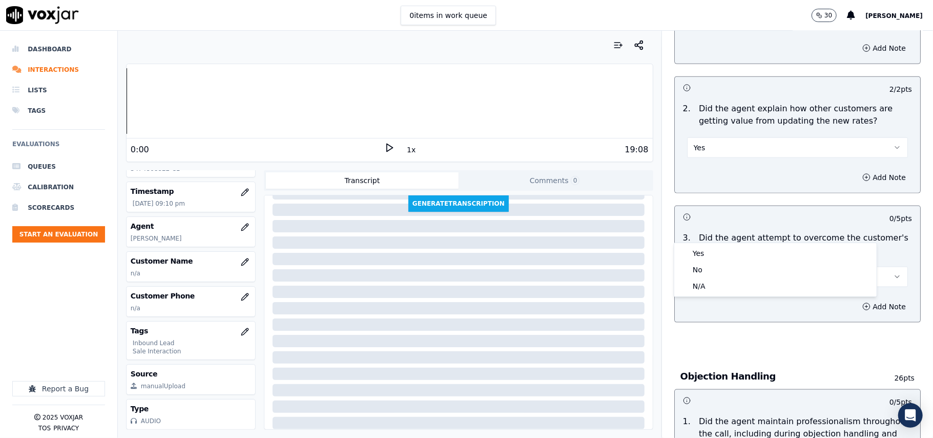
click at [736, 244] on div "Yes No N/A" at bounding box center [775, 269] width 202 height 53
click at [732, 255] on div "Yes" at bounding box center [775, 253] width 198 height 16
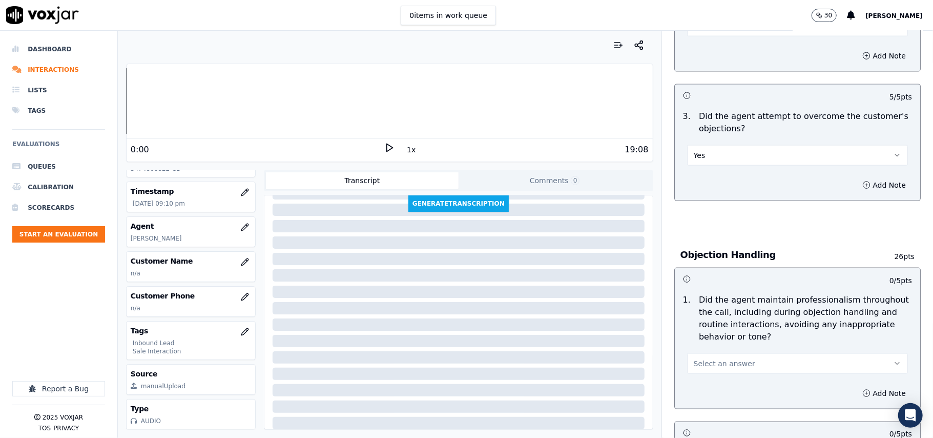
scroll to position [1161, 0]
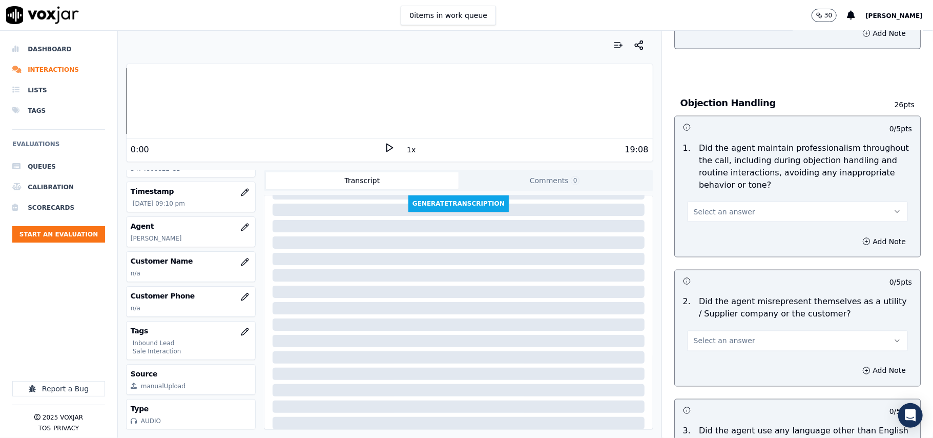
click at [732, 201] on button "Select an answer" at bounding box center [797, 211] width 221 height 20
click at [727, 180] on div "Yes" at bounding box center [775, 188] width 198 height 16
click at [687, 330] on button "Select an answer" at bounding box center [797, 340] width 221 height 20
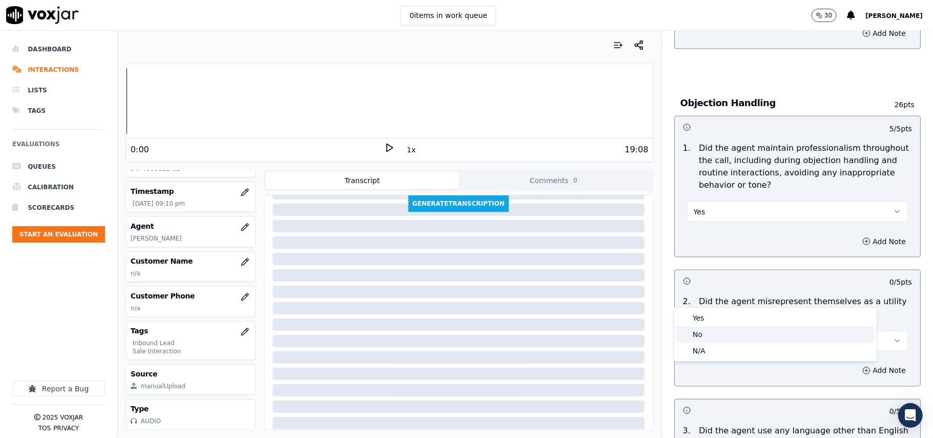
click at [699, 335] on div "No" at bounding box center [775, 334] width 198 height 16
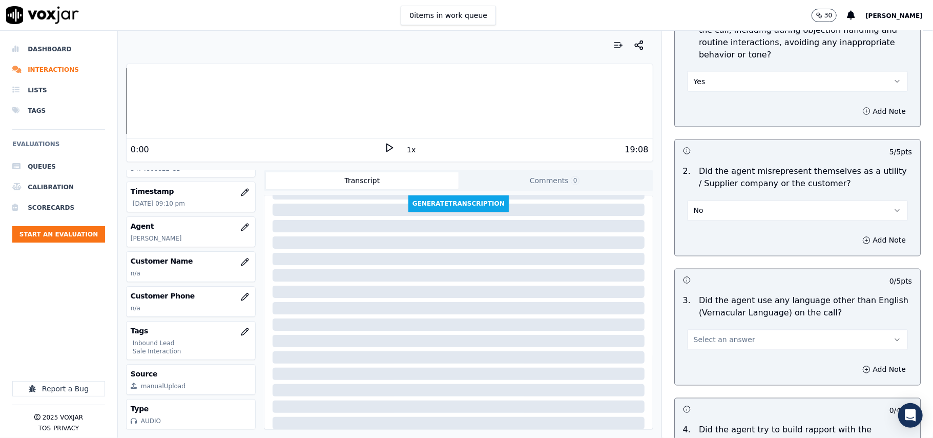
scroll to position [1366, 0]
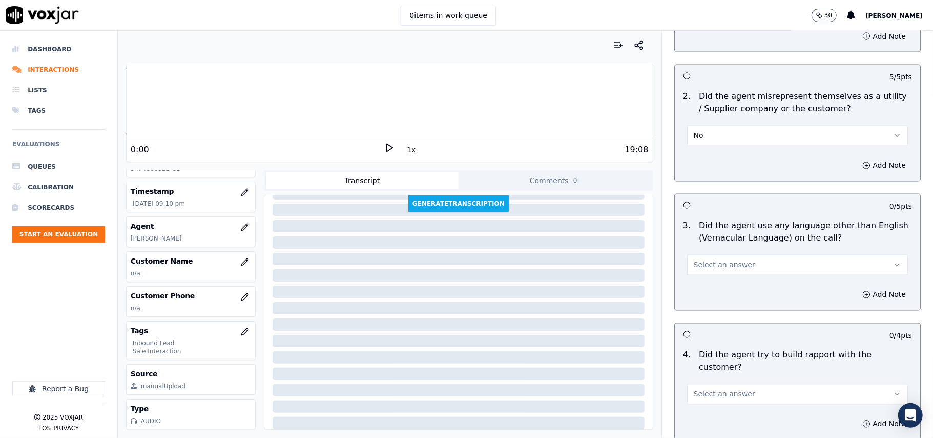
click at [730, 260] on span "Select an answer" at bounding box center [724, 265] width 61 height 10
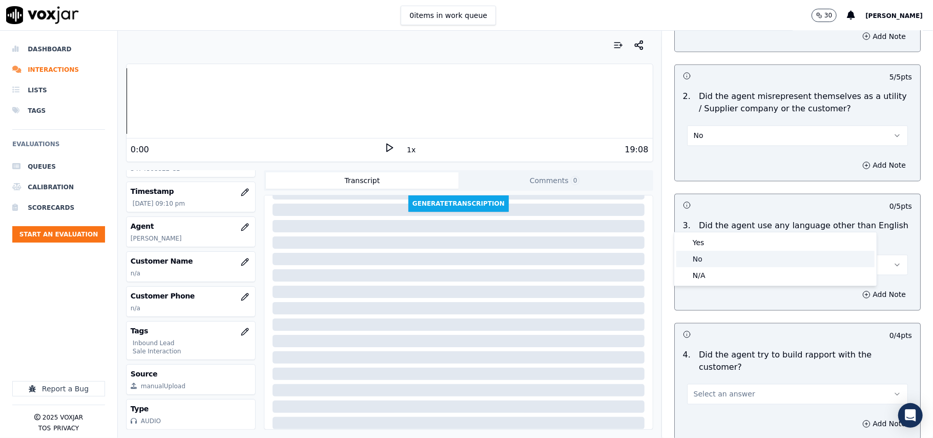
click at [721, 263] on div "No" at bounding box center [775, 259] width 198 height 16
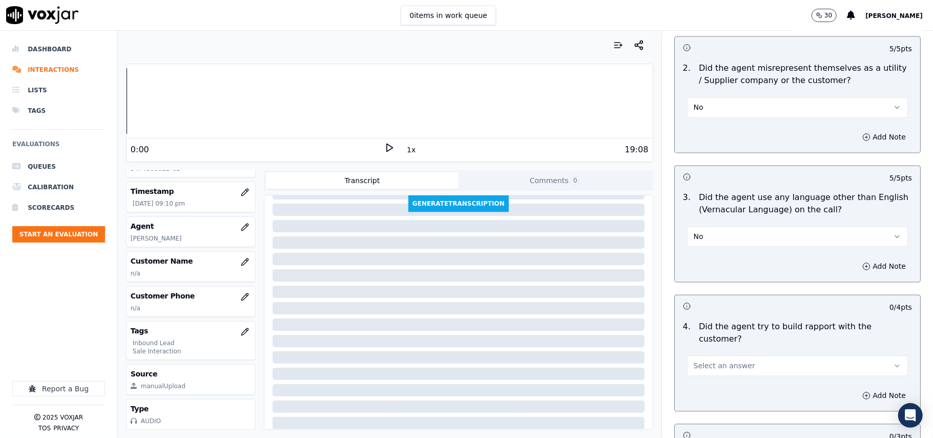
scroll to position [1435, 0]
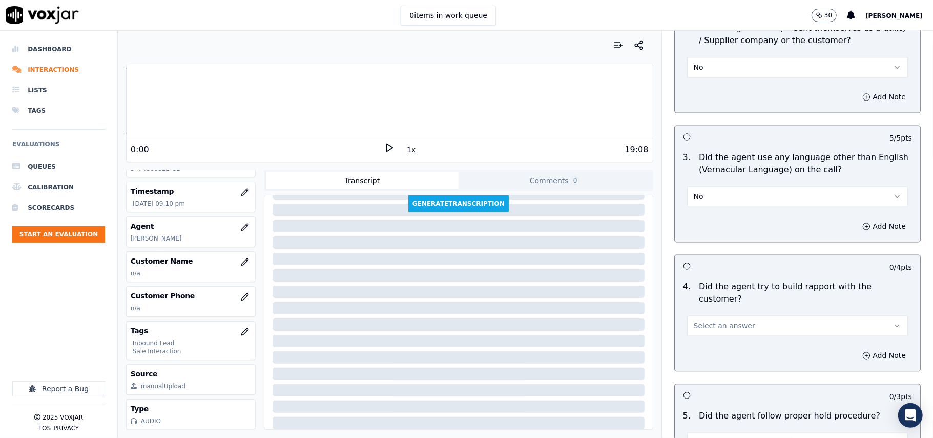
click at [740, 315] on button "Select an answer" at bounding box center [797, 325] width 221 height 20
click at [728, 282] on div "Yes No N/A" at bounding box center [775, 307] width 202 height 53
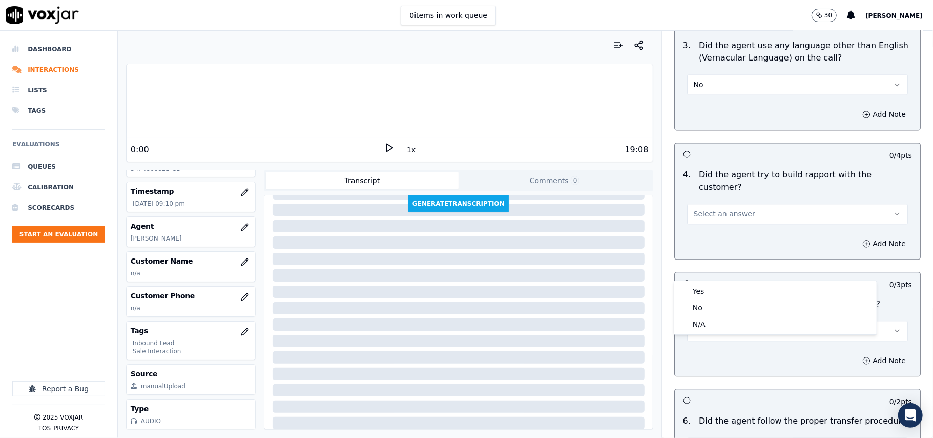
scroll to position [1640, 0]
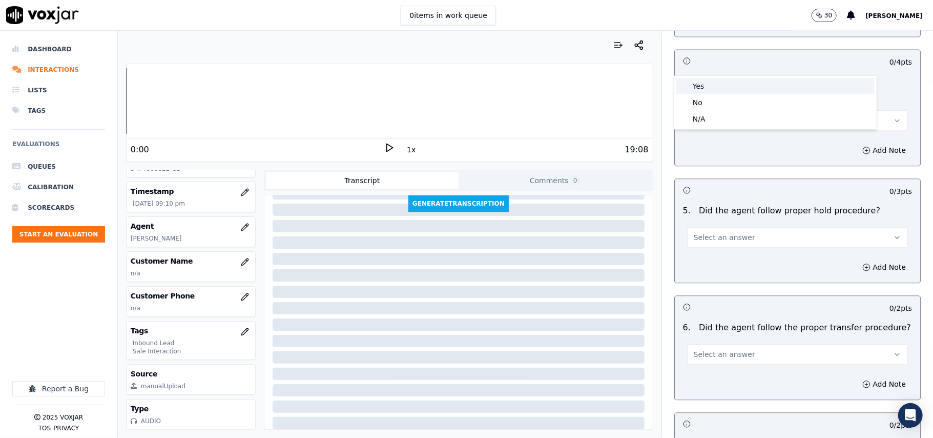
click at [710, 80] on div "Yes" at bounding box center [775, 86] width 198 height 16
click at [712, 232] on span "Select an answer" at bounding box center [724, 237] width 61 height 10
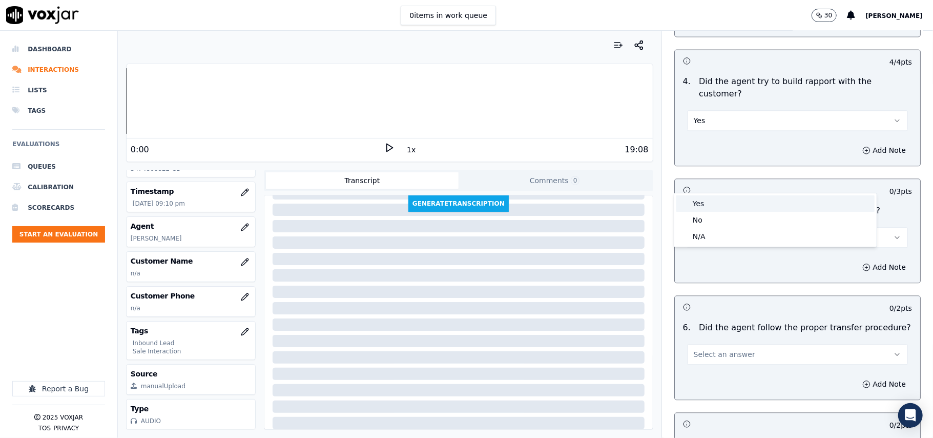
click at [699, 207] on div "Yes" at bounding box center [775, 203] width 198 height 16
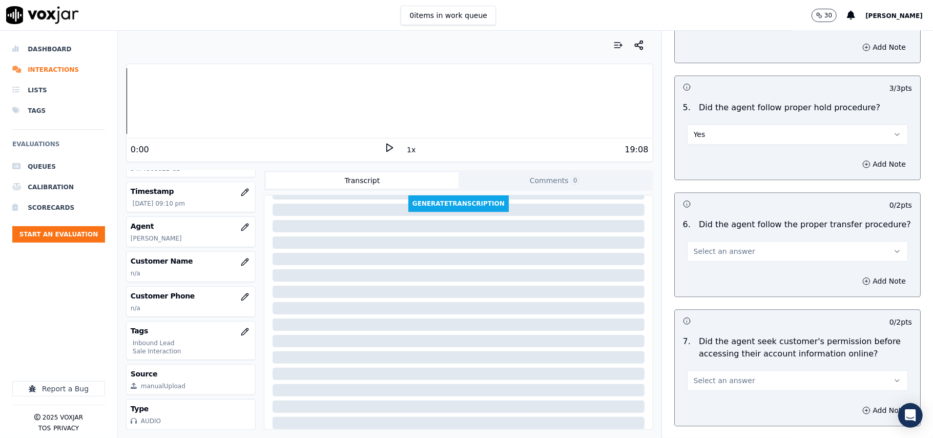
scroll to position [1845, 0]
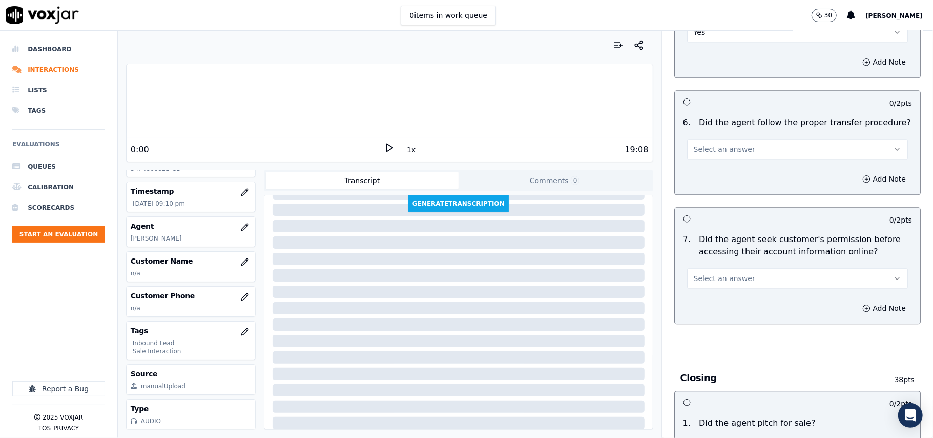
click at [742, 139] on button "Select an answer" at bounding box center [797, 149] width 221 height 20
click at [740, 112] on div "Yes" at bounding box center [775, 115] width 198 height 16
click at [722, 273] on span "Select an answer" at bounding box center [724, 278] width 61 height 10
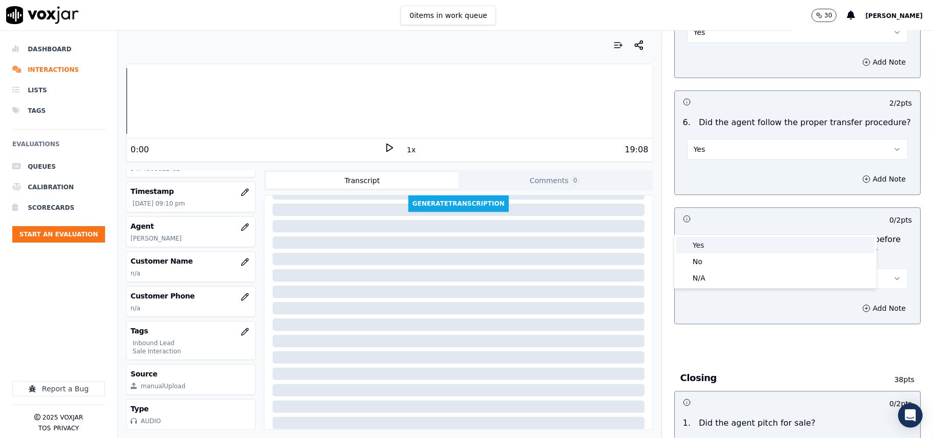
click at [718, 248] on div "Yes" at bounding box center [775, 245] width 198 height 16
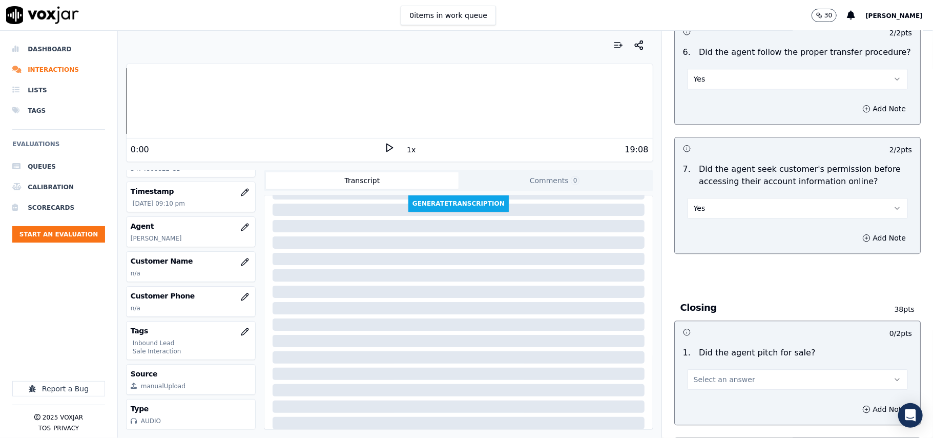
scroll to position [1981, 0]
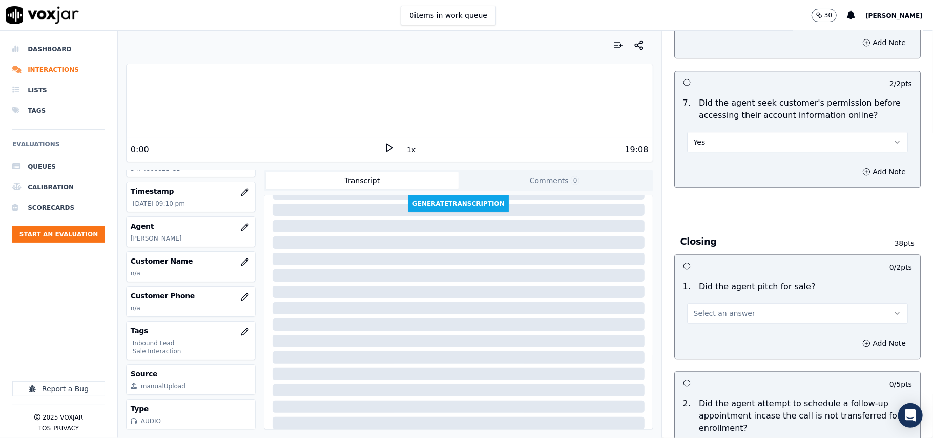
click at [714, 132] on button "Yes" at bounding box center [797, 142] width 221 height 20
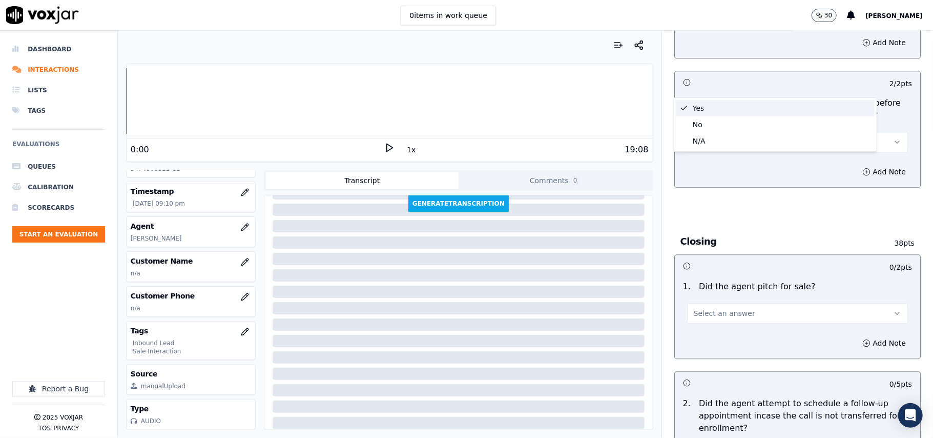
click at [714, 132] on button "Yes" at bounding box center [797, 142] width 221 height 20
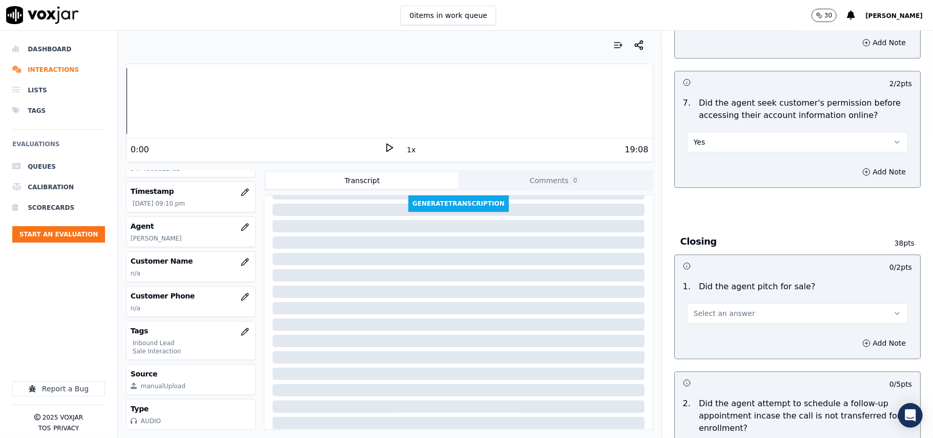
drag, startPoint x: 724, startPoint y: 239, endPoint x: 719, endPoint y: 251, distance: 12.5
click at [724, 293] on div "Select an answer" at bounding box center [797, 308] width 237 height 31
click at [719, 303] on button "Select an answer" at bounding box center [797, 313] width 221 height 20
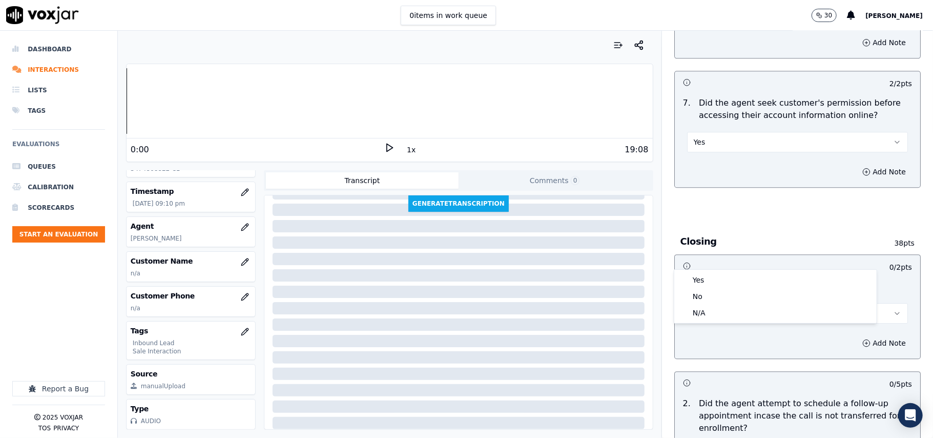
click at [710, 270] on div "Yes No N/A" at bounding box center [775, 296] width 202 height 53
click at [701, 282] on div "Yes" at bounding box center [775, 280] width 198 height 16
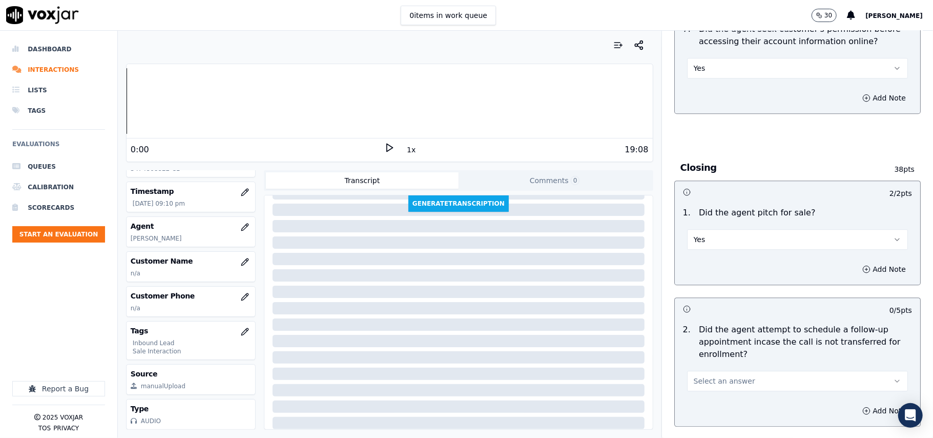
scroll to position [2118, 0]
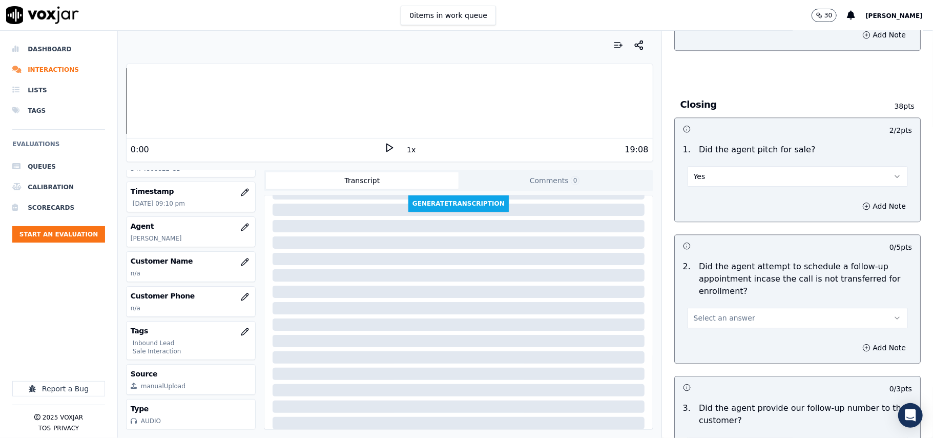
click at [709, 313] on span "Select an answer" at bounding box center [724, 318] width 61 height 10
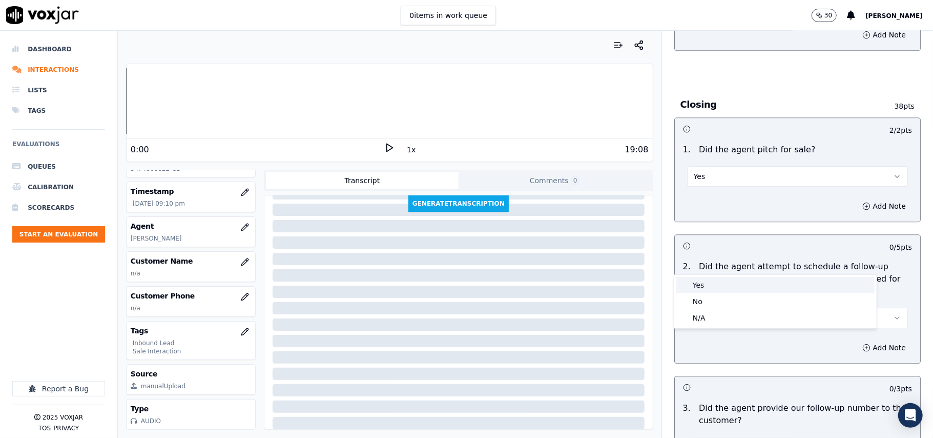
click at [706, 281] on div "Yes" at bounding box center [775, 285] width 198 height 16
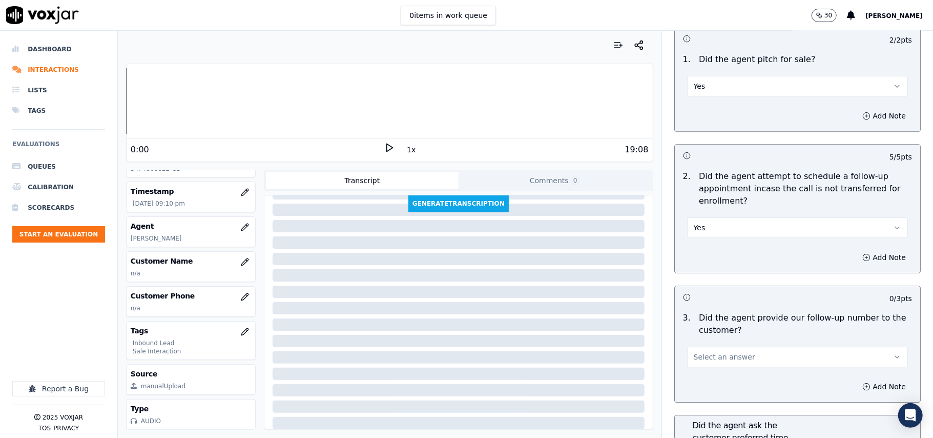
scroll to position [2323, 0]
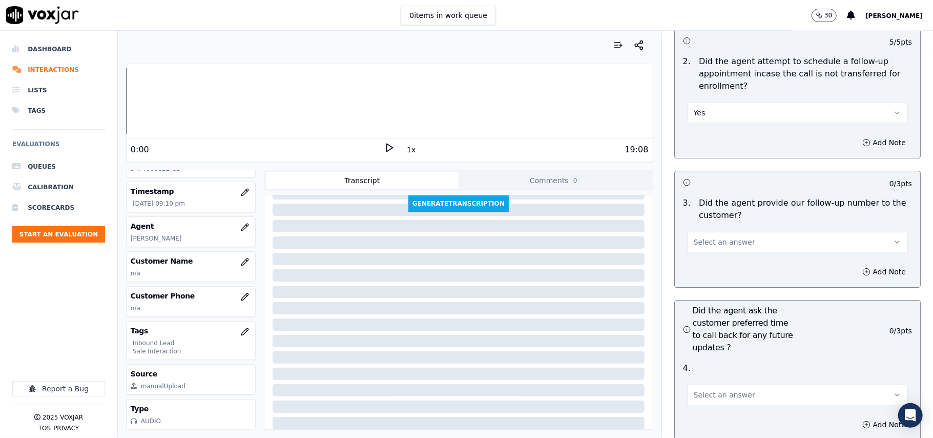
click at [722, 237] on span "Select an answer" at bounding box center [724, 242] width 61 height 10
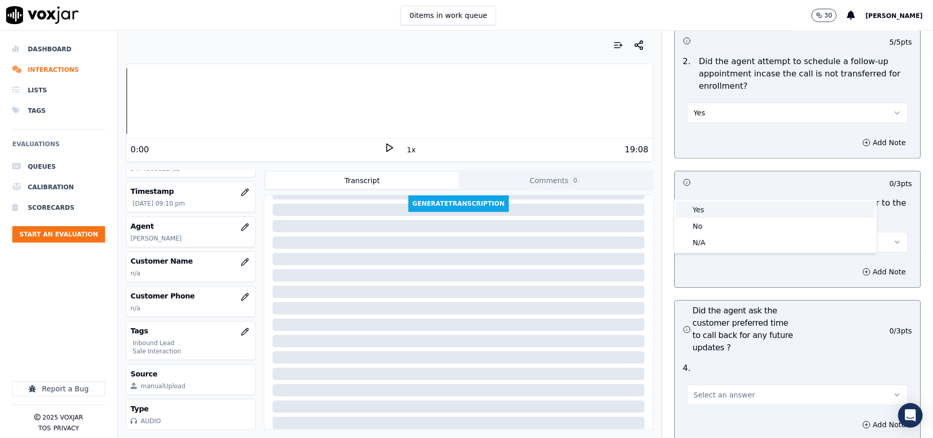
click at [714, 208] on div "Yes" at bounding box center [775, 209] width 198 height 16
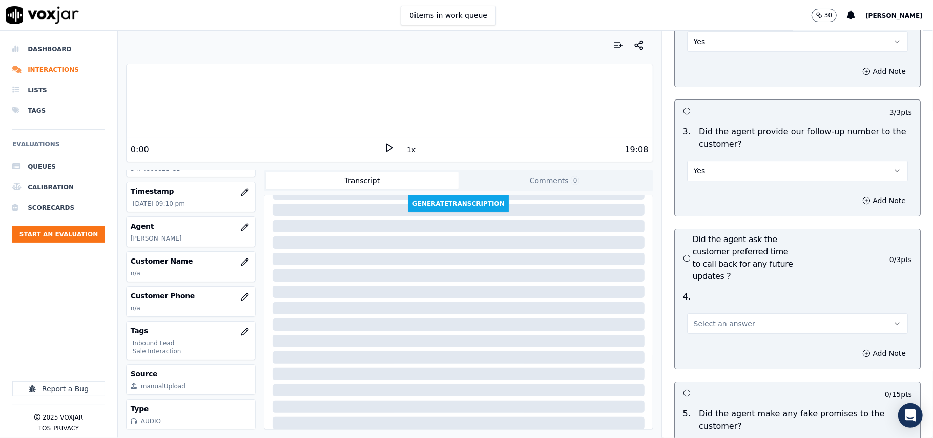
scroll to position [2460, 0]
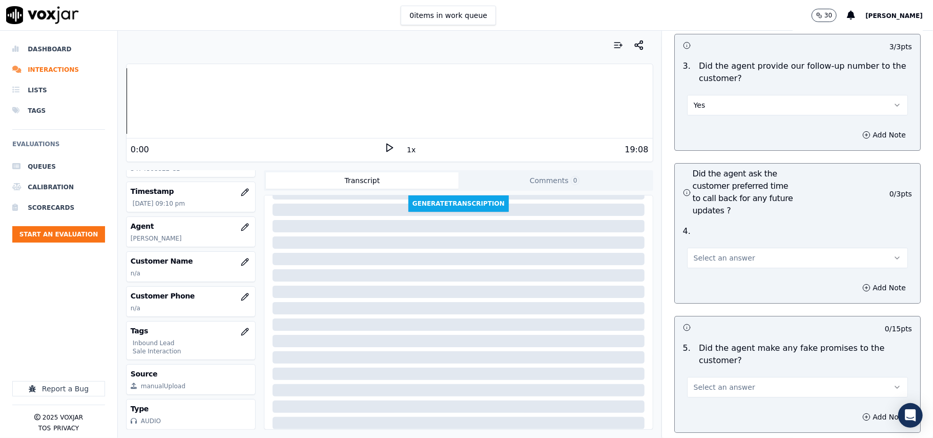
click at [707, 253] on span "Select an answer" at bounding box center [724, 258] width 61 height 10
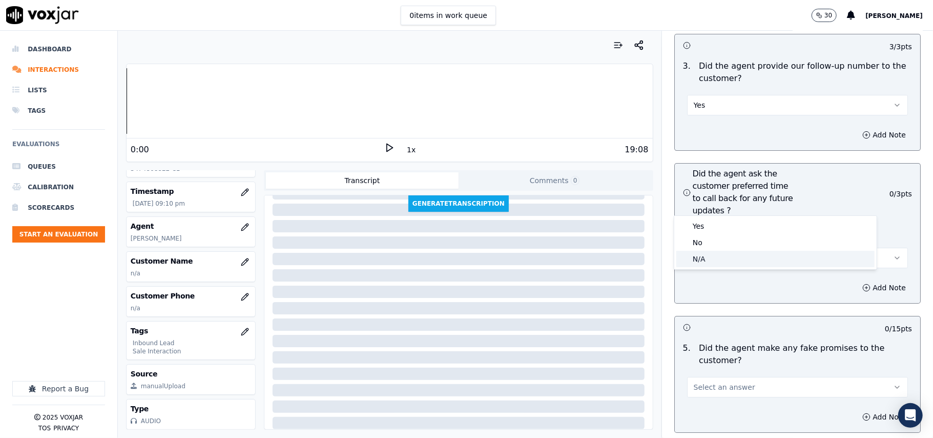
click at [708, 257] on div "N/A" at bounding box center [775, 259] width 198 height 16
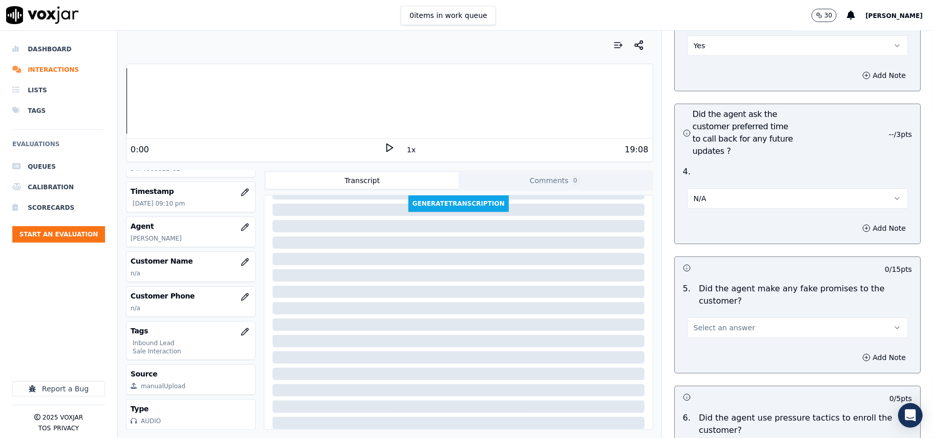
scroll to position [2664, 0]
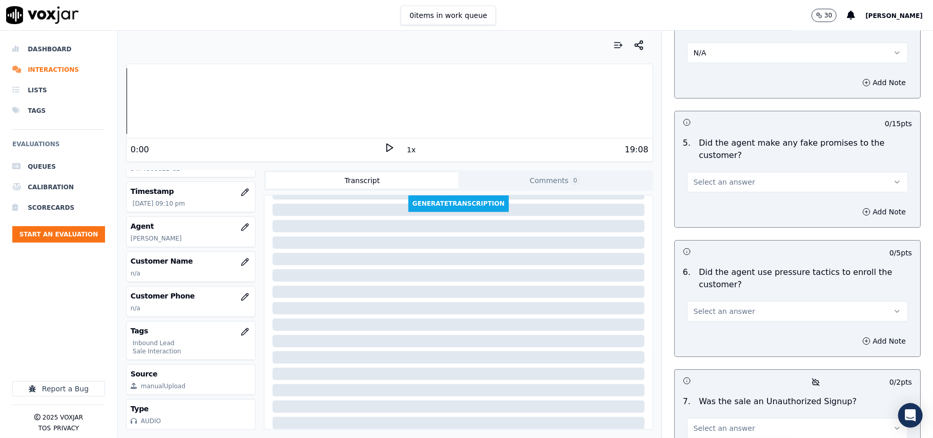
click at [752, 172] on button "Select an answer" at bounding box center [797, 182] width 221 height 20
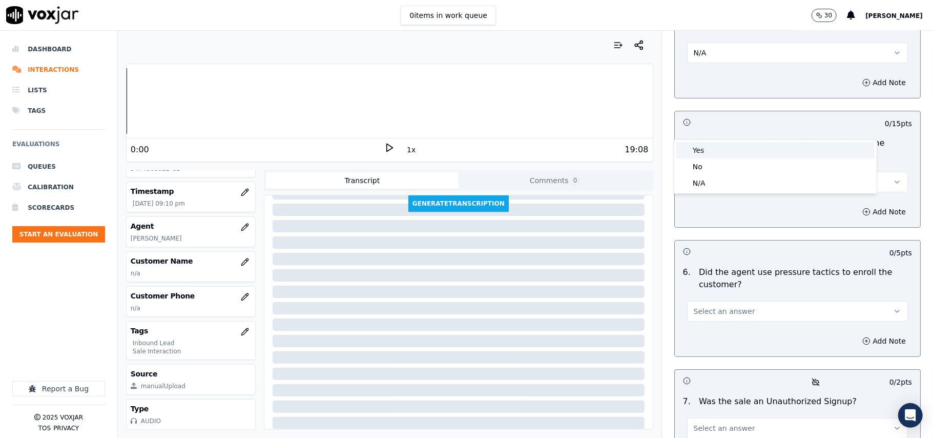
click at [732, 156] on div "Yes" at bounding box center [775, 150] width 198 height 16
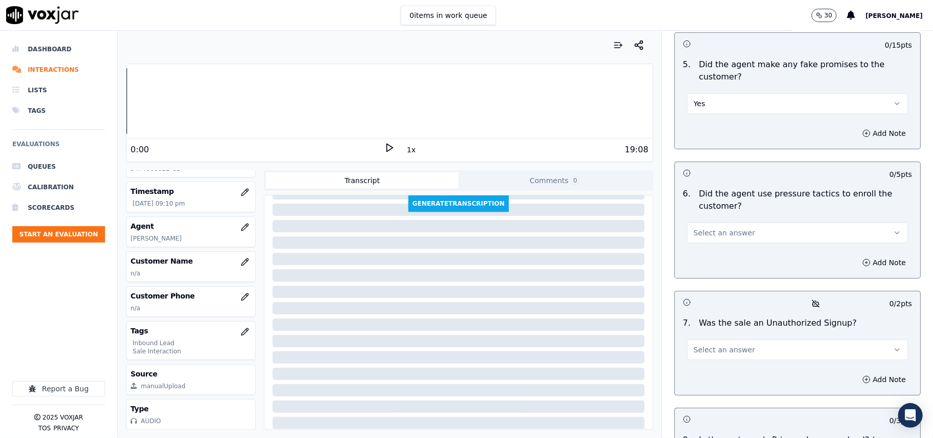
scroll to position [2801, 0]
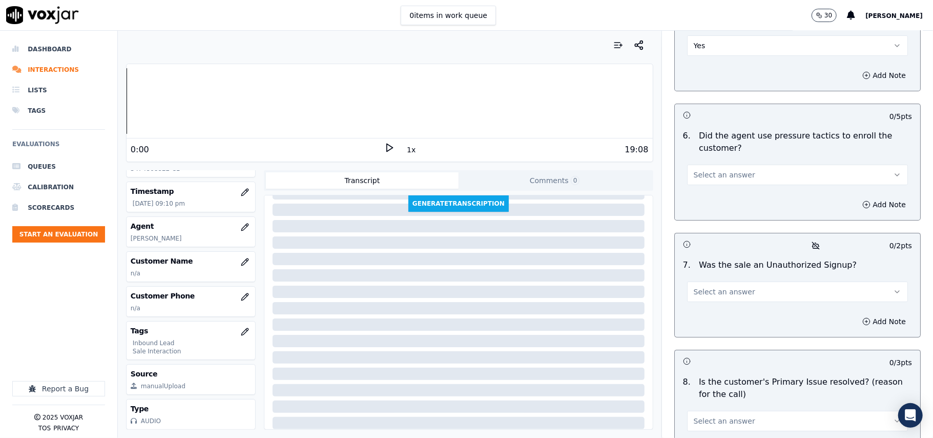
click at [739, 164] on button "Select an answer" at bounding box center [797, 174] width 221 height 20
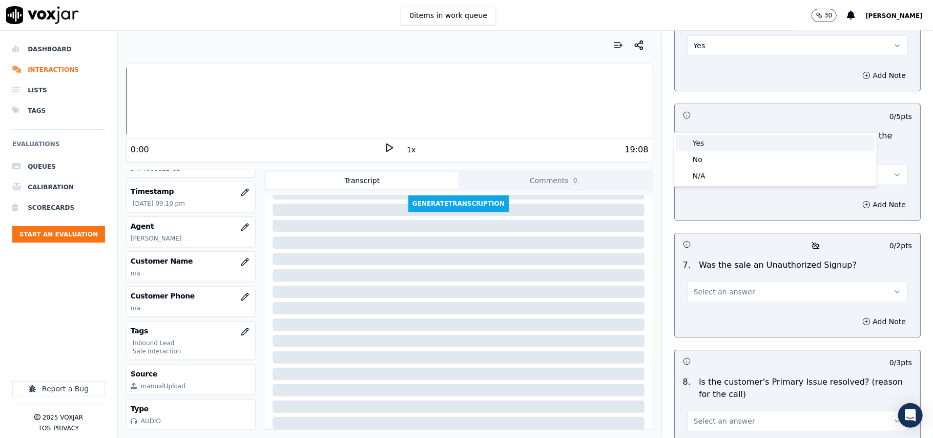
click at [755, 144] on div "Yes" at bounding box center [775, 143] width 198 height 16
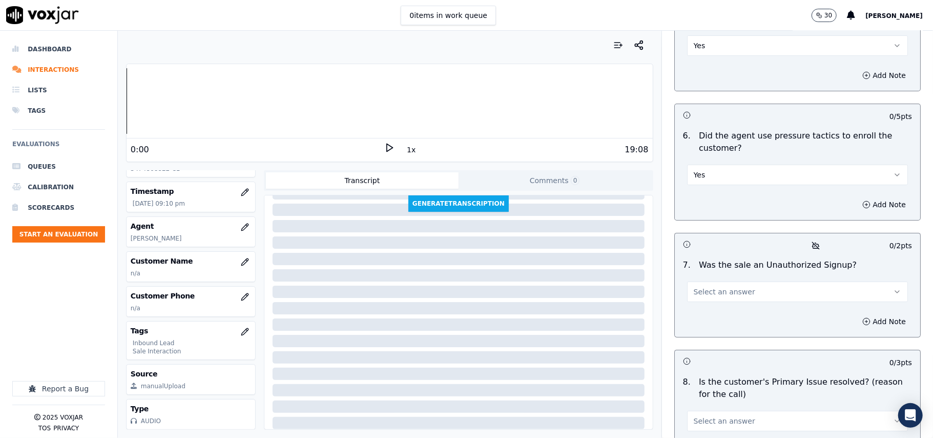
click at [740, 281] on button "Select an answer" at bounding box center [797, 291] width 221 height 20
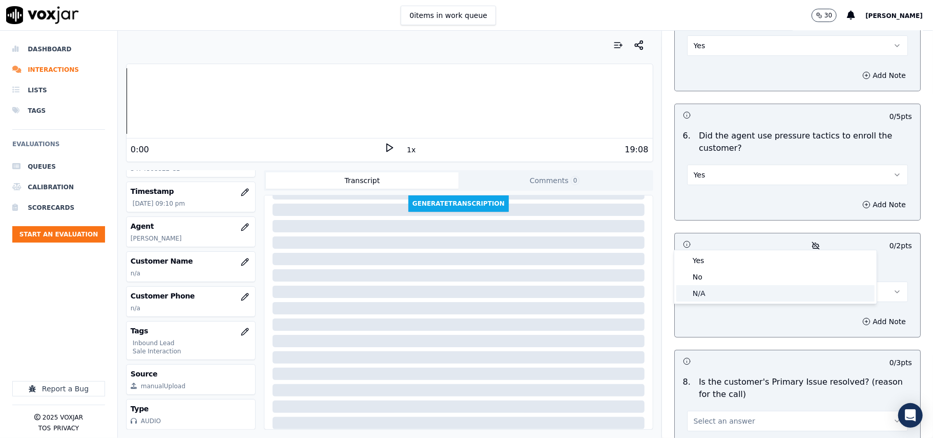
click at [714, 288] on div "N/A" at bounding box center [775, 293] width 198 height 16
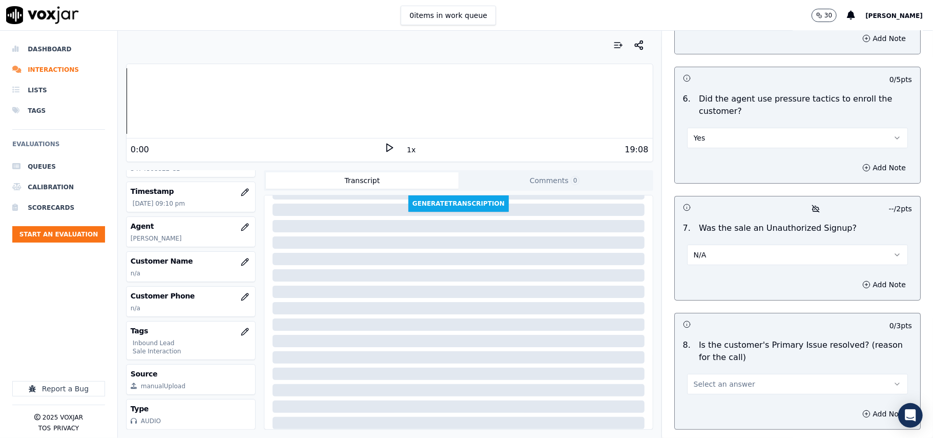
scroll to position [2868, 0]
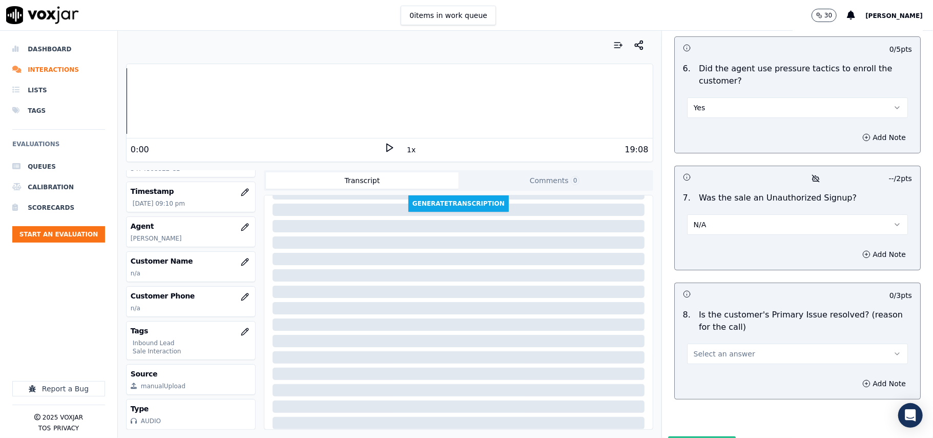
click at [710, 348] on span "Select an answer" at bounding box center [724, 353] width 61 height 10
click at [707, 331] on div "No" at bounding box center [775, 339] width 198 height 16
click at [689, 436] on button "Submit Scores" at bounding box center [702, 445] width 68 height 18
click at [241, 258] on icon "button" at bounding box center [245, 262] width 8 height 8
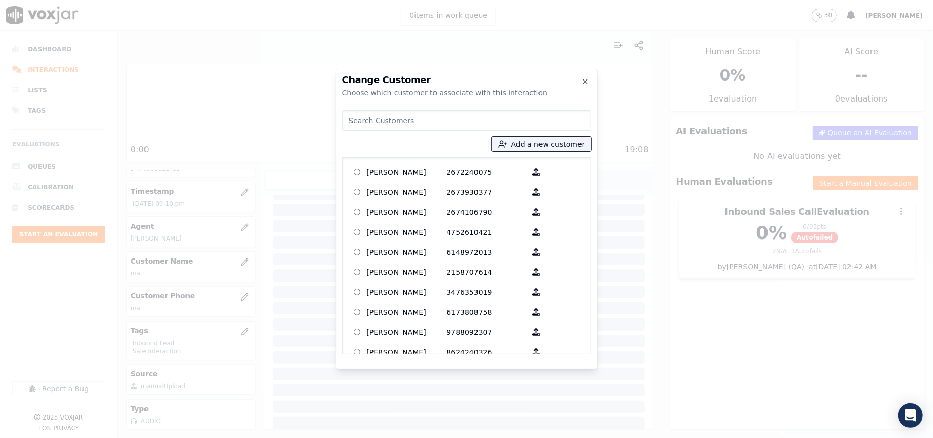
paste input "[PERSON_NAME]"
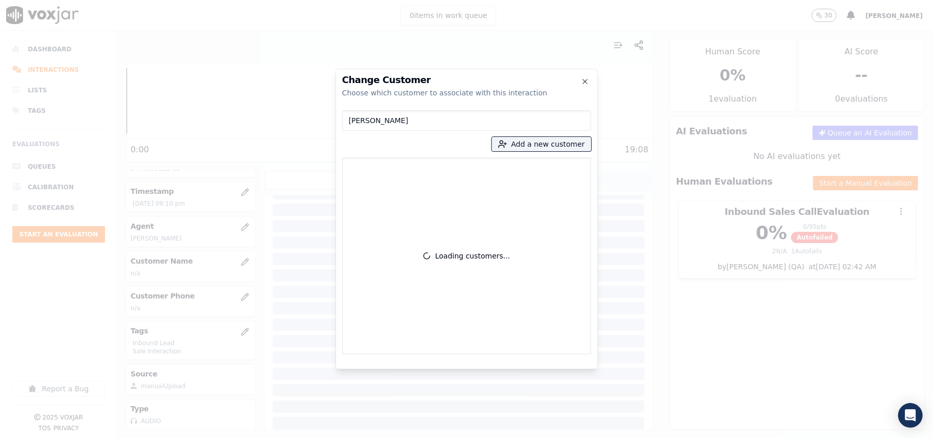
click at [347, 124] on input "[PERSON_NAME]" at bounding box center [466, 120] width 249 height 20
type input "[PERSON_NAME]"
click at [367, 175] on p "[PERSON_NAME]" at bounding box center [407, 172] width 80 height 16
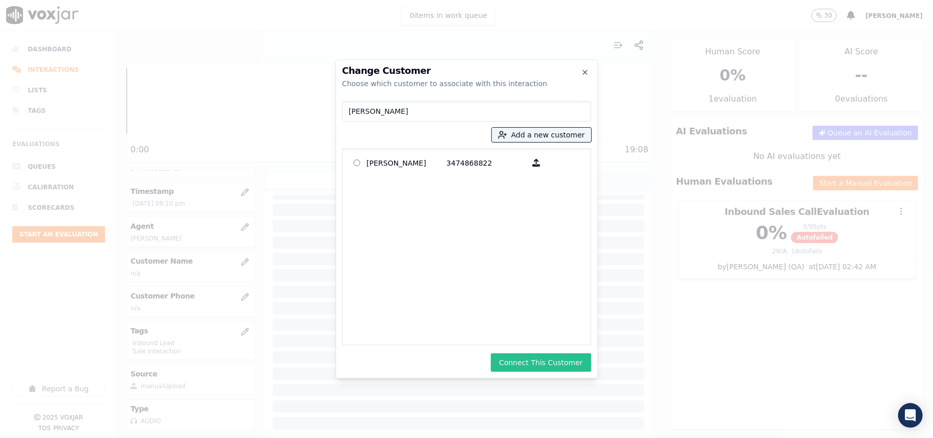
click at [514, 366] on button "Connect This Customer" at bounding box center [541, 362] width 100 height 18
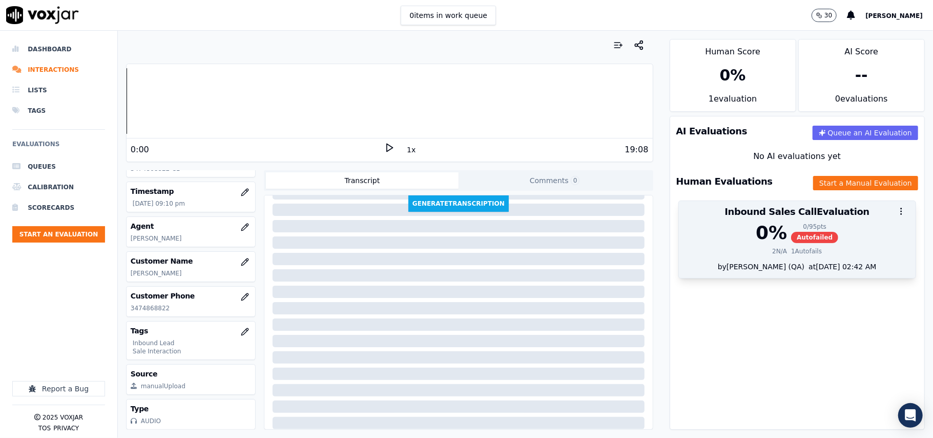
click at [795, 249] on div "1 Autofails" at bounding box center [806, 251] width 31 height 8
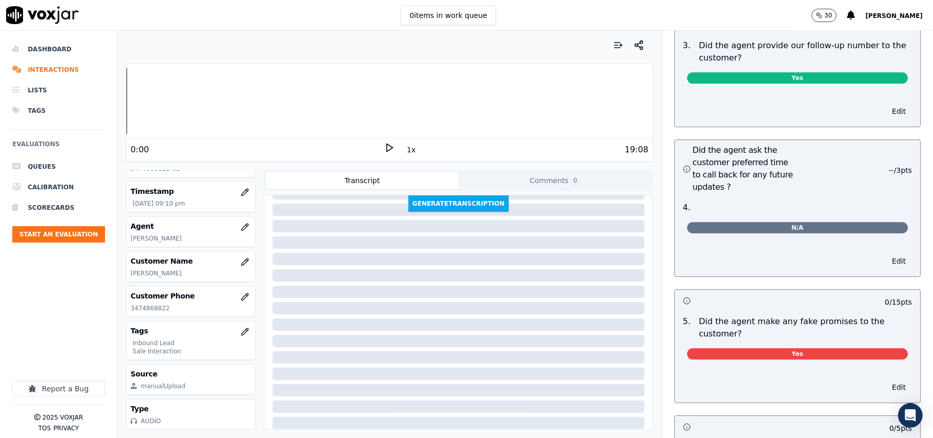
scroll to position [2460, 0]
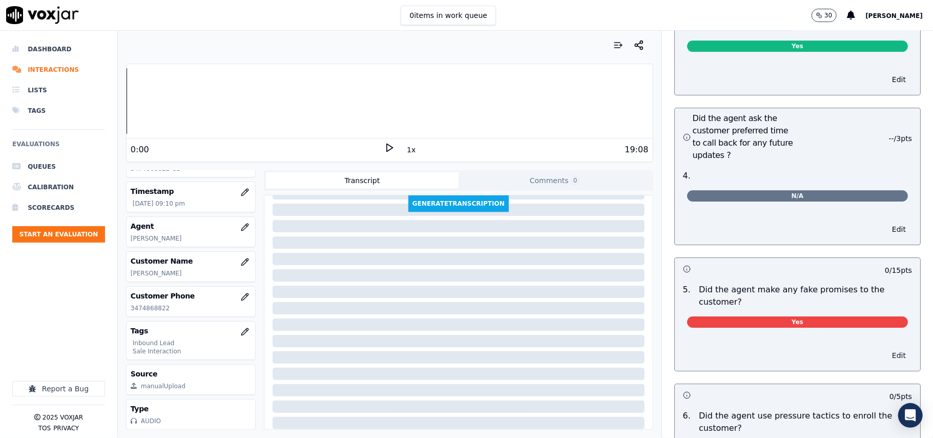
click at [886, 348] on button "Edit" at bounding box center [899, 355] width 26 height 14
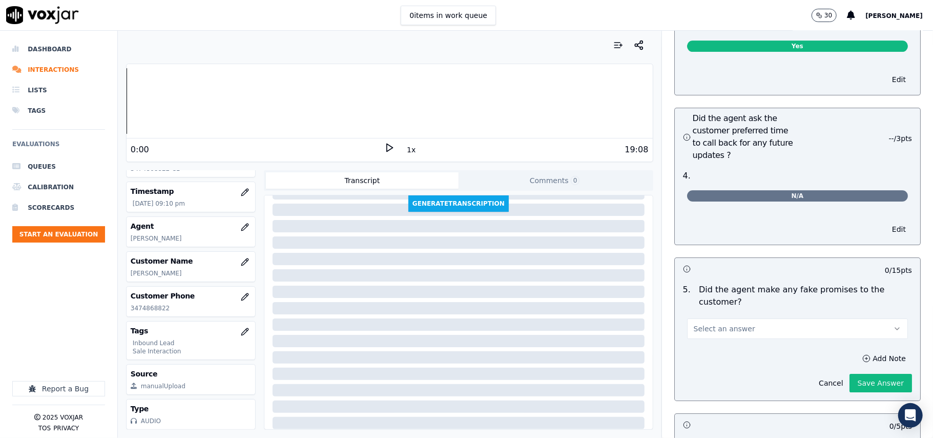
click at [779, 318] on button "Select an answer" at bounding box center [797, 328] width 221 height 20
click at [712, 320] on div "No" at bounding box center [775, 320] width 198 height 16
click at [861, 374] on button "Save Answer" at bounding box center [881, 383] width 63 height 18
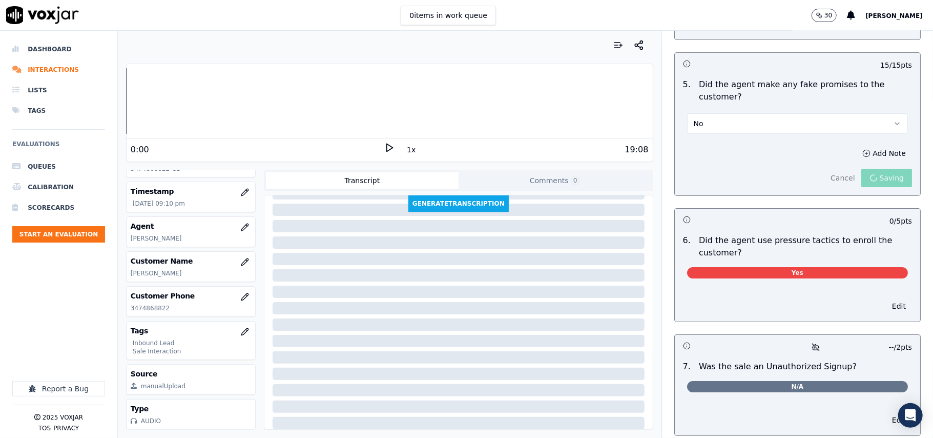
scroll to position [2688, 0]
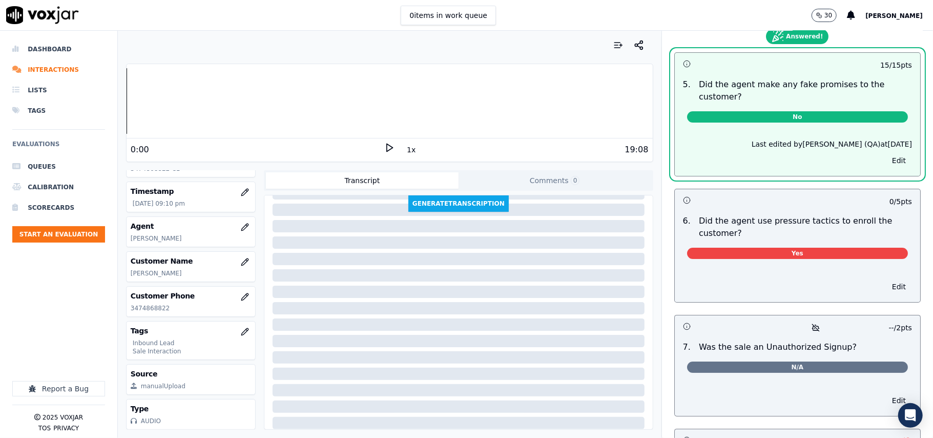
click at [870, 257] on div "2 / 2 pts 1 . Did the agent pitch for sale? Yes Edit 5 / 5 pts 2 . Did the agen…" at bounding box center [797, 21] width 246 height 1041
click at [886, 279] on button "Edit" at bounding box center [899, 286] width 26 height 14
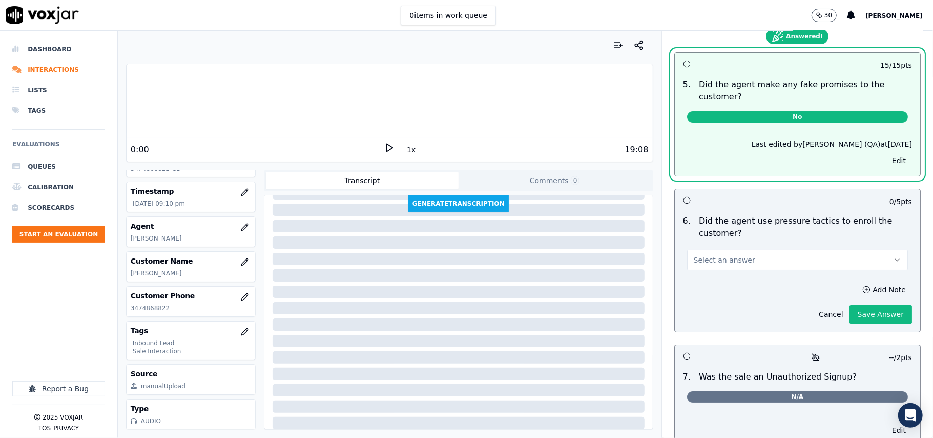
click at [779, 250] on button "Select an answer" at bounding box center [797, 260] width 221 height 20
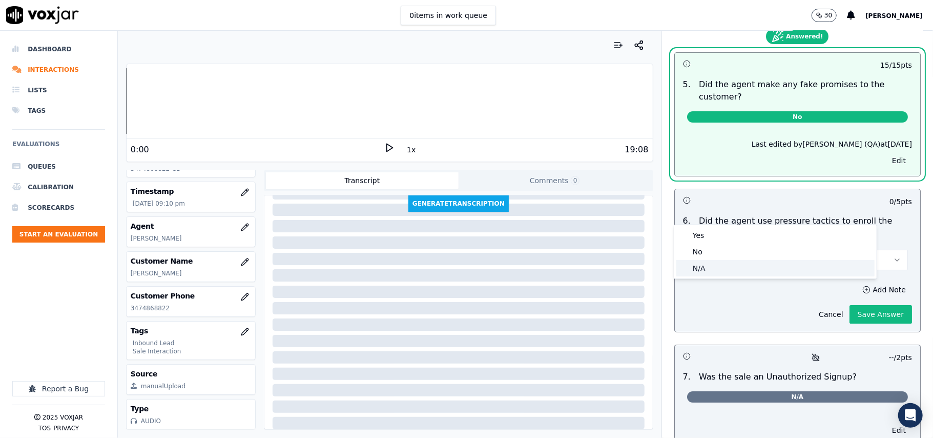
click at [722, 249] on div "No" at bounding box center [775, 251] width 198 height 16
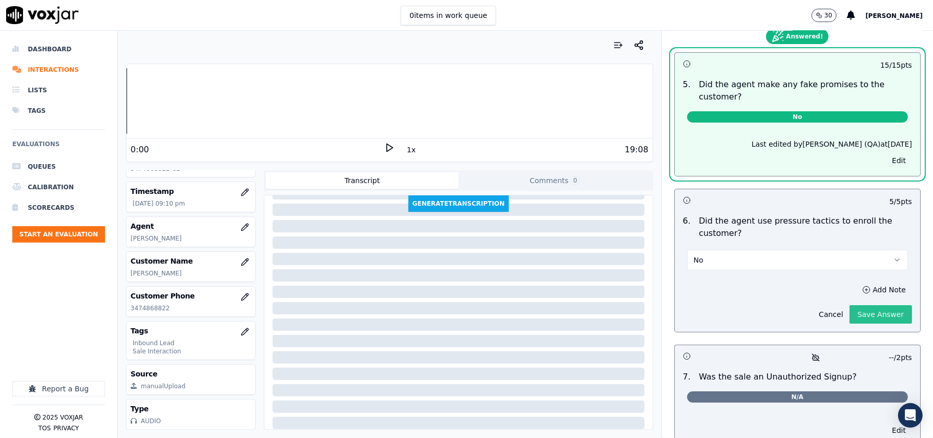
click at [872, 305] on button "Save Answer" at bounding box center [881, 314] width 63 height 18
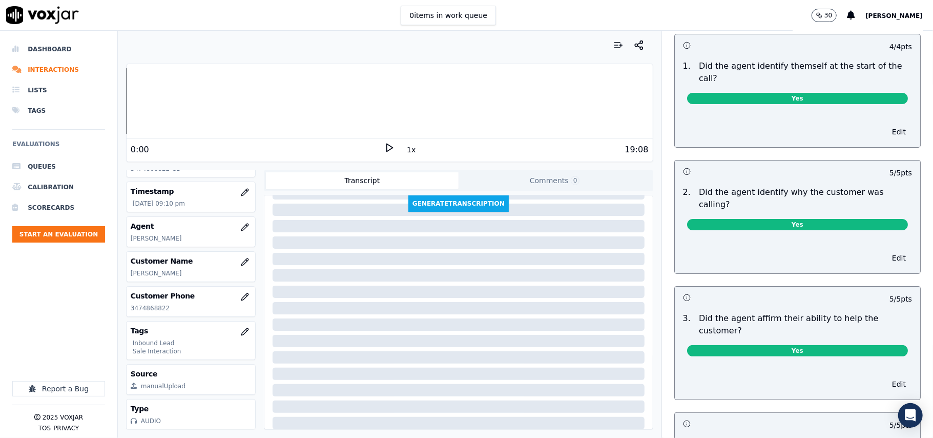
scroll to position [0, 0]
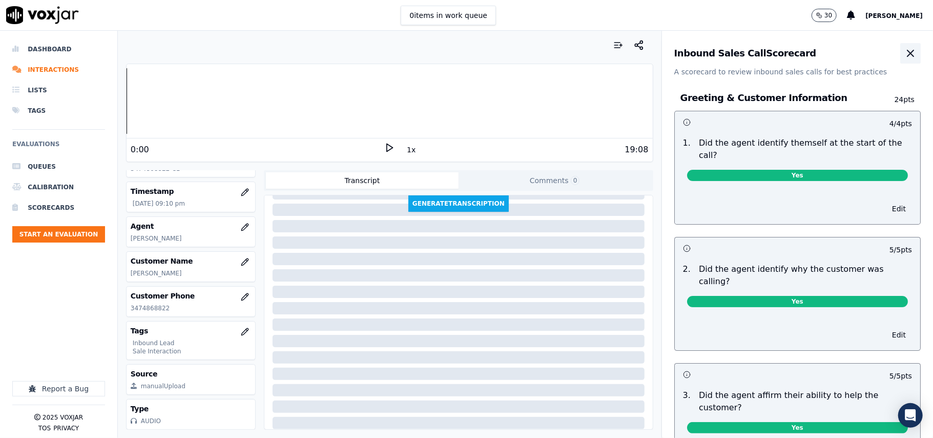
click at [904, 50] on icon "button" at bounding box center [910, 53] width 12 height 12
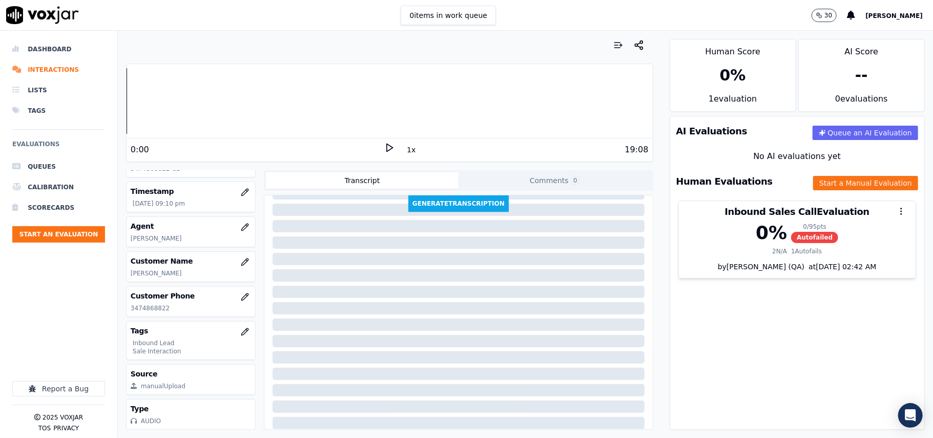
click at [736, 292] on div "AI Evaluations Queue an AI Evaluation No AI evaluations yet Human Evaluations S…" at bounding box center [797, 273] width 255 height 314
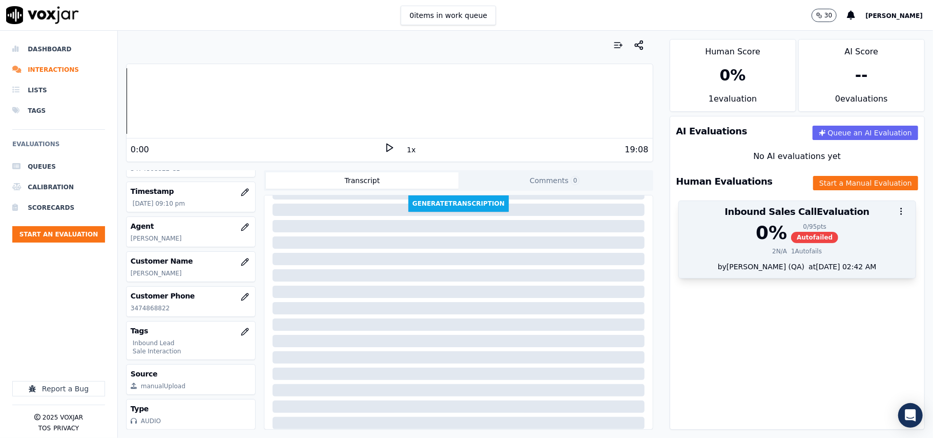
click at [772, 251] on div "2 N/A" at bounding box center [779, 251] width 15 height 8
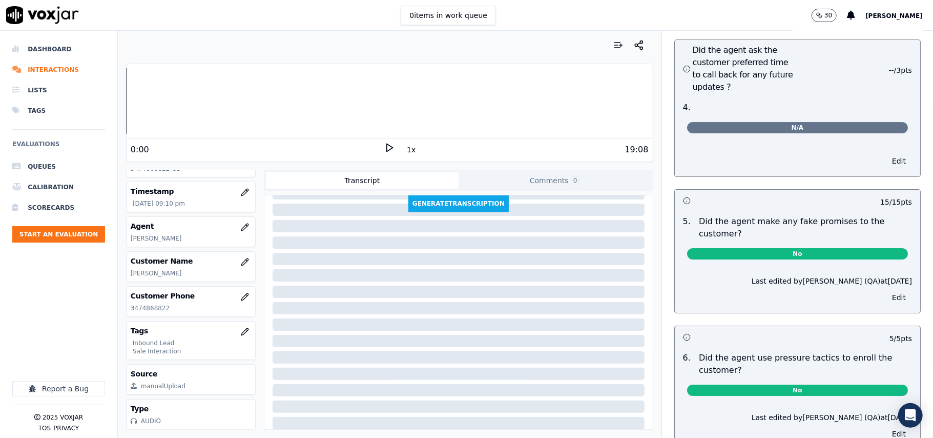
scroll to position [2801, 0]
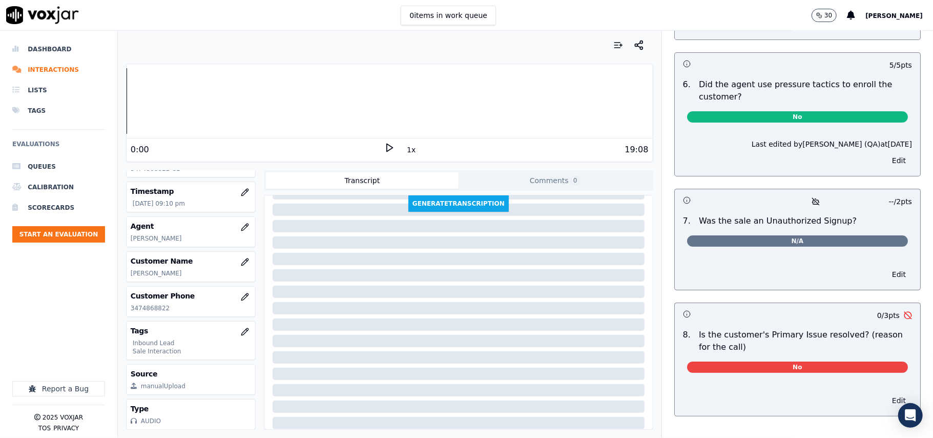
click at [886, 393] on button "Edit" at bounding box center [899, 400] width 26 height 14
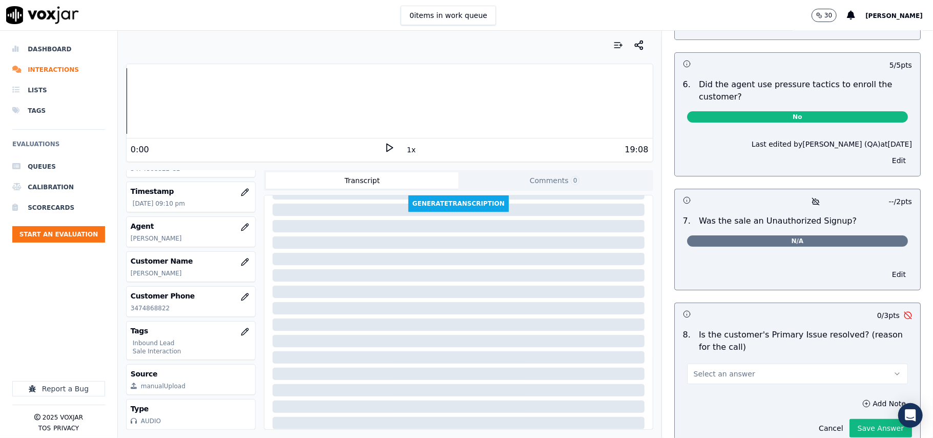
click at [747, 363] on button "Select an answer" at bounding box center [797, 373] width 221 height 20
click at [714, 348] on div "Yes" at bounding box center [775, 350] width 198 height 16
click at [850, 419] on button "Save Answer" at bounding box center [881, 428] width 63 height 18
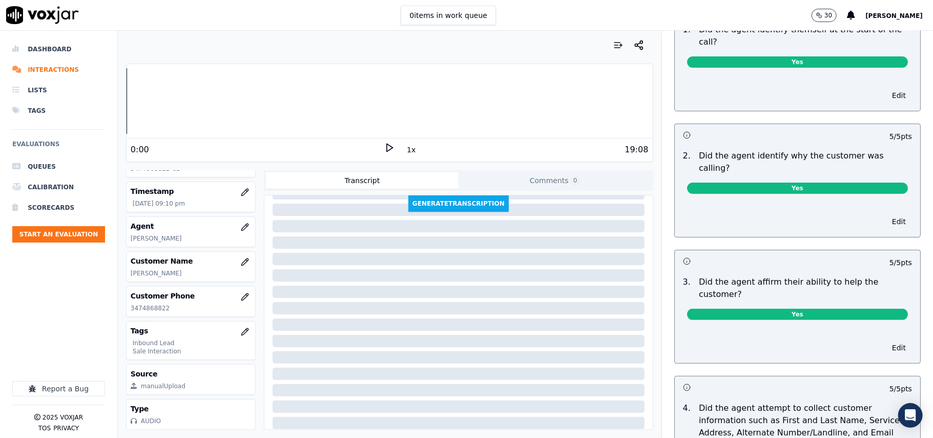
scroll to position [0, 0]
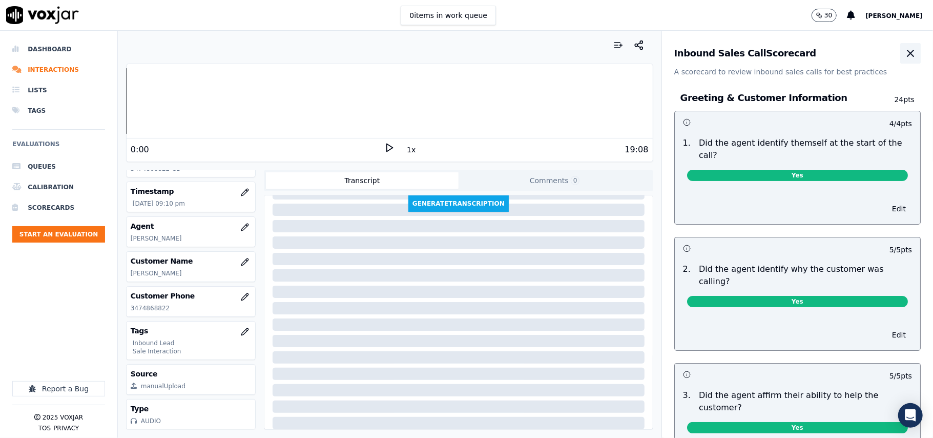
click at [900, 61] on button "button" at bounding box center [910, 53] width 20 height 20
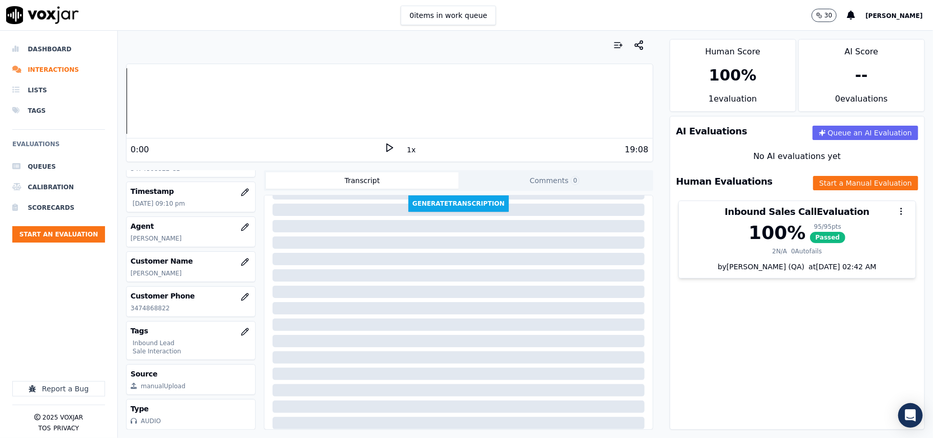
click at [64, 244] on ul "Queues Calibration Scorecards Start an Evaluation" at bounding box center [58, 203] width 93 height 94
click at [85, 228] on button "Start an Evaluation" at bounding box center [58, 234] width 93 height 16
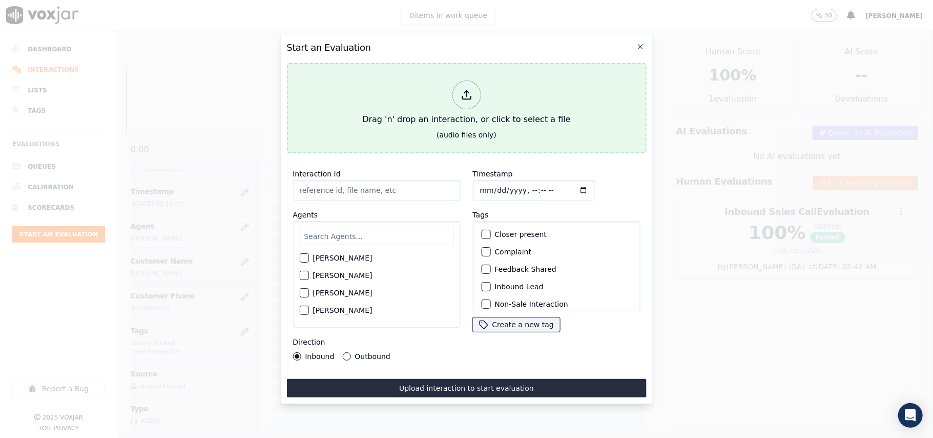
click at [457, 85] on div at bounding box center [466, 94] width 29 height 29
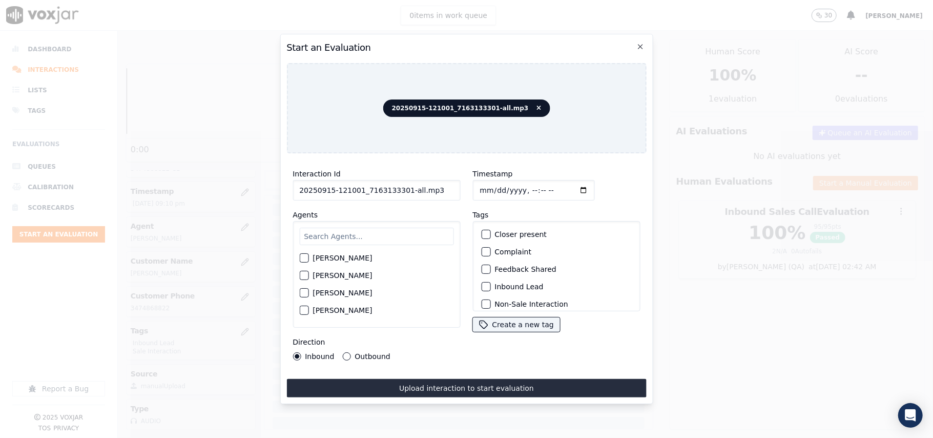
drag, startPoint x: 450, startPoint y: 189, endPoint x: 400, endPoint y: 191, distance: 50.3
click at [400, 191] on input "20250915-121001_7163133301-all.mp3" at bounding box center [377, 190] width 168 height 20
type input "20250915-121001_7163133301-C1"
click at [492, 189] on input "Timestamp" at bounding box center [533, 190] width 122 height 20
type input "[DATE]T21:26"
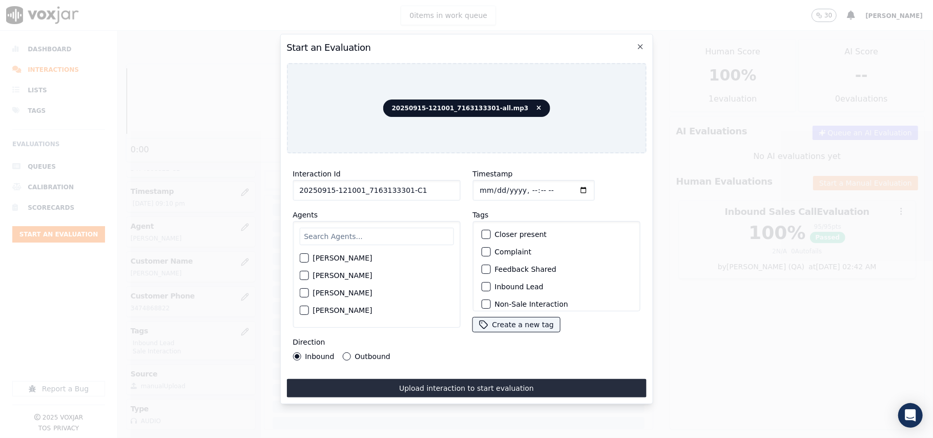
click at [384, 221] on div "[PERSON_NAME] [PERSON_NAME] [PERSON_NAME] [PERSON_NAME] [PERSON_NAME] [PERSON_N…" at bounding box center [377, 274] width 168 height 107
click at [369, 234] on input "text" at bounding box center [376, 236] width 154 height 17
paste input "[PERSON_NAME]"
type input "[PERSON_NAME]"
click at [337, 257] on label "[PERSON_NAME]" at bounding box center [342, 260] width 59 height 7
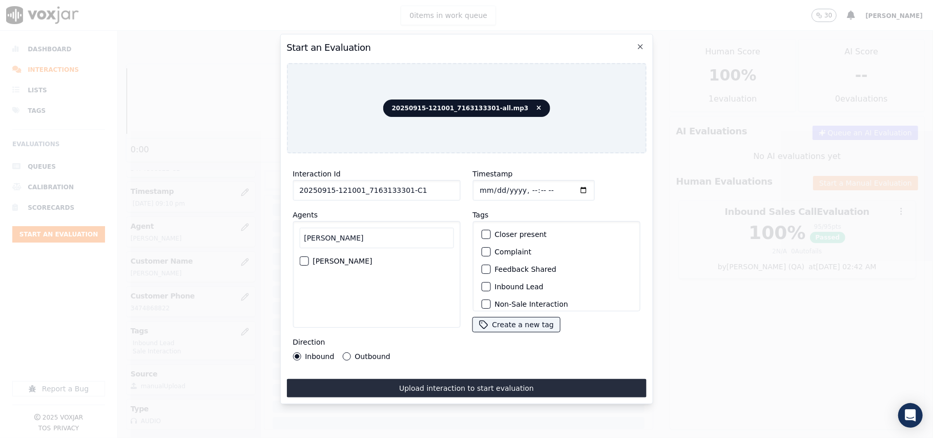
click at [308, 256] on button "[PERSON_NAME]" at bounding box center [303, 260] width 9 height 9
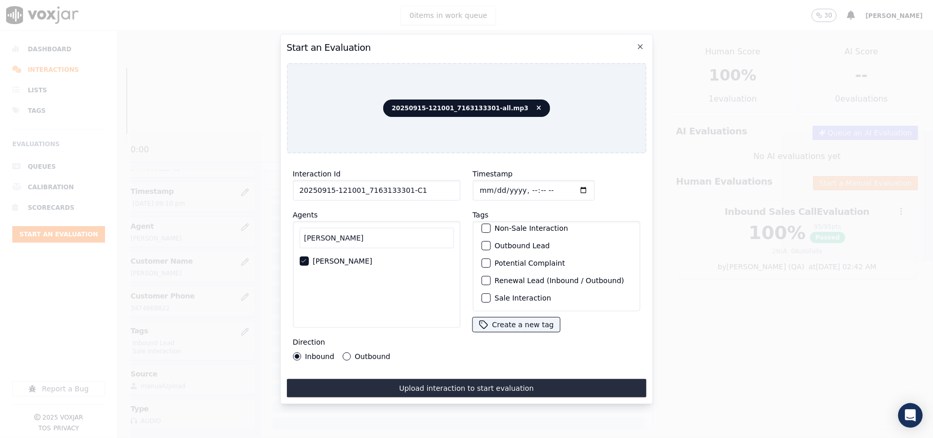
click at [507, 289] on div "Sale Interaction" at bounding box center [556, 297] width 158 height 17
click at [505, 294] on label "Sale Interaction" at bounding box center [522, 297] width 56 height 7
click at [490, 293] on button "Sale Interaction" at bounding box center [485, 297] width 9 height 9
click at [494, 242] on label "Outbound Lead" at bounding box center [521, 245] width 55 height 7
click at [490, 241] on button "Outbound Lead" at bounding box center [485, 245] width 9 height 9
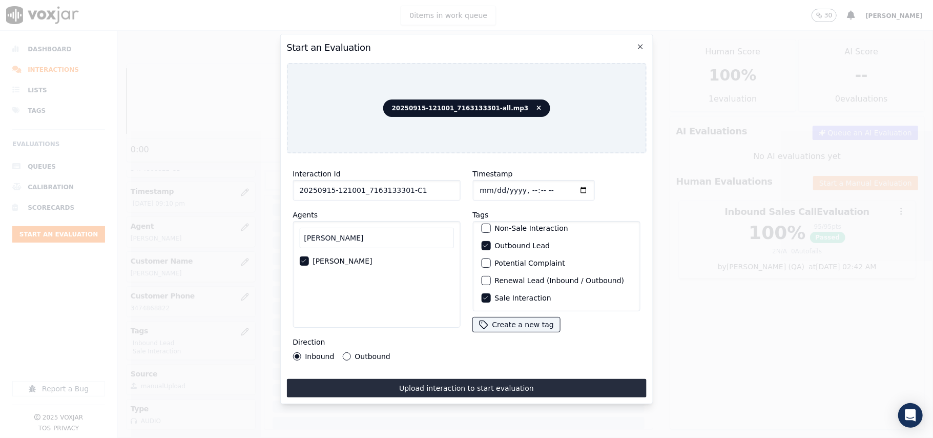
click at [355, 353] on label "Outbound" at bounding box center [372, 356] width 35 height 7
click at [350, 353] on button "Outbound" at bounding box center [346, 356] width 8 height 8
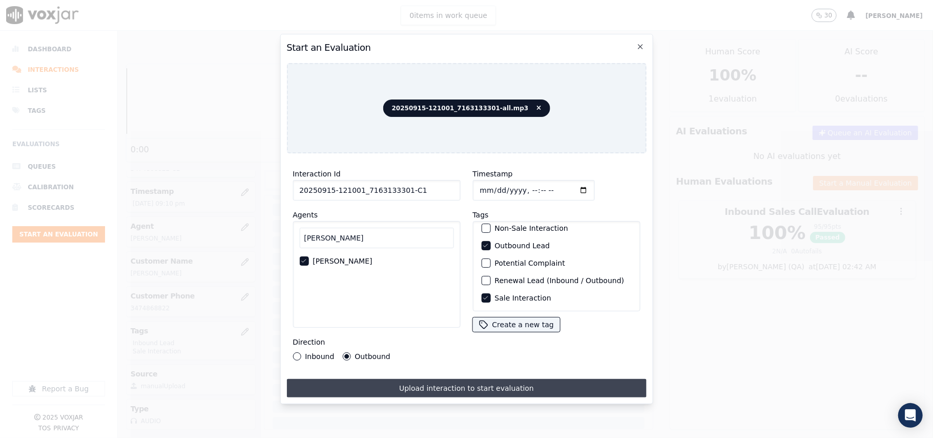
click at [410, 379] on button "Upload interaction to start evaluation" at bounding box center [466, 388] width 360 height 18
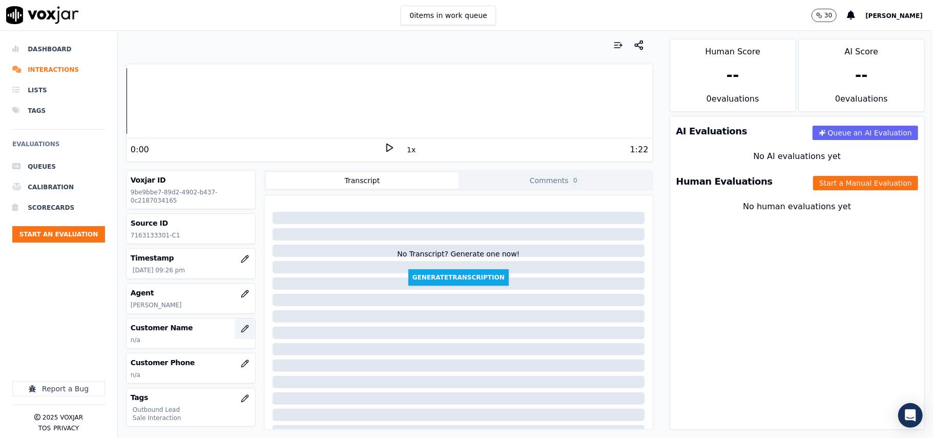
click at [241, 330] on icon "button" at bounding box center [245, 328] width 8 height 8
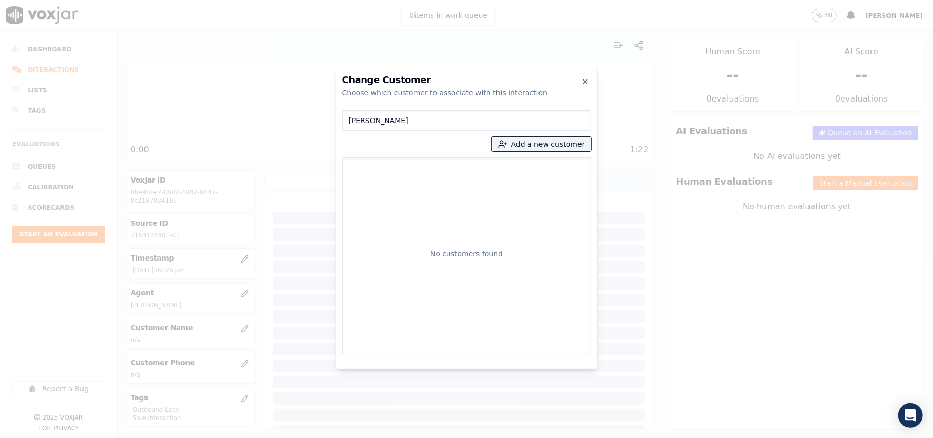
click at [353, 120] on input "[PERSON_NAME]" at bounding box center [466, 120] width 249 height 20
type input "[PERSON_NAME]"
click at [472, 172] on p "7163133301" at bounding box center [487, 172] width 80 height 16
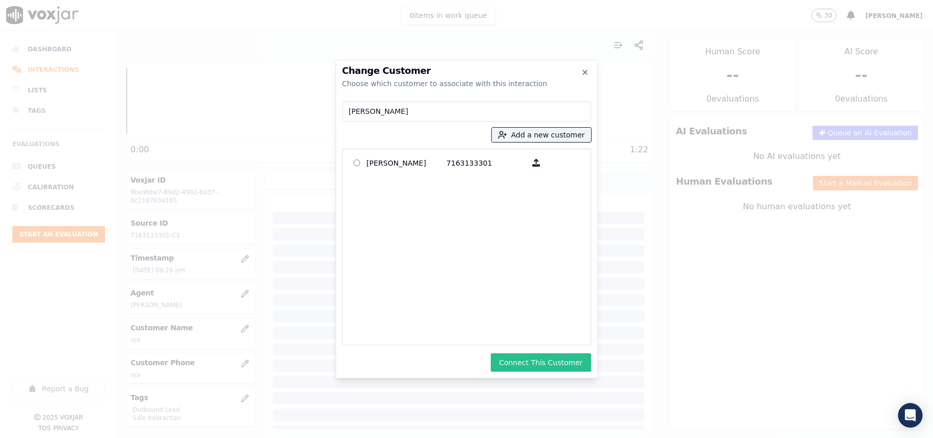
click at [534, 356] on button "Connect This Customer" at bounding box center [541, 362] width 100 height 18
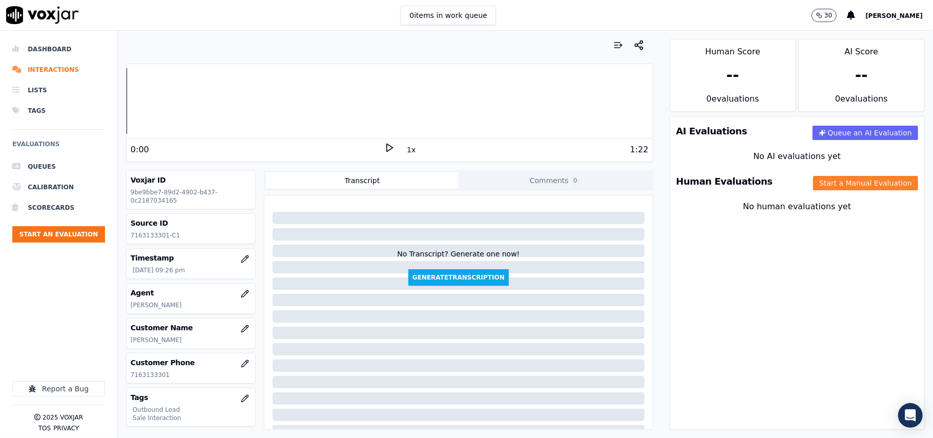
click at [816, 190] on button "Start a Manual Evaluation" at bounding box center [865, 183] width 105 height 14
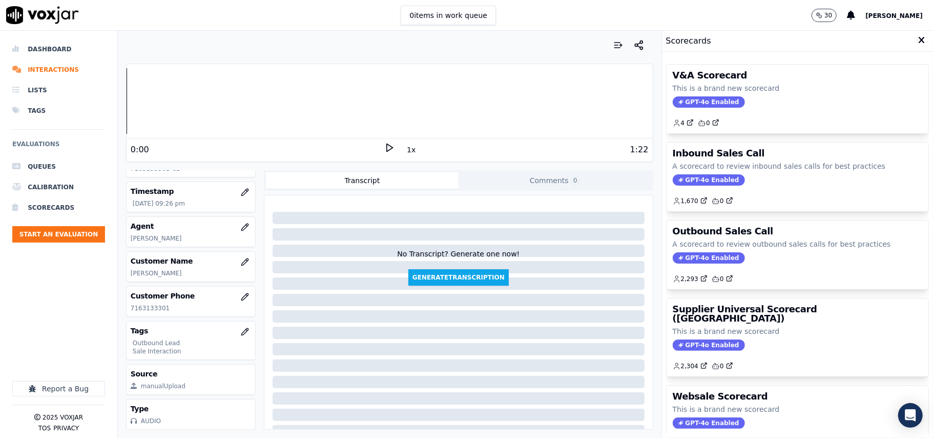
scroll to position [100, 0]
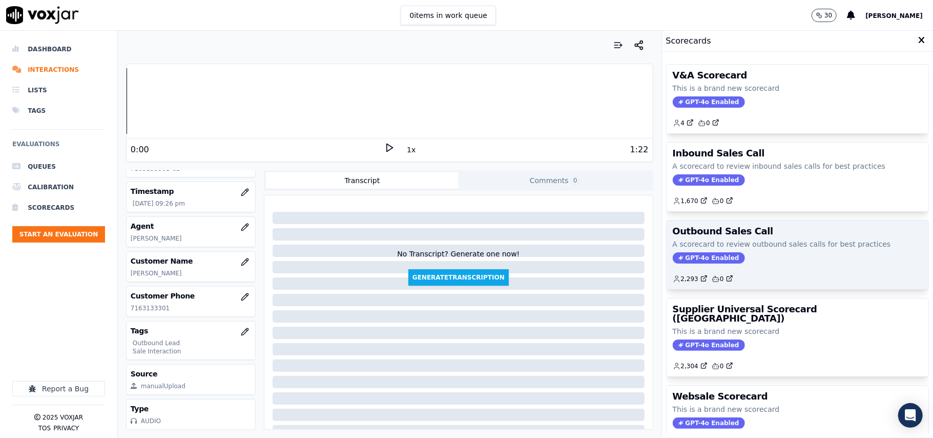
click at [679, 259] on span "GPT-4o Enabled" at bounding box center [709, 257] width 72 height 11
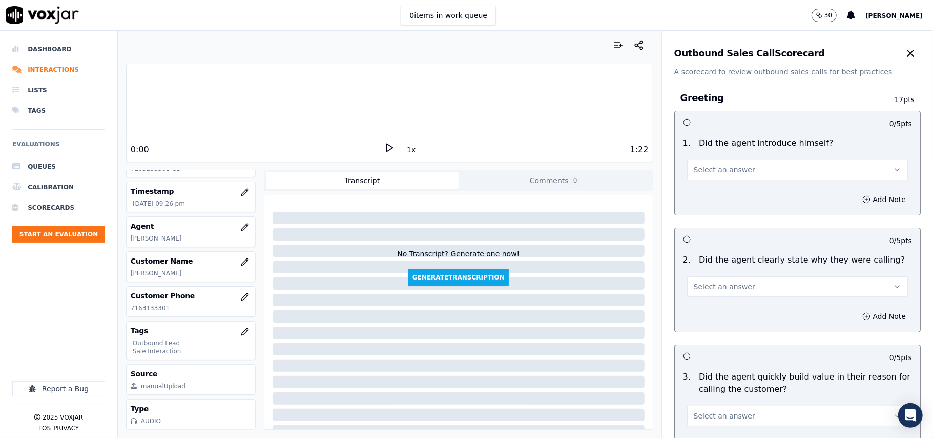
click at [761, 169] on button "Select an answer" at bounding box center [797, 169] width 221 height 20
click at [724, 199] on div "Yes" at bounding box center [775, 193] width 198 height 16
click at [701, 275] on div "Select an answer" at bounding box center [797, 285] width 221 height 23
drag, startPoint x: 698, startPoint y: 290, endPoint x: 701, endPoint y: 306, distance: 16.2
click at [701, 306] on div "0 / 5 pts 2 . Did the agent clearly state why they were calling? Select an answ…" at bounding box center [797, 280] width 246 height 105
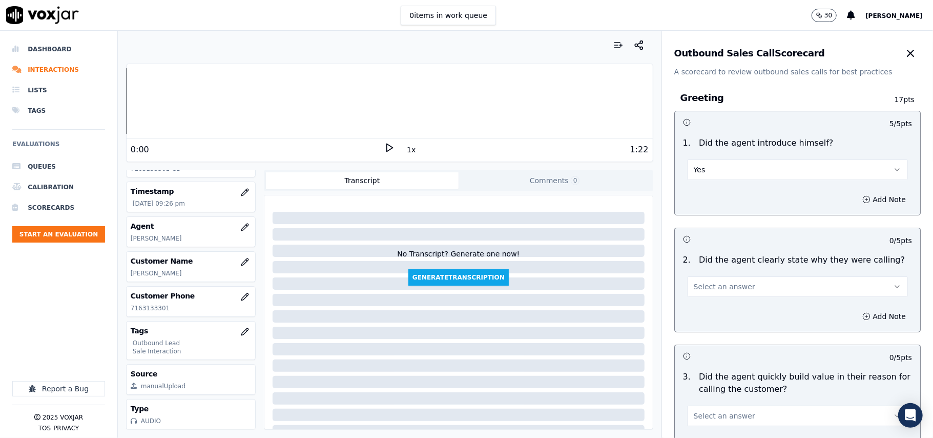
click at [701, 296] on button "Select an answer" at bounding box center [797, 286] width 221 height 20
click at [697, 308] on div "Yes" at bounding box center [775, 310] width 198 height 16
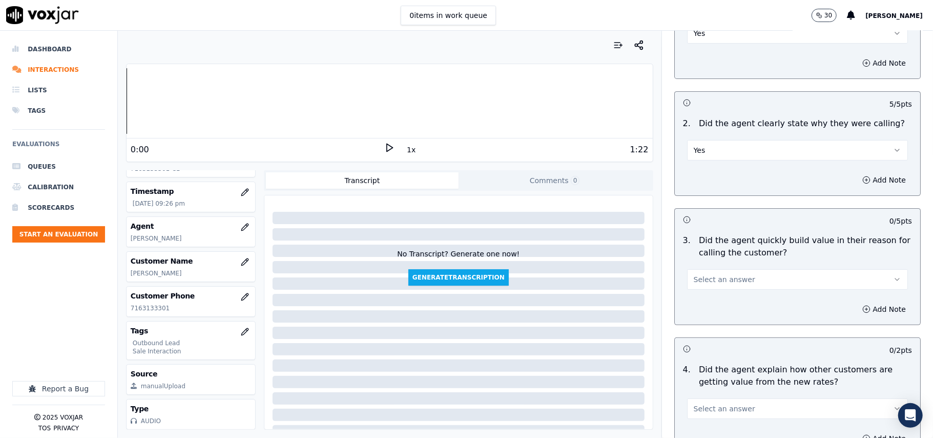
scroll to position [205, 0]
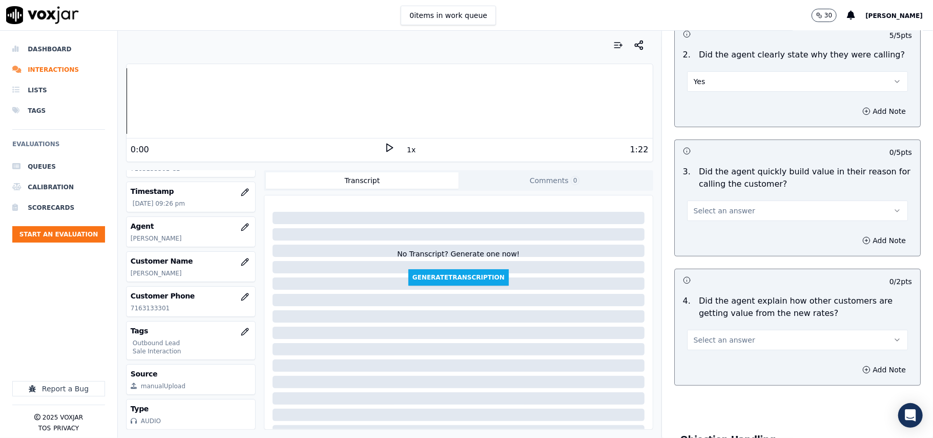
click at [727, 208] on span "Select an answer" at bounding box center [724, 210] width 61 height 10
click at [722, 230] on div "Yes" at bounding box center [775, 234] width 198 height 16
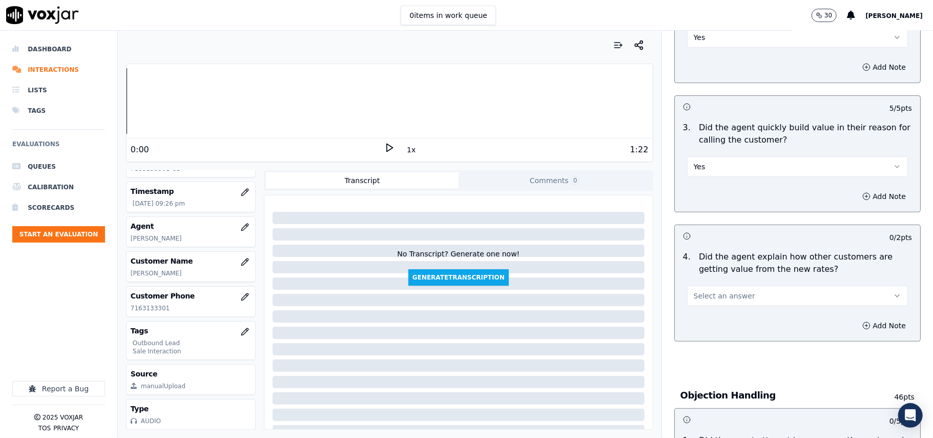
scroll to position [273, 0]
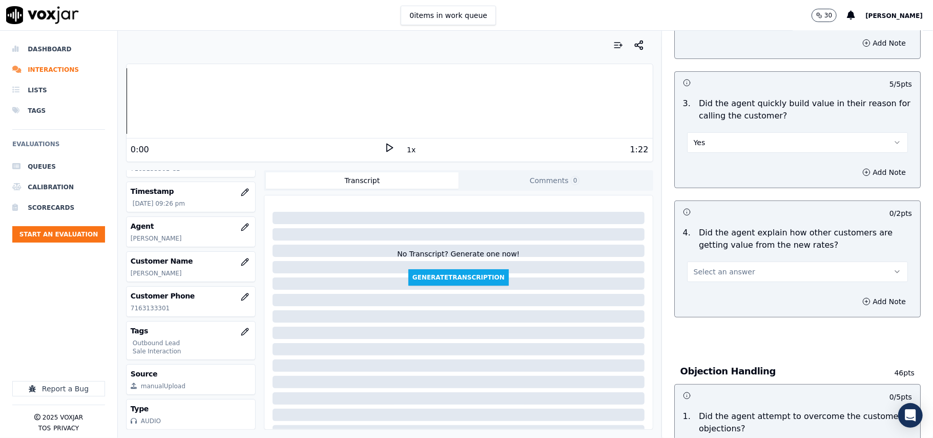
click at [722, 280] on button "Select an answer" at bounding box center [797, 271] width 221 height 20
click at [720, 298] on div "Yes" at bounding box center [775, 295] width 198 height 16
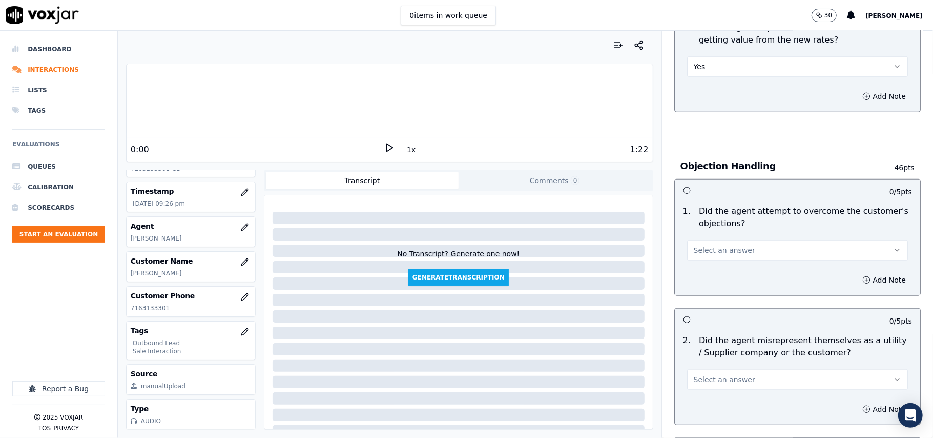
scroll to position [546, 0]
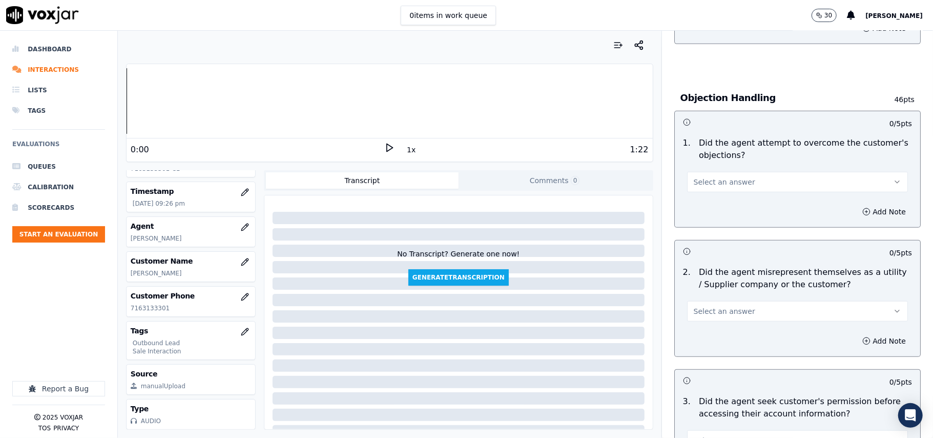
click at [749, 181] on button "Select an answer" at bounding box center [797, 182] width 221 height 20
click at [695, 208] on div "Yes" at bounding box center [775, 206] width 198 height 16
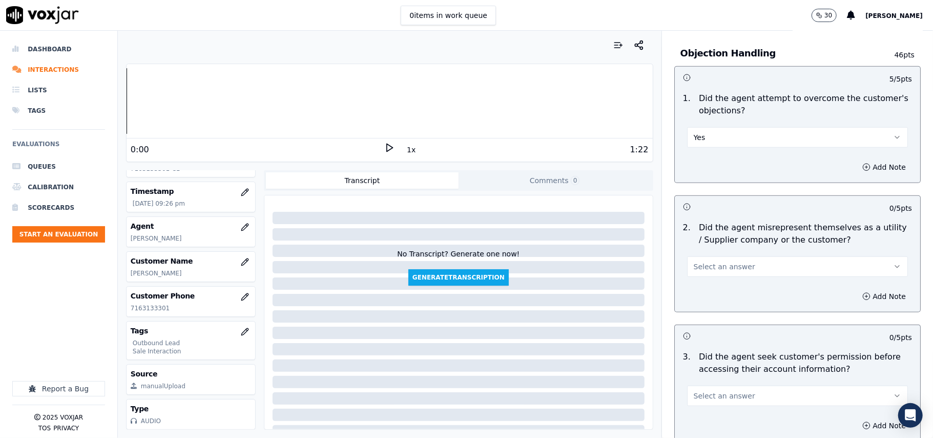
scroll to position [615, 0]
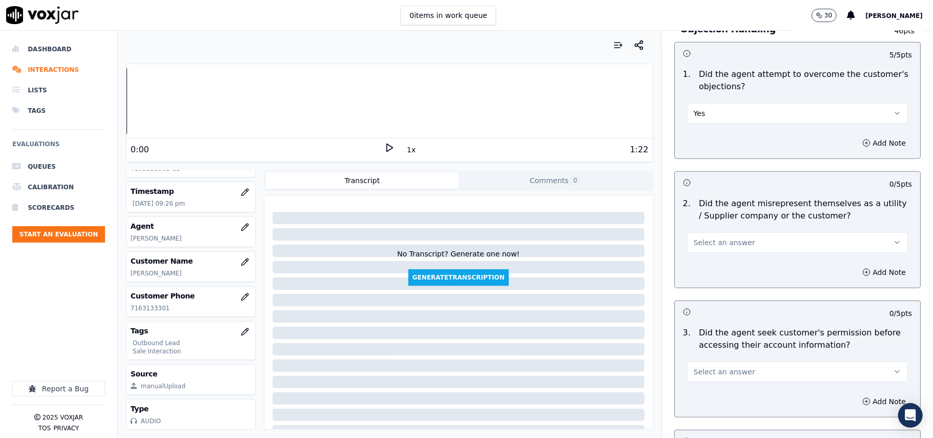
click at [705, 238] on button "Select an answer" at bounding box center [797, 242] width 221 height 20
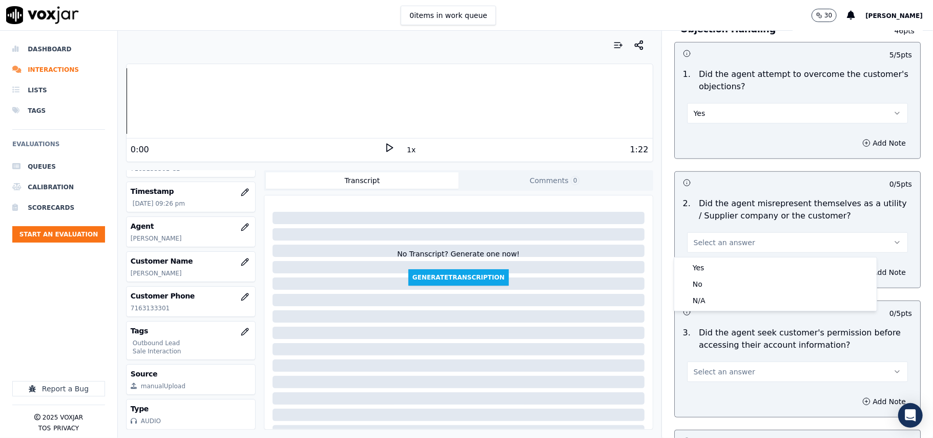
click at [704, 259] on div "Yes" at bounding box center [775, 267] width 198 height 16
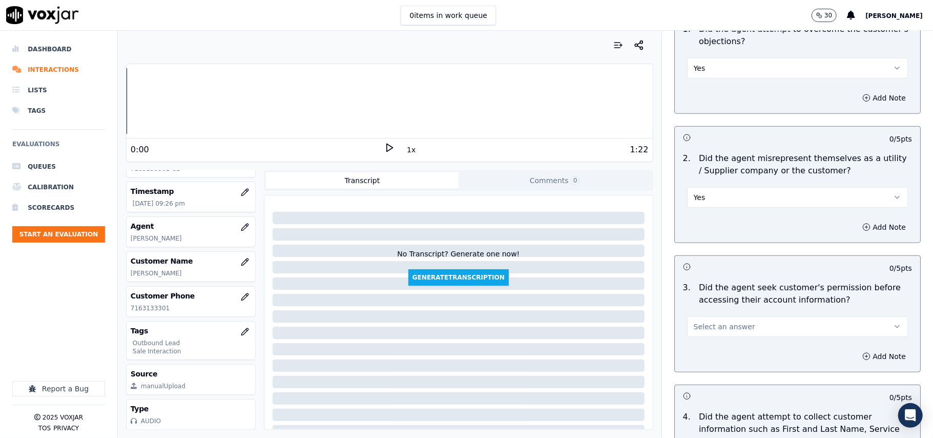
scroll to position [683, 0]
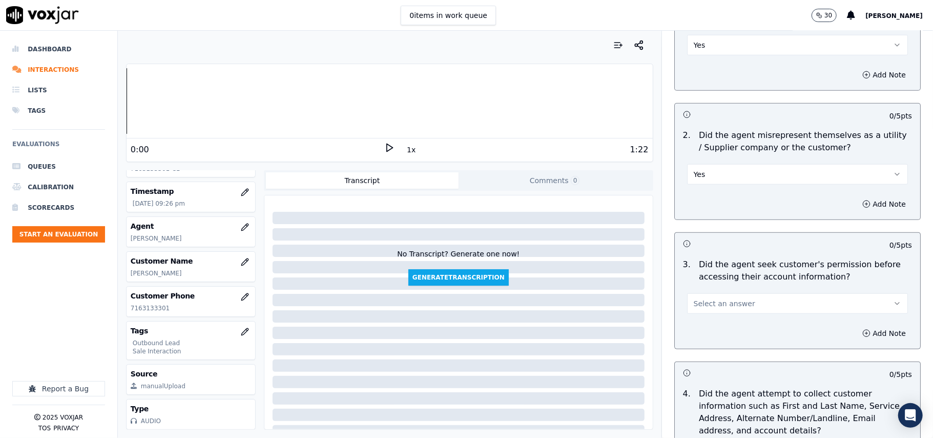
click at [759, 174] on button "Yes" at bounding box center [797, 174] width 221 height 20
click at [731, 211] on div "No" at bounding box center [775, 216] width 198 height 16
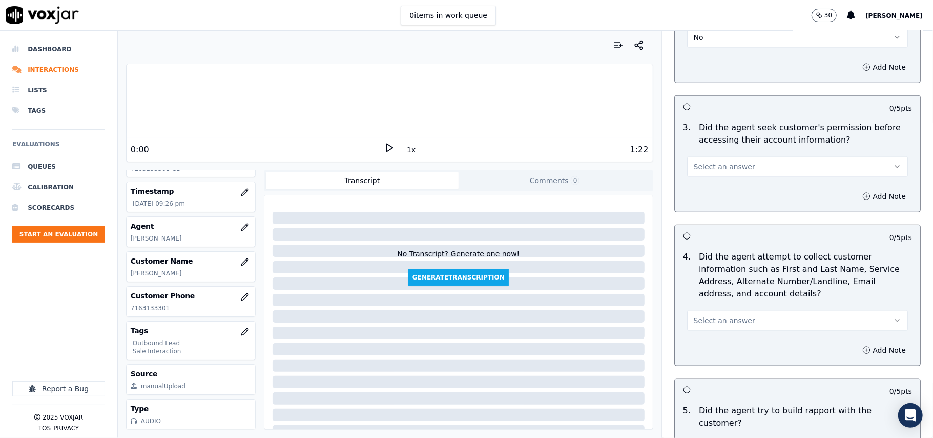
click at [725, 171] on span "Select an answer" at bounding box center [724, 166] width 61 height 10
click at [726, 199] on div "Yes" at bounding box center [775, 192] width 198 height 16
click at [716, 175] on button "Yes" at bounding box center [797, 166] width 221 height 20
click at [716, 208] on div "No" at bounding box center [775, 208] width 198 height 16
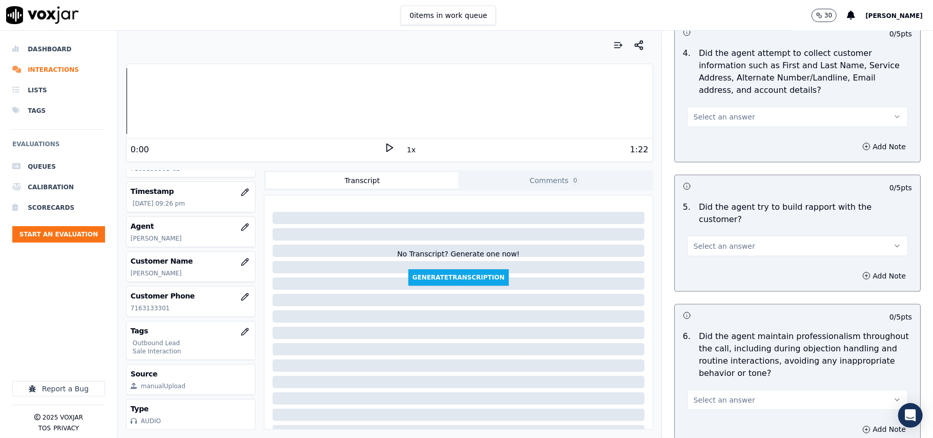
scroll to position [1025, 0]
click at [712, 114] on span "Select an answer" at bounding box center [724, 115] width 61 height 10
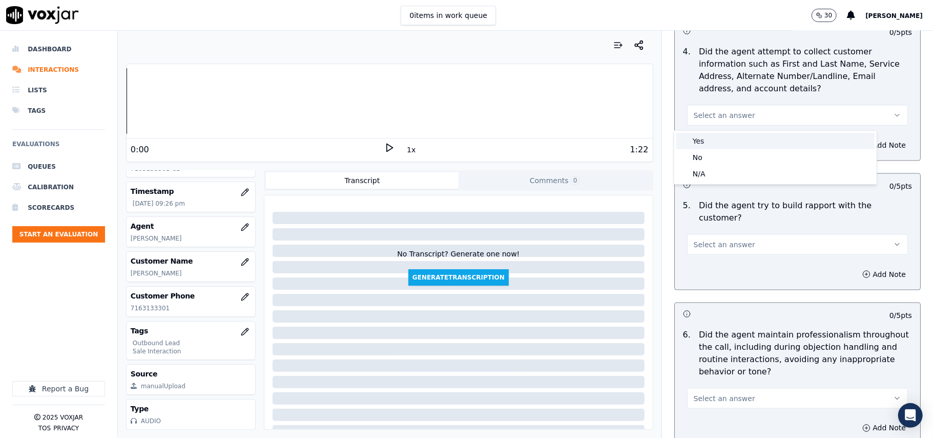
click at [711, 137] on div "Yes" at bounding box center [775, 141] width 198 height 16
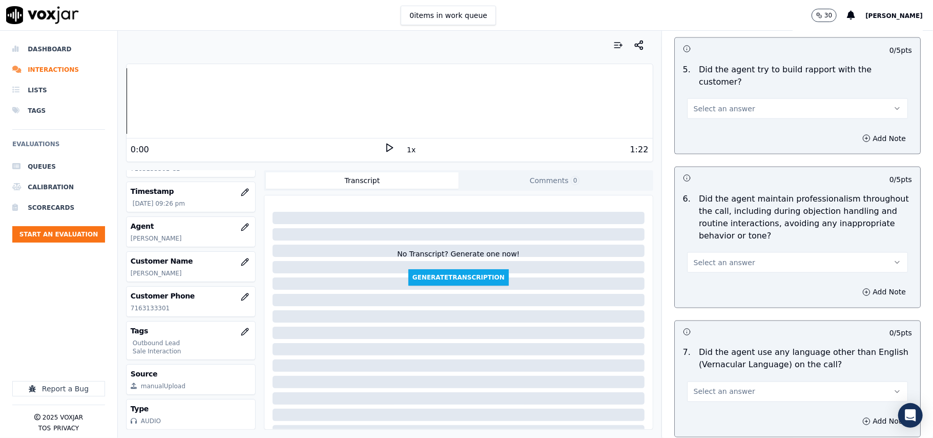
scroll to position [1161, 0]
click at [746, 98] on button "Select an answer" at bounding box center [797, 108] width 221 height 20
click at [740, 123] on div "Yes" at bounding box center [775, 121] width 198 height 16
click at [688, 250] on div "Select an answer" at bounding box center [797, 261] width 221 height 23
click at [696, 257] on span "Select an answer" at bounding box center [724, 262] width 61 height 10
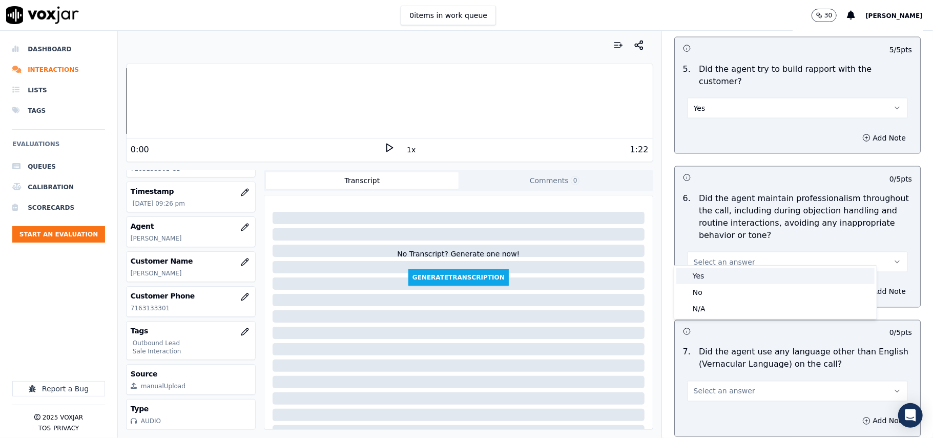
click at [697, 275] on div "Yes" at bounding box center [775, 275] width 198 height 16
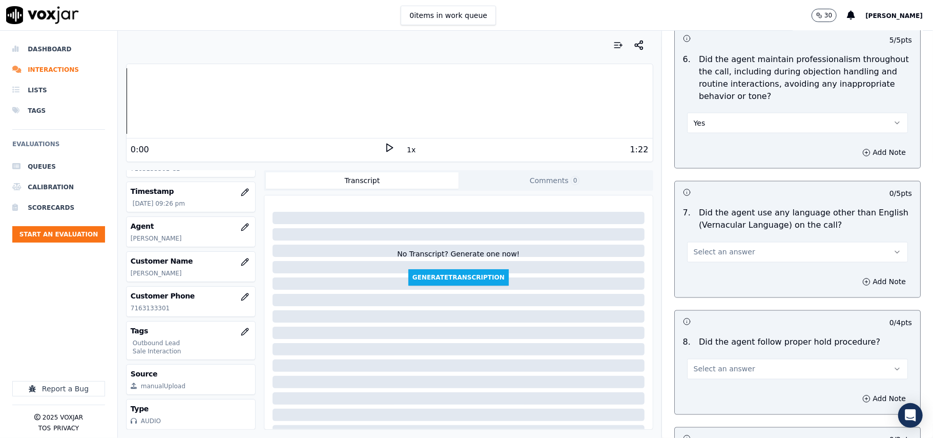
scroll to position [1435, 0]
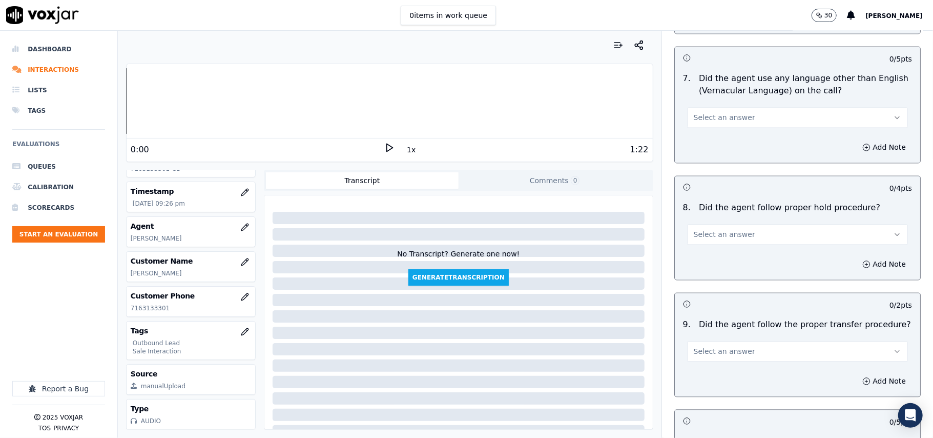
click at [737, 107] on button "Select an answer" at bounding box center [797, 117] width 221 height 20
click at [726, 146] on div "No" at bounding box center [775, 148] width 198 height 16
click at [739, 224] on button "Select an answer" at bounding box center [797, 234] width 221 height 20
click at [738, 253] on div "Yes" at bounding box center [775, 249] width 198 height 16
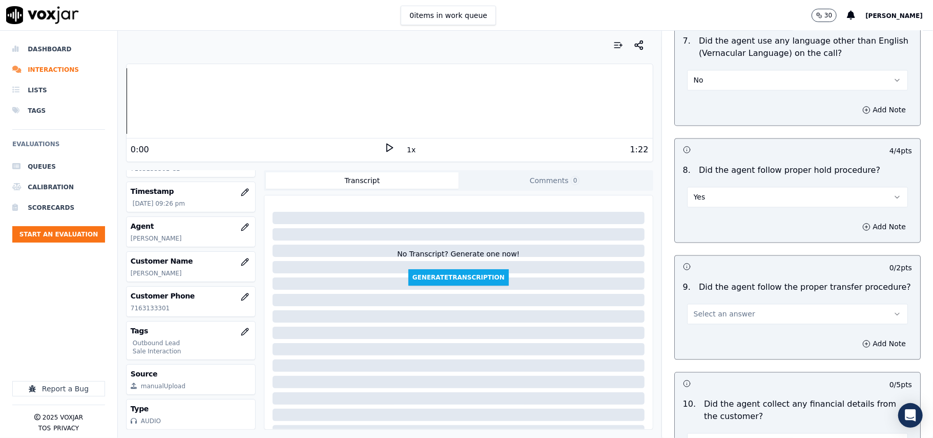
scroll to position [1503, 0]
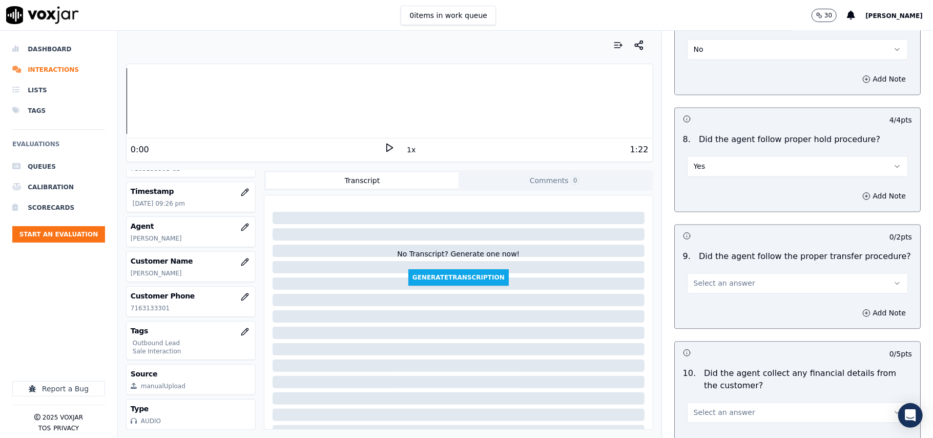
drag, startPoint x: 720, startPoint y: 272, endPoint x: 720, endPoint y: 283, distance: 11.8
click at [720, 278] on span "Select an answer" at bounding box center [724, 283] width 61 height 10
click at [721, 301] on div "Yes" at bounding box center [775, 298] width 198 height 16
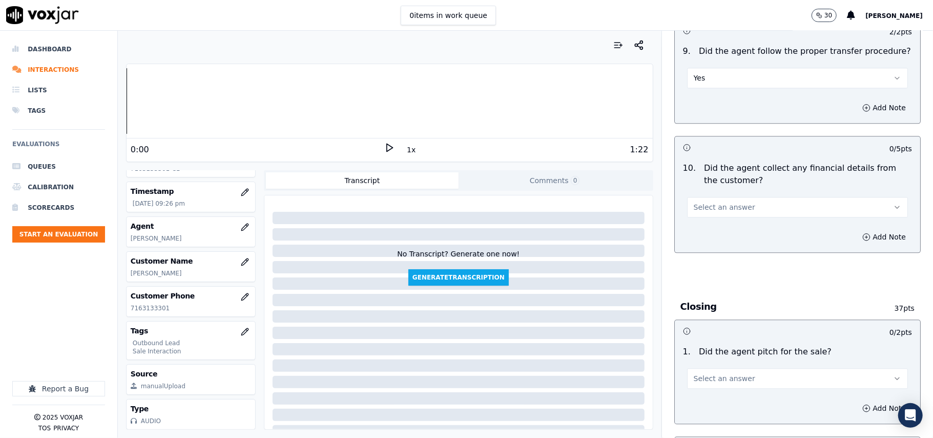
click at [730, 202] on span "Select an answer" at bounding box center [724, 207] width 61 height 10
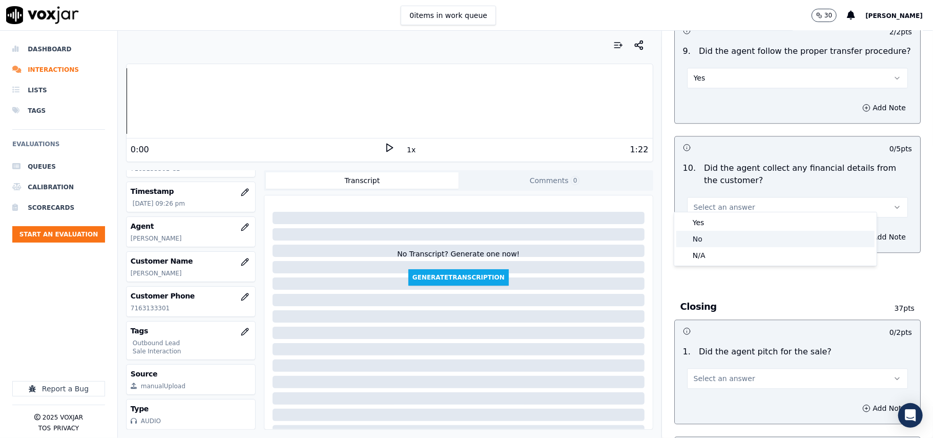
click at [727, 232] on div "No" at bounding box center [775, 239] width 198 height 16
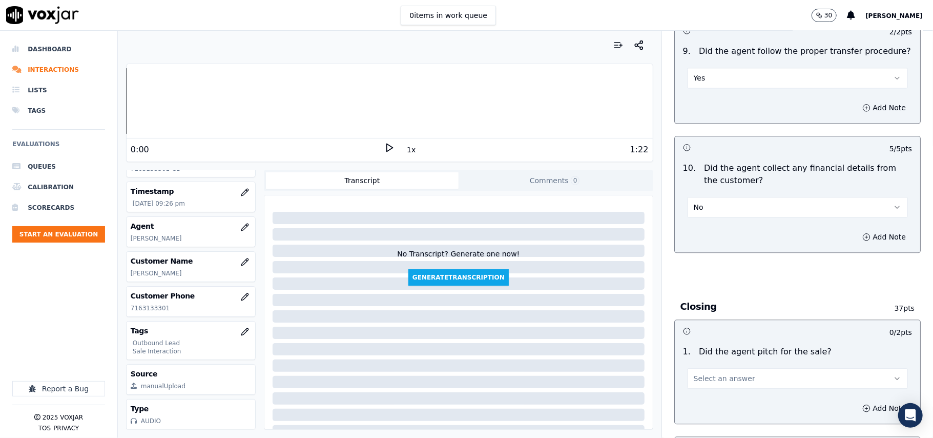
scroll to position [1845, 0]
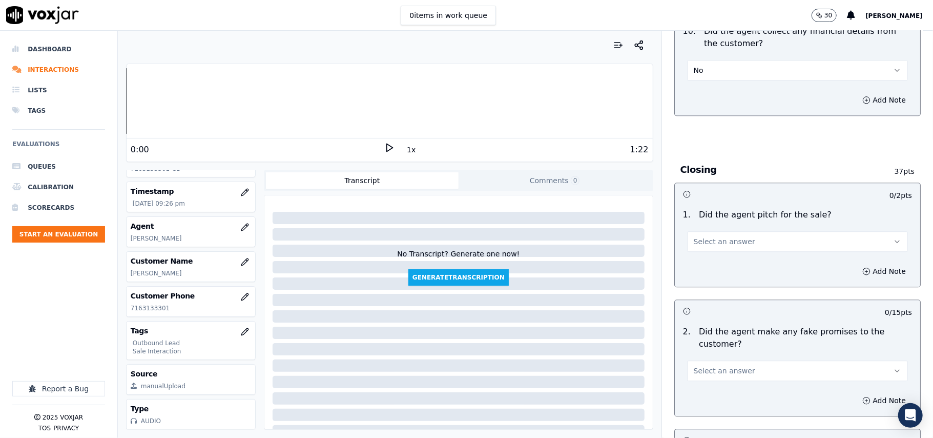
click at [719, 240] on button "Select an answer" at bounding box center [797, 241] width 221 height 20
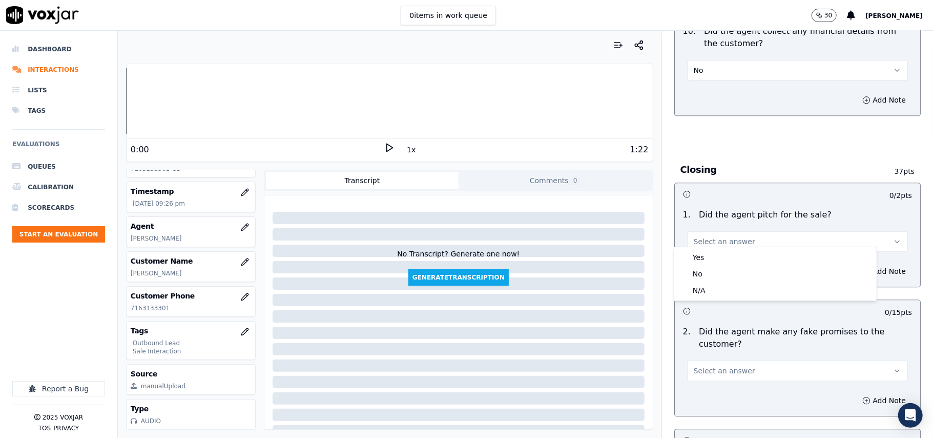
click at [718, 236] on span "Select an answer" at bounding box center [724, 241] width 61 height 10
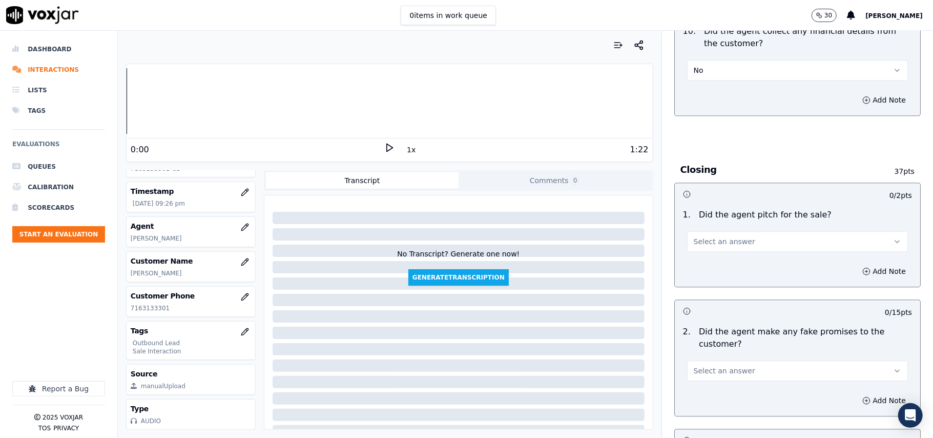
click at [718, 236] on span "Select an answer" at bounding box center [724, 241] width 61 height 10
click at [718, 257] on div "Yes" at bounding box center [775, 257] width 198 height 16
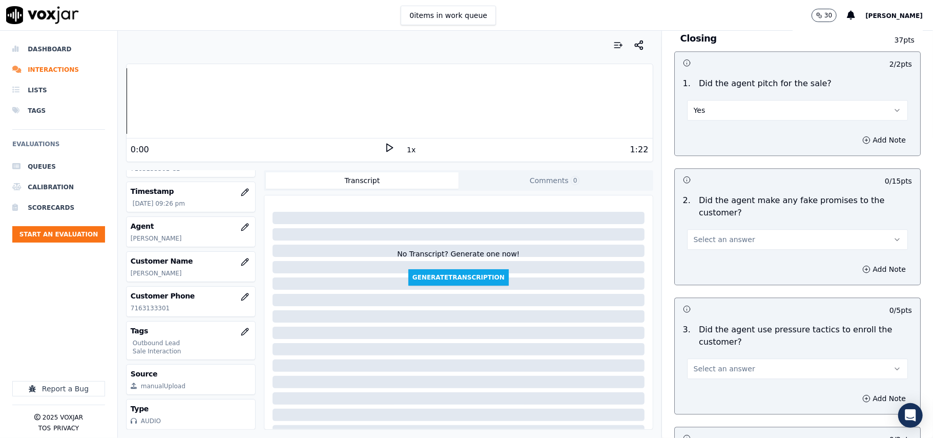
scroll to position [1981, 0]
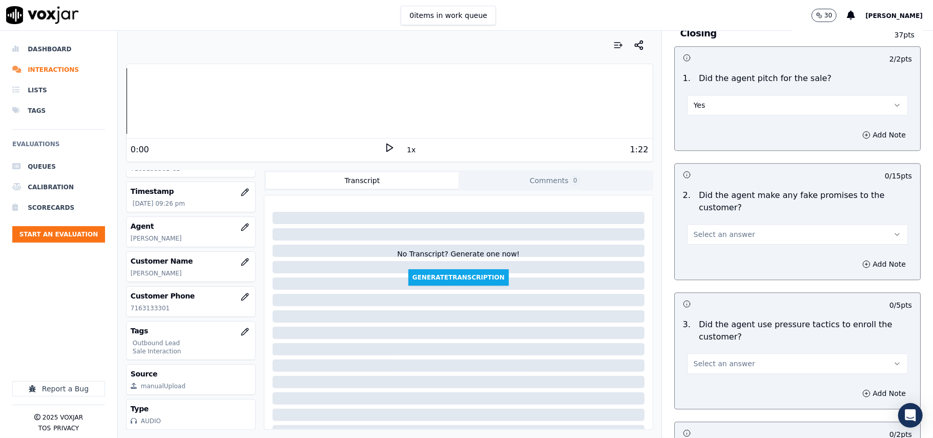
click at [726, 224] on button "Select an answer" at bounding box center [797, 234] width 221 height 20
click at [711, 263] on div "No" at bounding box center [775, 266] width 198 height 16
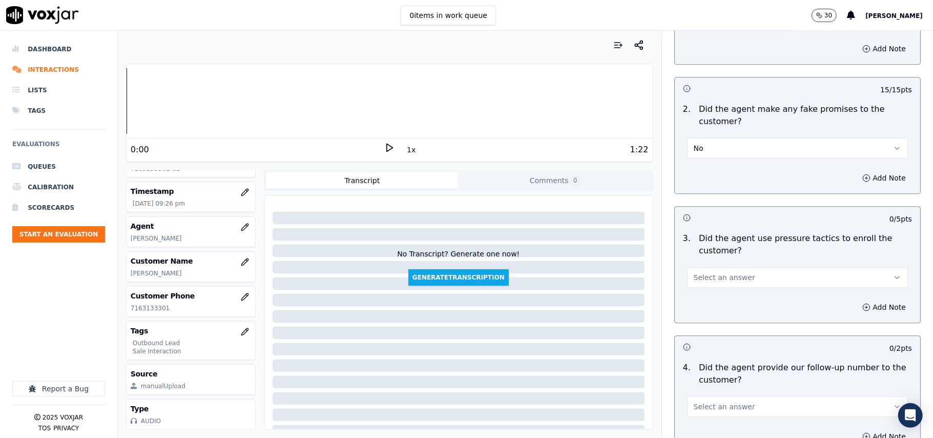
scroll to position [2186, 0]
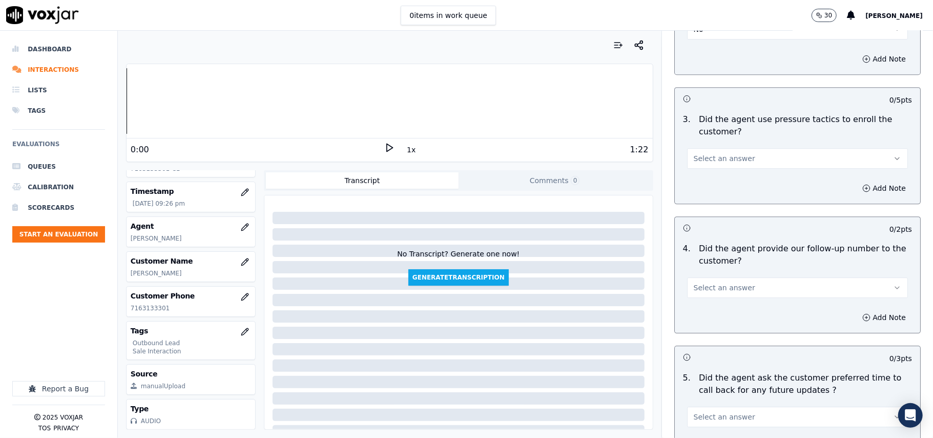
click at [737, 148] on button "Select an answer" at bounding box center [797, 158] width 221 height 20
click at [727, 185] on div "No" at bounding box center [775, 191] width 198 height 16
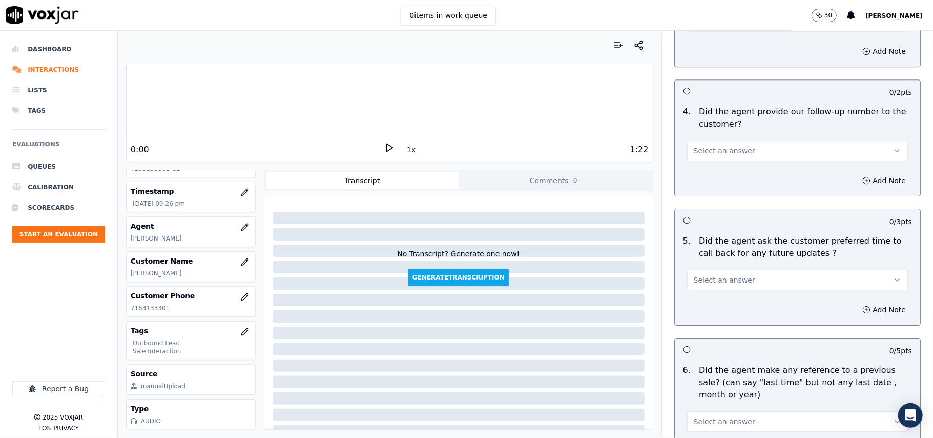
click at [730, 149] on span "Select an answer" at bounding box center [724, 151] width 61 height 10
click at [714, 171] on div "Yes" at bounding box center [775, 167] width 198 height 16
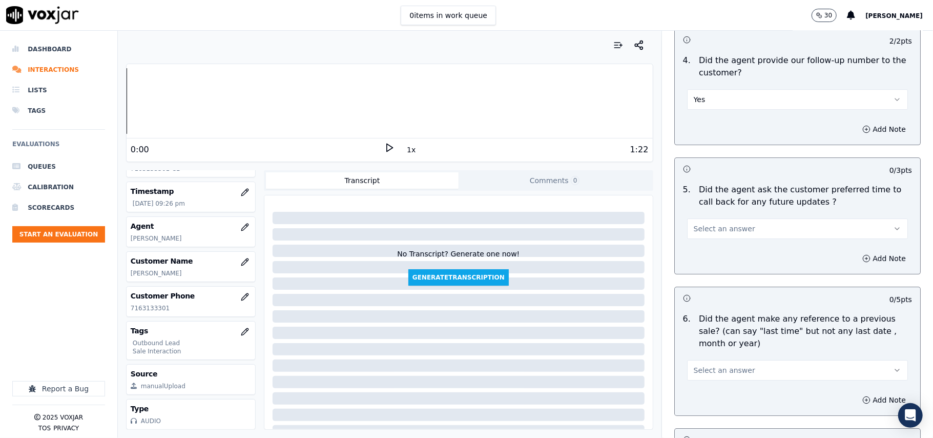
scroll to position [2460, 0]
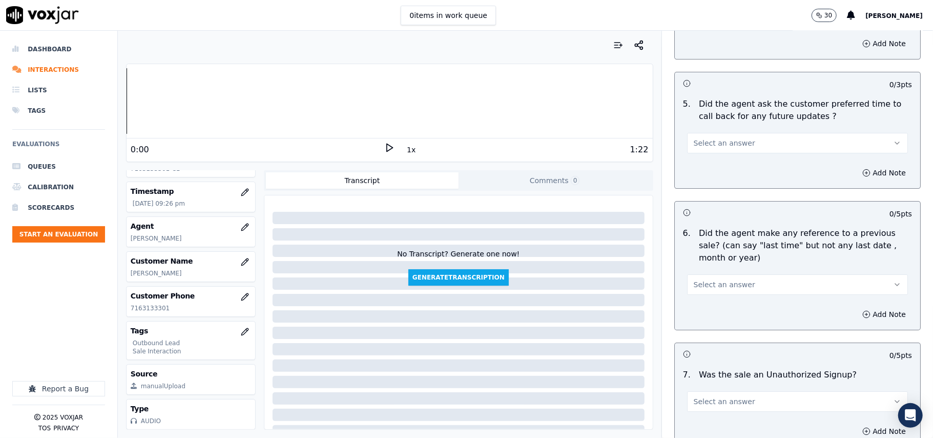
click at [730, 138] on span "Select an answer" at bounding box center [724, 143] width 61 height 10
click at [724, 159] on div "Yes" at bounding box center [775, 160] width 198 height 16
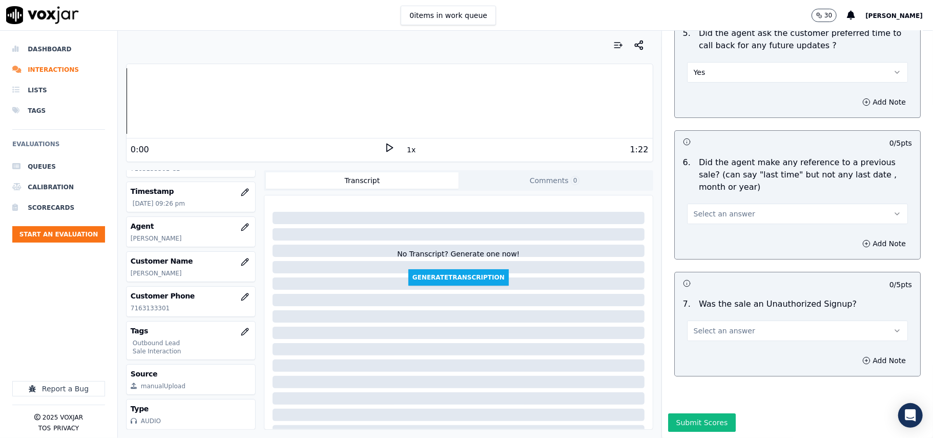
click at [726, 203] on button "Select an answer" at bounding box center [797, 213] width 221 height 20
click at [720, 222] on div "No" at bounding box center [775, 222] width 198 height 16
click at [697, 325] on span "Select an answer" at bounding box center [724, 330] width 61 height 10
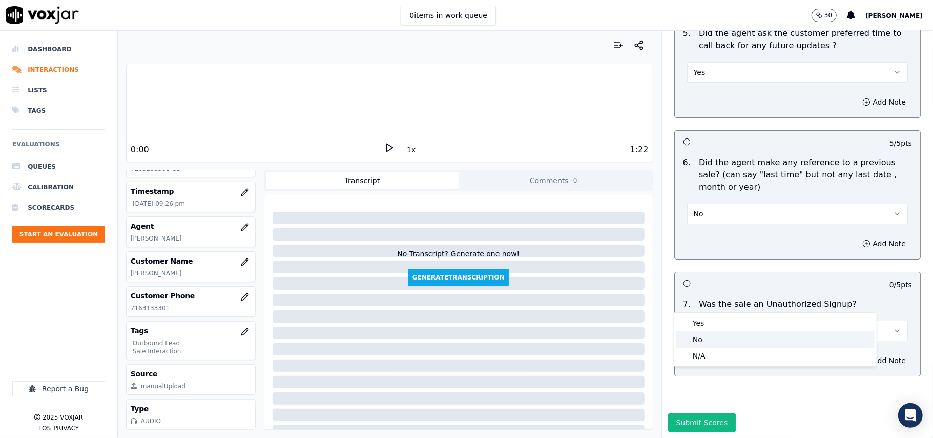
click at [702, 336] on div "No" at bounding box center [775, 339] width 198 height 16
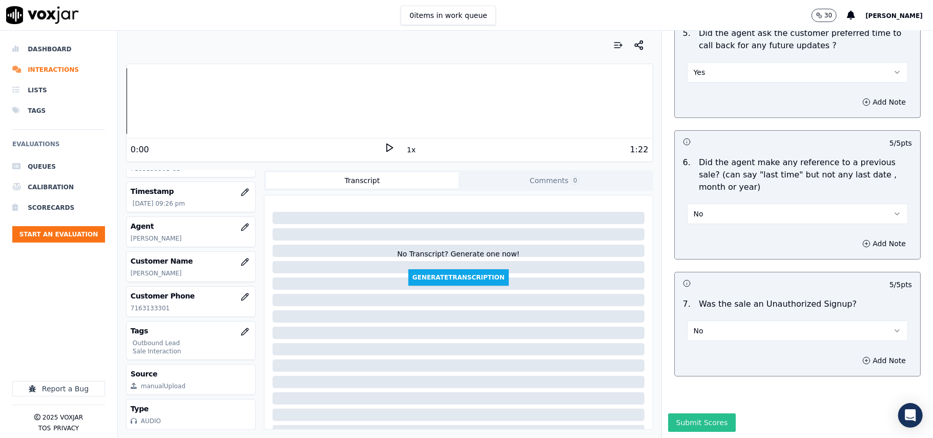
click at [679, 413] on button "Submit Scores" at bounding box center [702, 422] width 68 height 18
